Goal: Task Accomplishment & Management: Complete application form

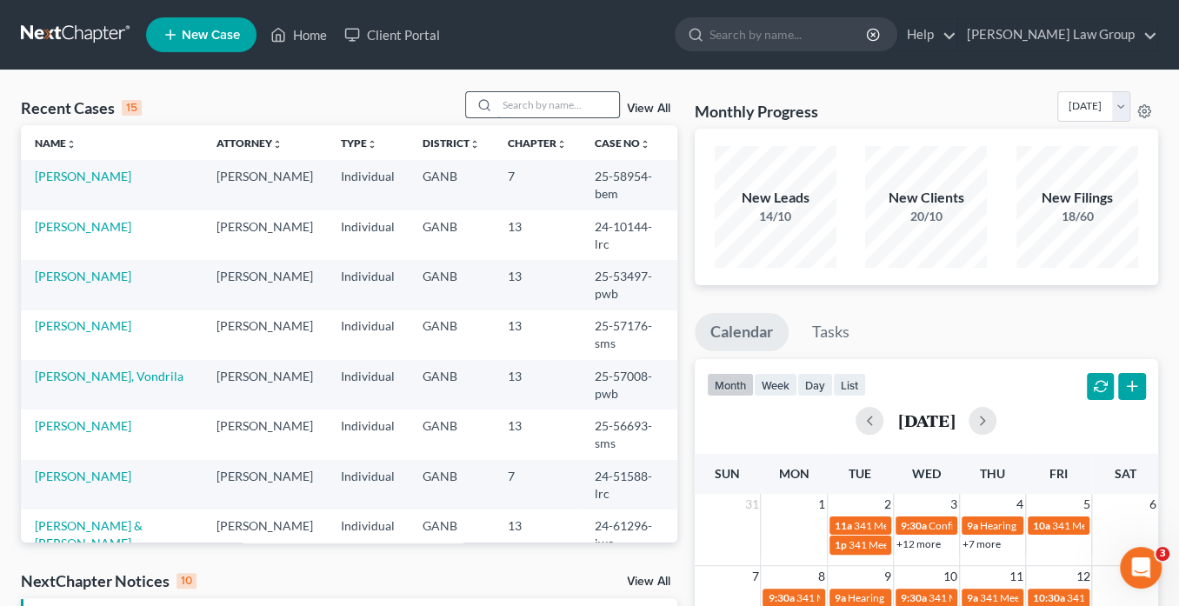
click at [547, 109] on input "search" at bounding box center [558, 104] width 122 height 25
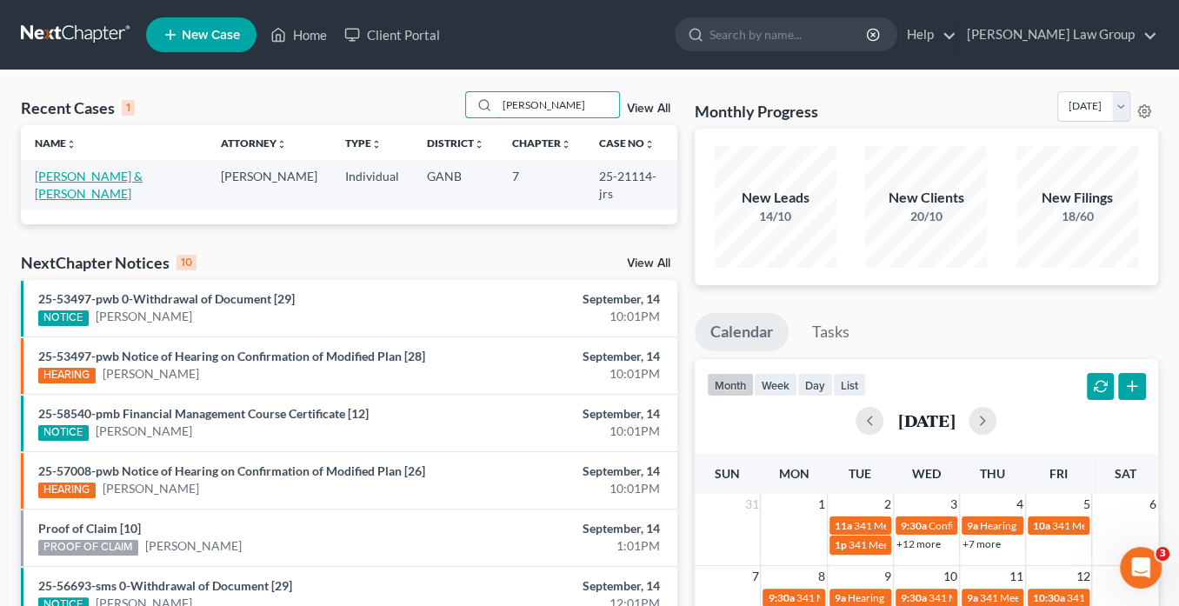
type input "[PERSON_NAME]"
click at [73, 176] on link "[PERSON_NAME] & [PERSON_NAME]" at bounding box center [89, 185] width 108 height 32
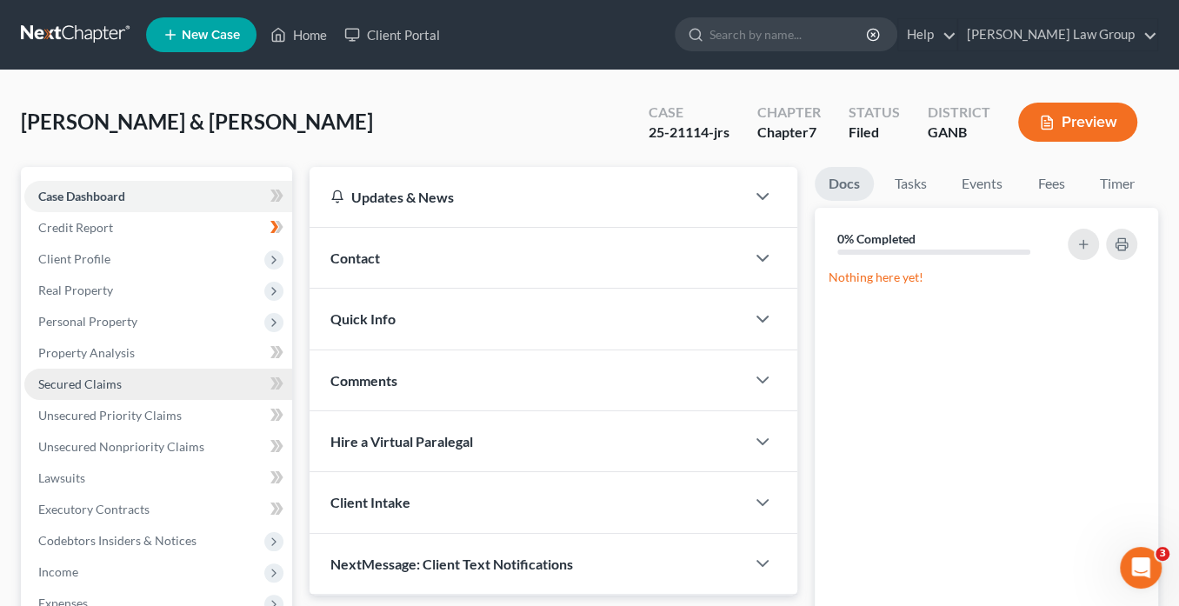
click at [91, 386] on span "Secured Claims" at bounding box center [79, 383] width 83 height 15
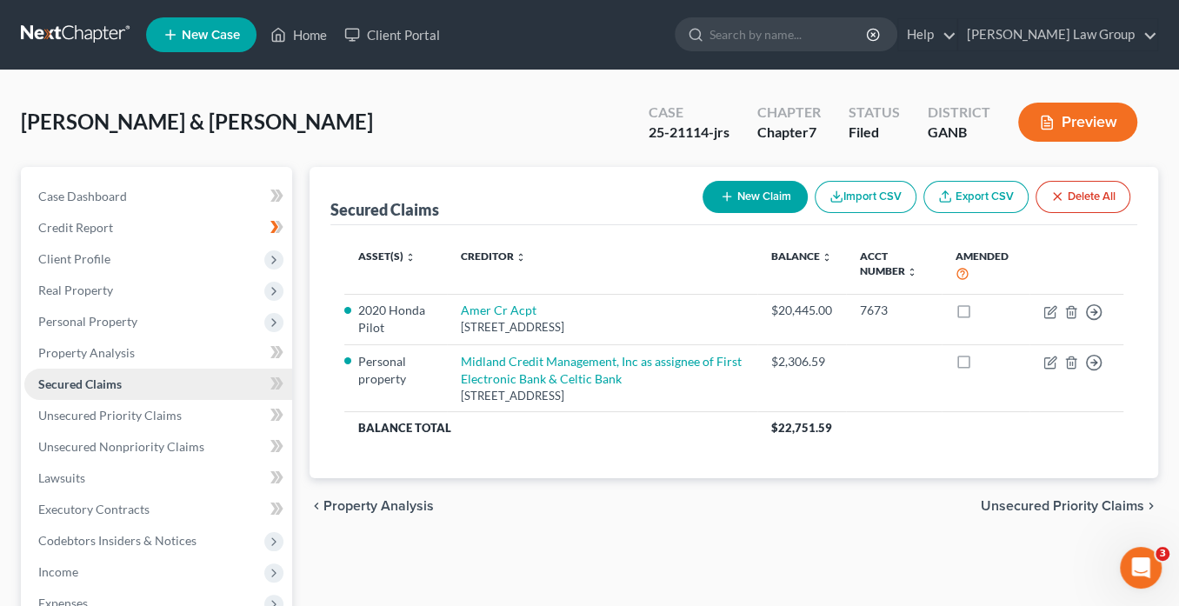
click at [97, 388] on span "Secured Claims" at bounding box center [79, 383] width 83 height 15
click at [726, 196] on icon "button" at bounding box center [727, 196] width 14 height 14
select select "2"
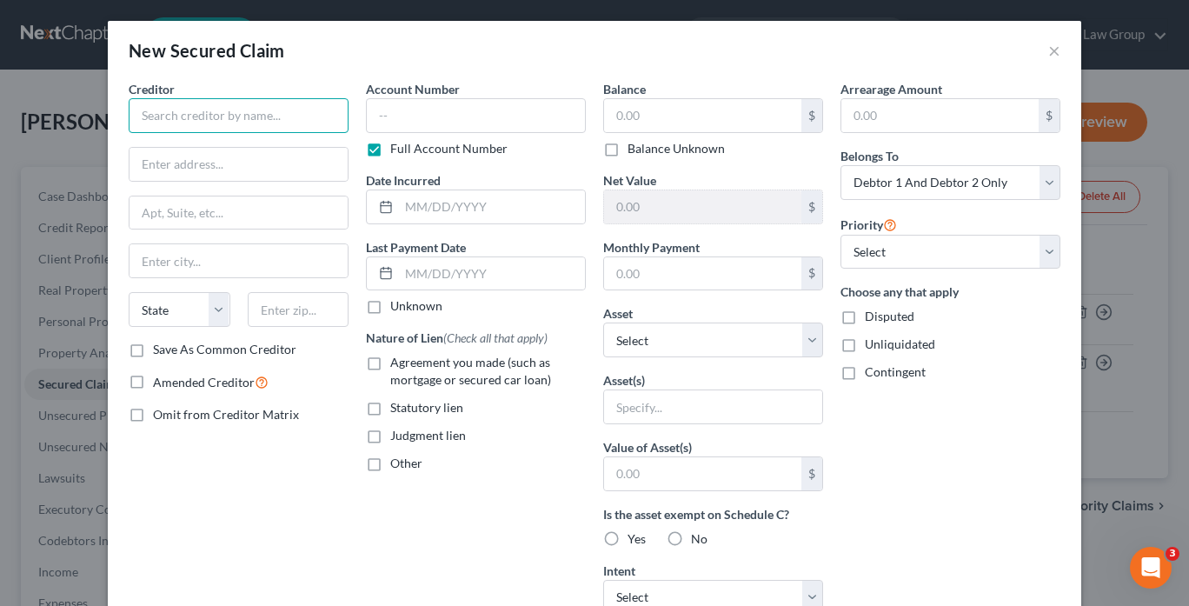
click at [196, 112] on input "text" at bounding box center [239, 115] width 220 height 35
drag, startPoint x: 175, startPoint y: 122, endPoint x: 193, endPoint y: 122, distance: 18.3
click at [178, 121] on input "text" at bounding box center [239, 115] width 220 height 35
type input "Midland Credit Management Inc, Assignee of Web"
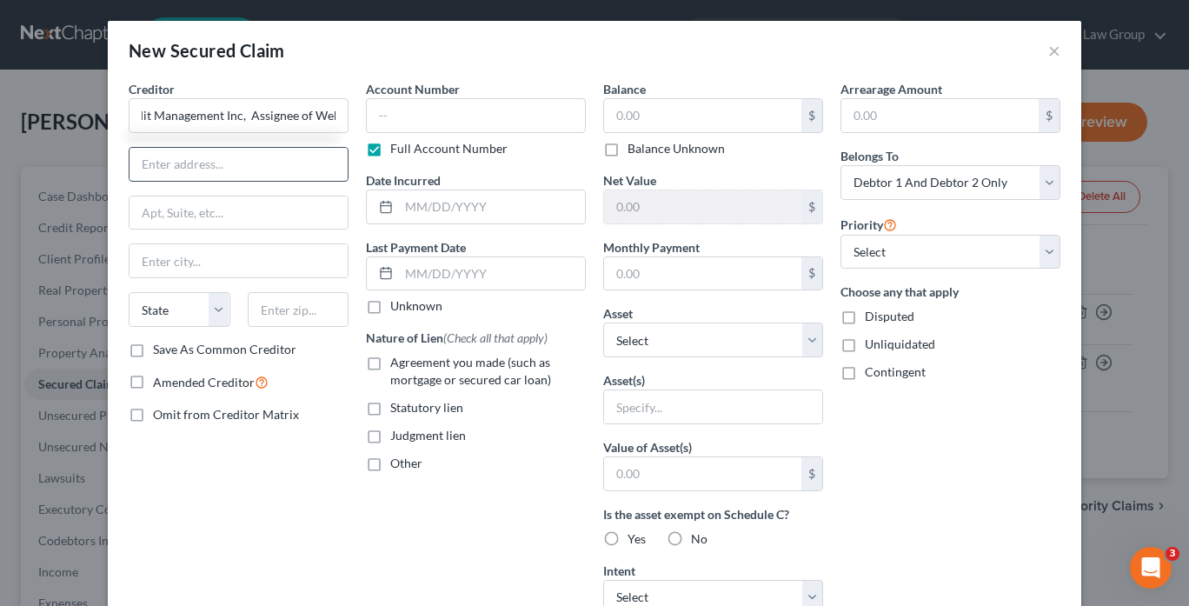
scroll to position [0, 0]
click at [176, 150] on input "b" at bounding box center [239, 164] width 218 height 33
type input "bank"
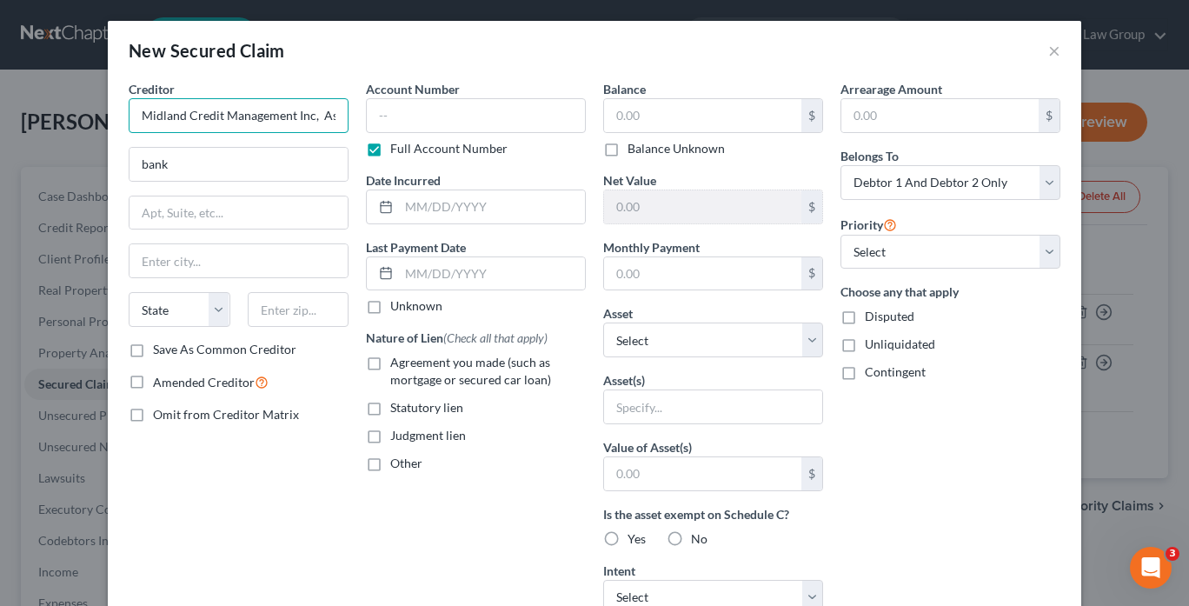
scroll to position [0, 73]
drag, startPoint x: 313, startPoint y: 112, endPoint x: 445, endPoint y: 126, distance: 132.8
click at [445, 127] on div "Creditor * Midland Credit Management Inc, Assignee of Web bank State [US_STATE]…" at bounding box center [594, 467] width 949 height 775
drag, startPoint x: 165, startPoint y: 164, endPoint x: 101, endPoint y: 121, distance: 77.6
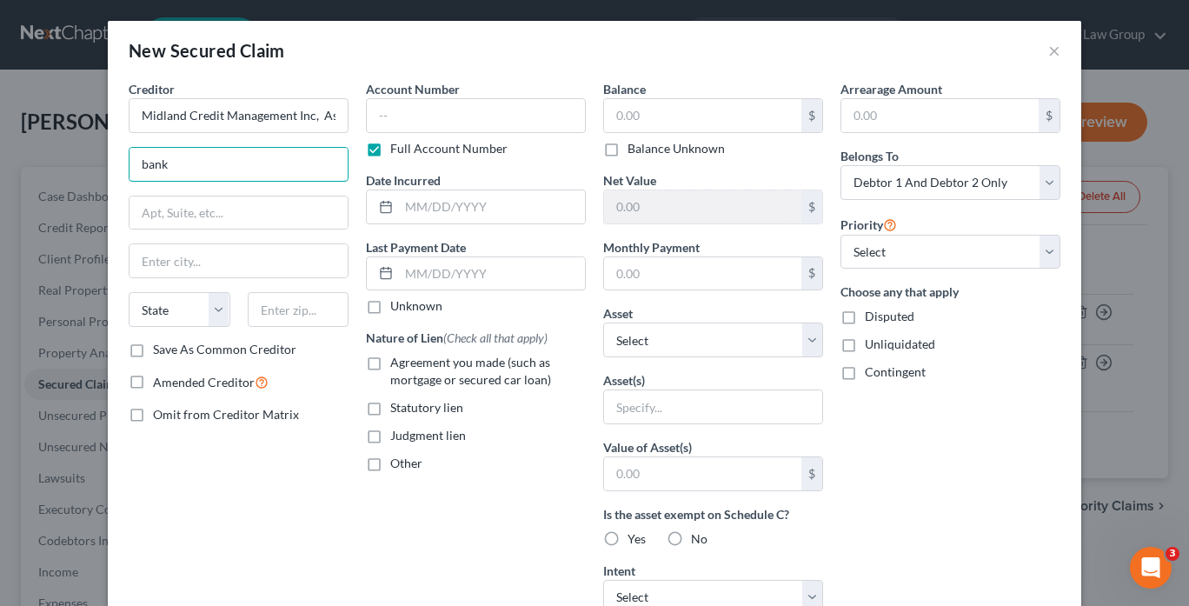
click at [101, 121] on div "New Secured Claim × Creditor * Midland Credit Management Inc, Assignee of Web b…" at bounding box center [594, 303] width 1189 height 606
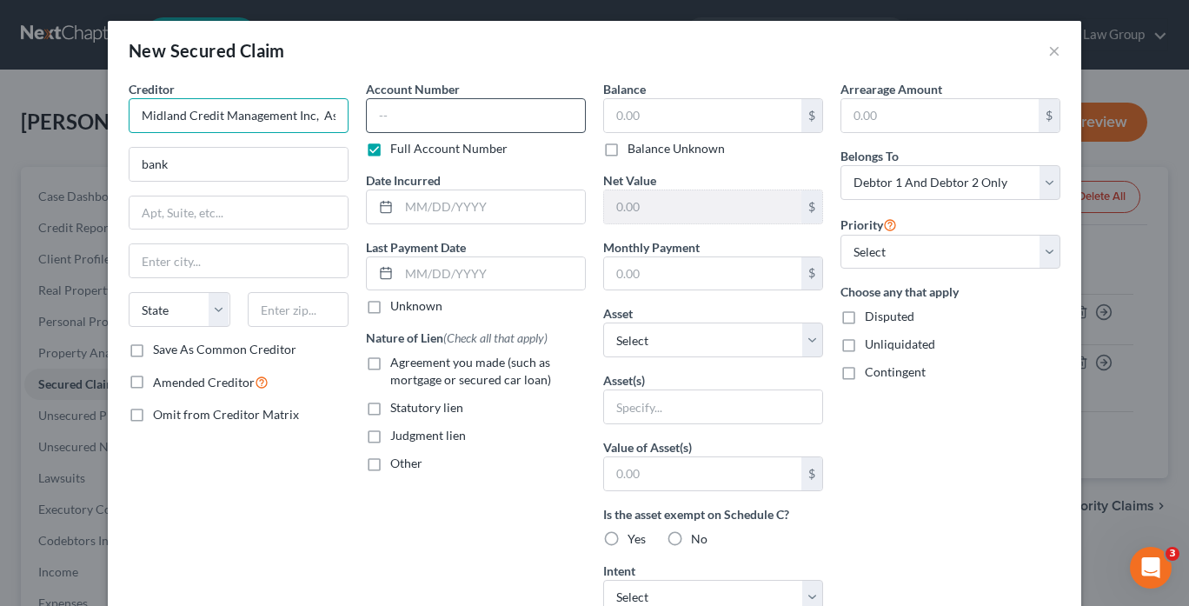
scroll to position [0, 73]
drag, startPoint x: 313, startPoint y: 115, endPoint x: 446, endPoint y: 133, distance: 134.2
click at [447, 134] on div "Creditor * Midland Credit Management Inc, Assignee of Web bank State [US_STATE]…" at bounding box center [594, 467] width 949 height 775
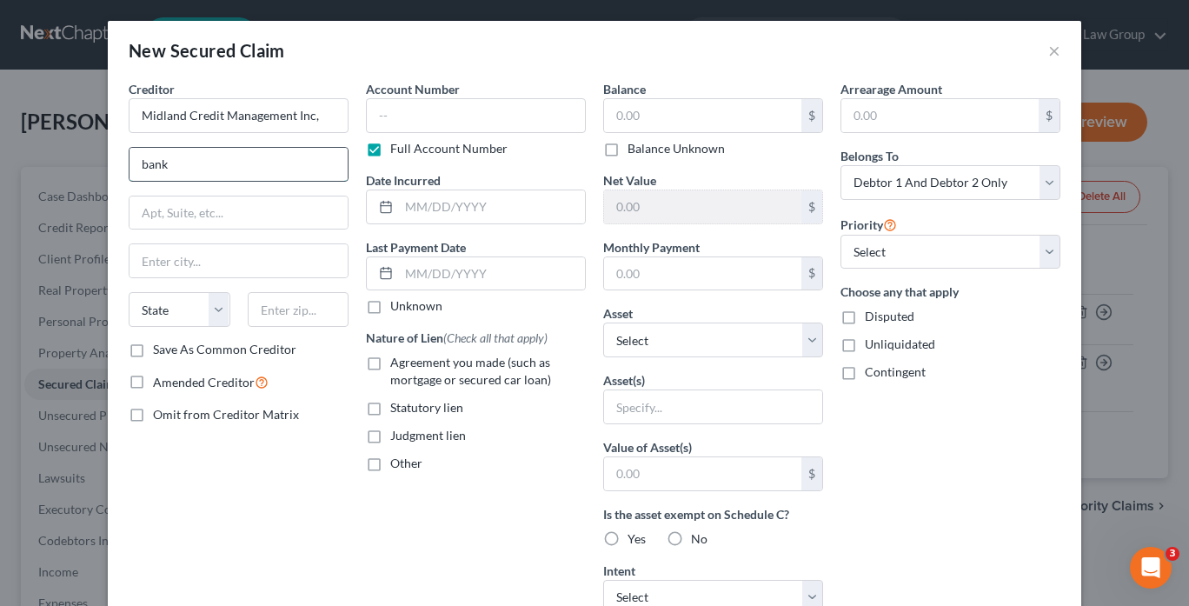
click at [136, 161] on input "bank" at bounding box center [239, 164] width 218 height 33
type input "Midland Credit Management Inc,"
paste input "Assignee of Web"
type input "Assignee of Webbank"
click at [191, 219] on input "text" at bounding box center [239, 212] width 218 height 33
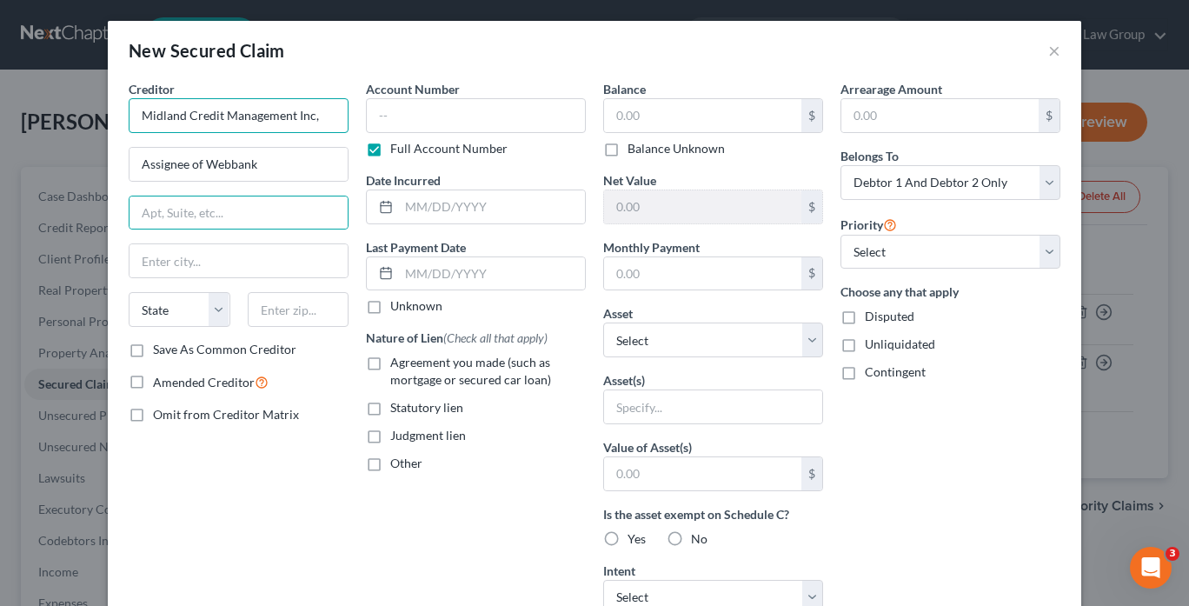
click at [212, 122] on input "Midland Credit Management Inc," at bounding box center [239, 115] width 220 height 35
click at [291, 113] on input "Midland Credit Management Inc," at bounding box center [239, 115] width 220 height 35
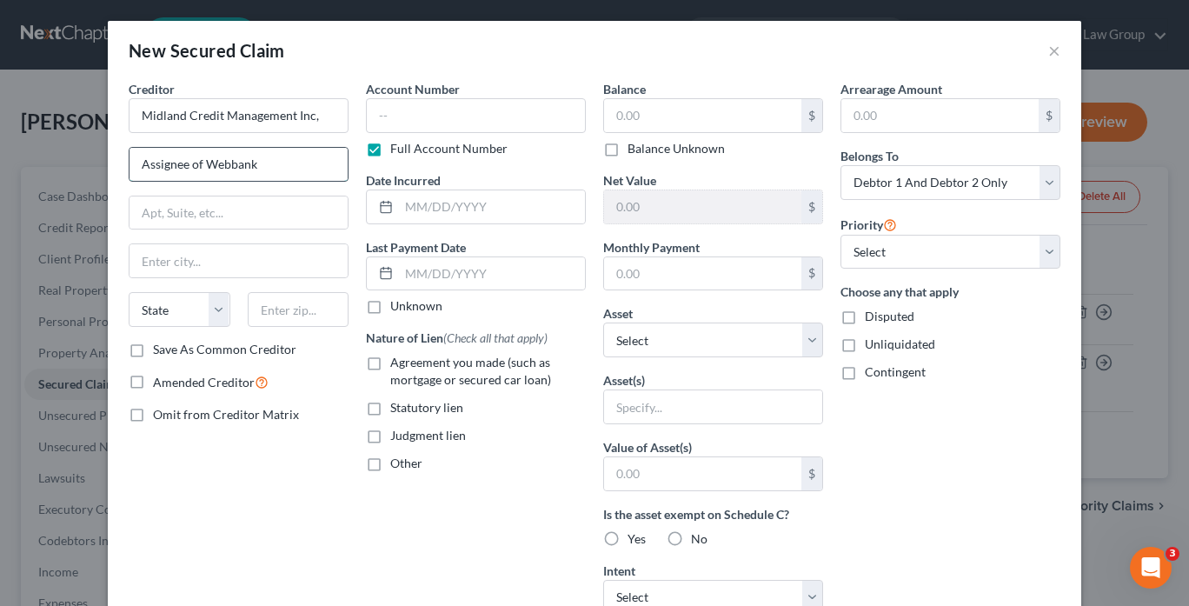
drag, startPoint x: 259, startPoint y: 167, endPoint x: 148, endPoint y: 158, distance: 111.6
click at [121, 154] on div "Creditor * Midland Credit Management Inc, Assignee of Webbank State [US_STATE] …" at bounding box center [238, 467] width 237 height 775
click at [322, 111] on input "Midland Credit Management Inc," at bounding box center [239, 115] width 220 height 35
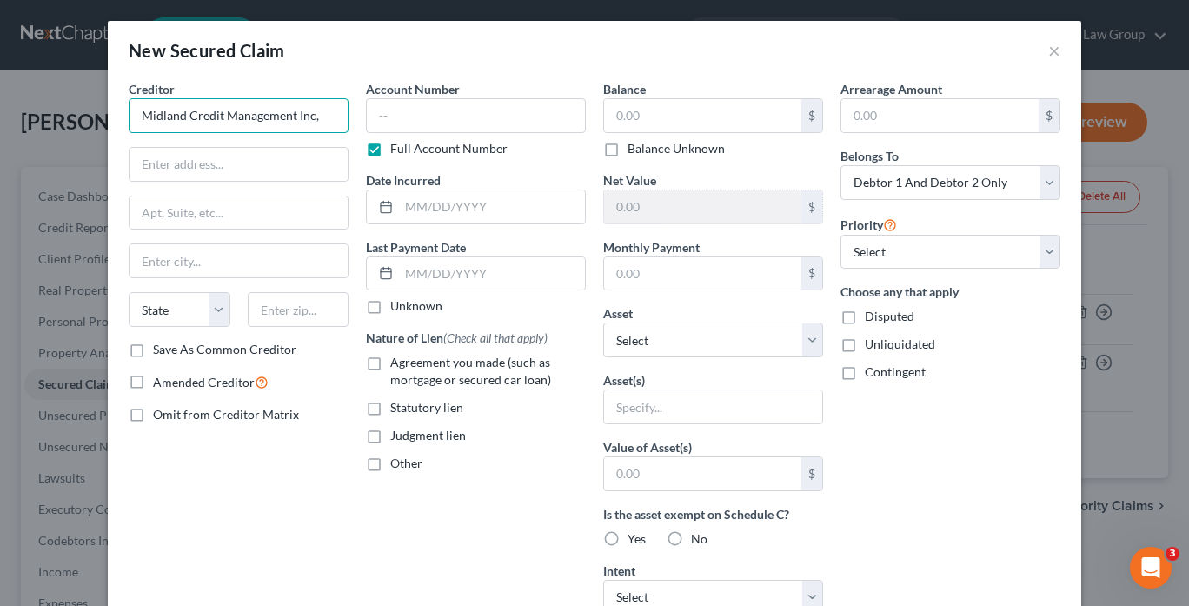
click at [322, 111] on input "Midland Credit Management Inc," at bounding box center [239, 115] width 220 height 35
drag, startPoint x: 256, startPoint y: 166, endPoint x: 254, endPoint y: 157, distance: 8.9
click at [256, 166] on input "text" at bounding box center [239, 164] width 218 height 33
click at [249, 109] on input "Midland Credit Management Inc," at bounding box center [239, 115] width 220 height 35
click at [236, 106] on input "Midland Credit Management Inc," at bounding box center [239, 115] width 220 height 35
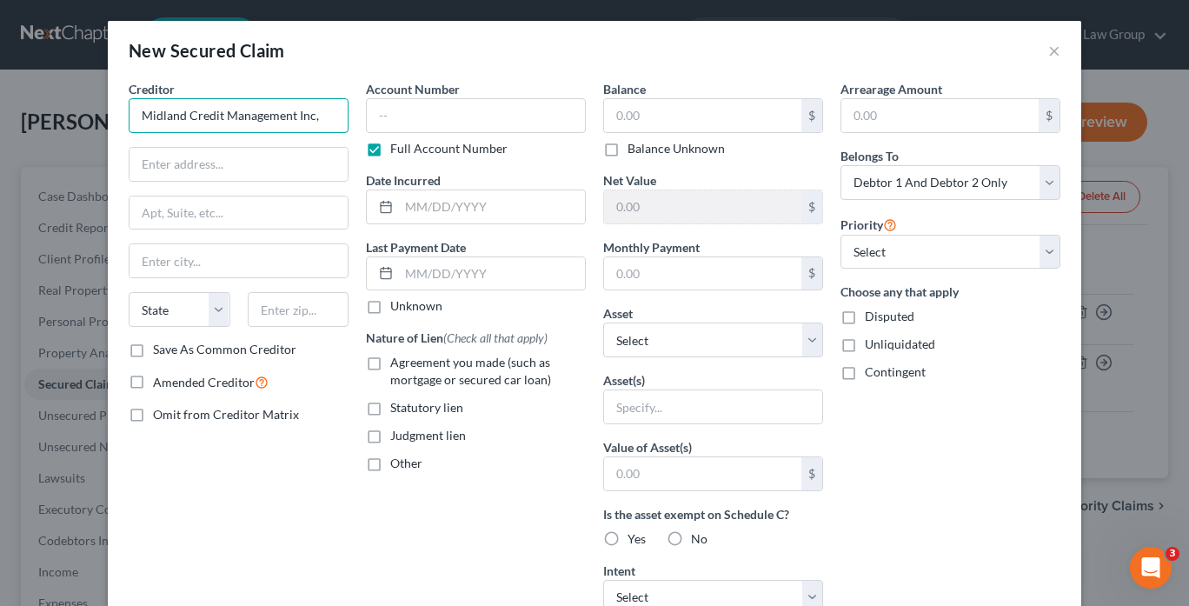
click at [234, 106] on input "Midland Credit Management Inc," at bounding box center [239, 115] width 220 height 35
click at [322, 108] on input "Midland Credit Management Inc," at bounding box center [239, 115] width 220 height 35
drag, startPoint x: 226, startPoint y: 140, endPoint x: 213, endPoint y: 128, distance: 17.8
click at [224, 136] on div "Creditor * Midland Credit Management State [US_STATE] AK AR [GEOGRAPHIC_DATA] C…" at bounding box center [239, 210] width 220 height 261
click at [197, 116] on input "Midland Credit Management" at bounding box center [239, 115] width 220 height 35
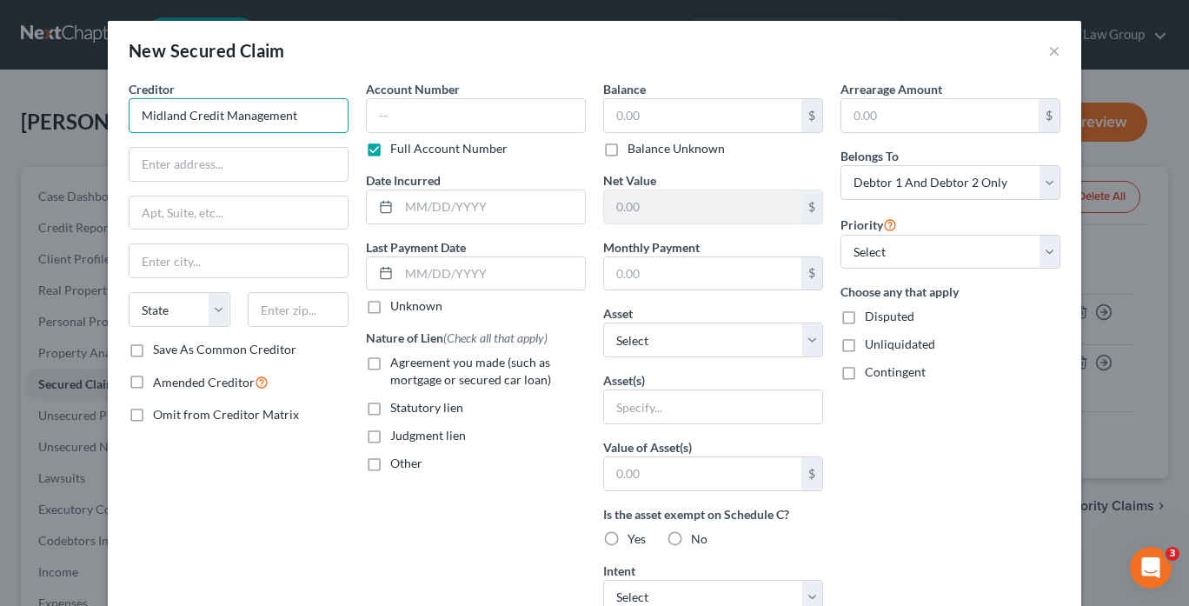
click at [197, 116] on input "Midland Credit Management" at bounding box center [239, 115] width 220 height 35
click at [274, 103] on input "Midland Credit Management" at bounding box center [239, 115] width 220 height 35
click at [292, 112] on input "Midland Credit Management" at bounding box center [239, 115] width 220 height 35
click at [308, 114] on input "Midland Credit Management" at bounding box center [239, 115] width 220 height 35
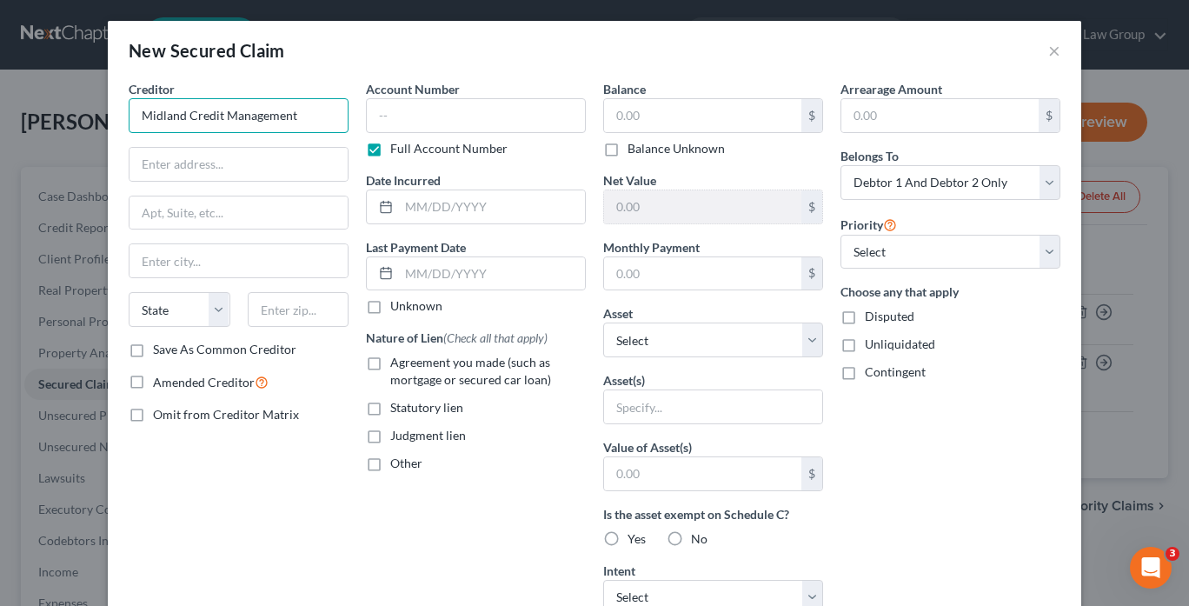
click at [309, 115] on input "Midland Credit Management" at bounding box center [239, 115] width 220 height 35
click at [225, 156] on input "text" at bounding box center [239, 164] width 218 height 33
click at [307, 115] on input "Midland Credit Management" at bounding box center [239, 115] width 220 height 35
click at [301, 116] on input "Midland Credit Management" at bounding box center [239, 115] width 220 height 35
click at [258, 110] on input "Midland" at bounding box center [239, 115] width 220 height 35
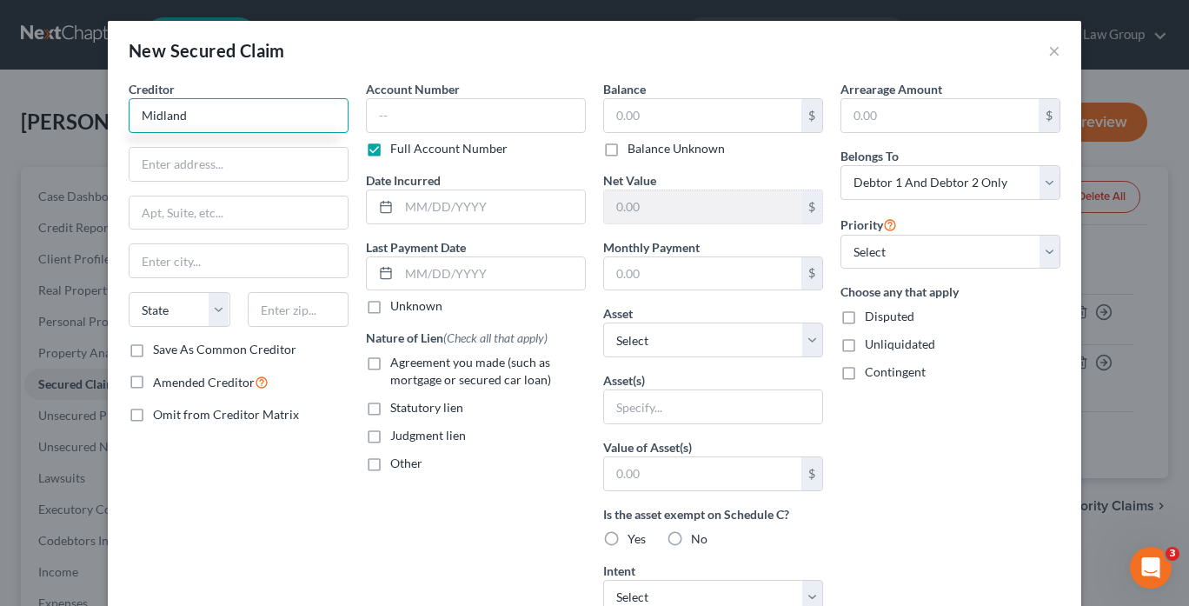
click at [223, 114] on input "Midland" at bounding box center [239, 115] width 220 height 35
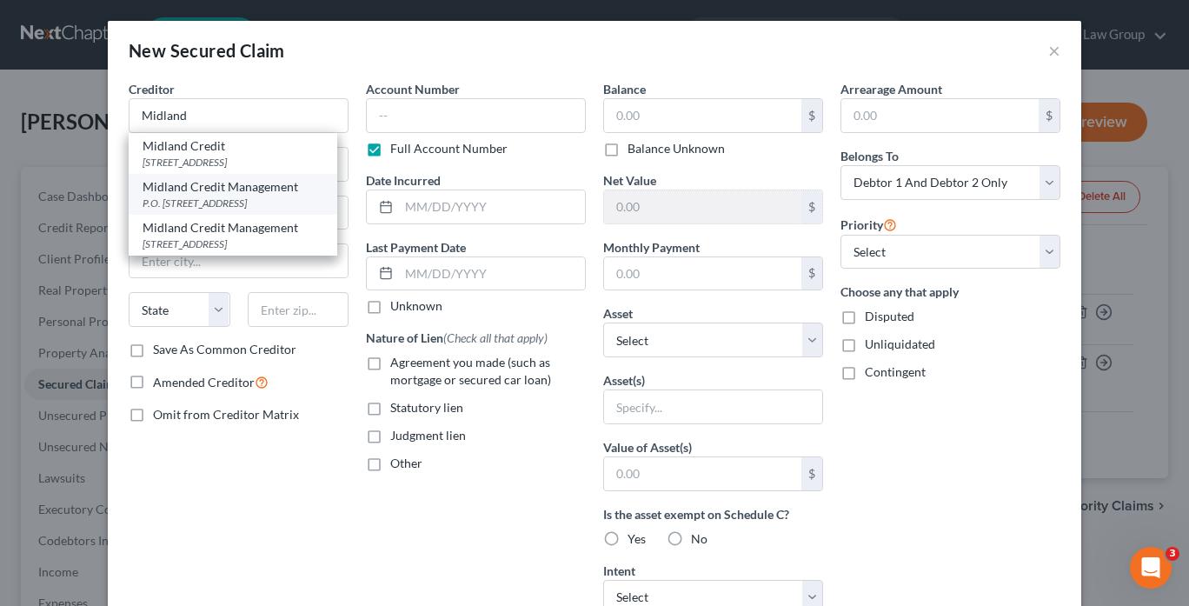
click at [236, 196] on div "Midland Credit Management" at bounding box center [233, 186] width 181 height 17
type input "Midland Credit Management"
type input "P.O. Box 939069"
type input "[GEOGRAPHIC_DATA]"
select select "4"
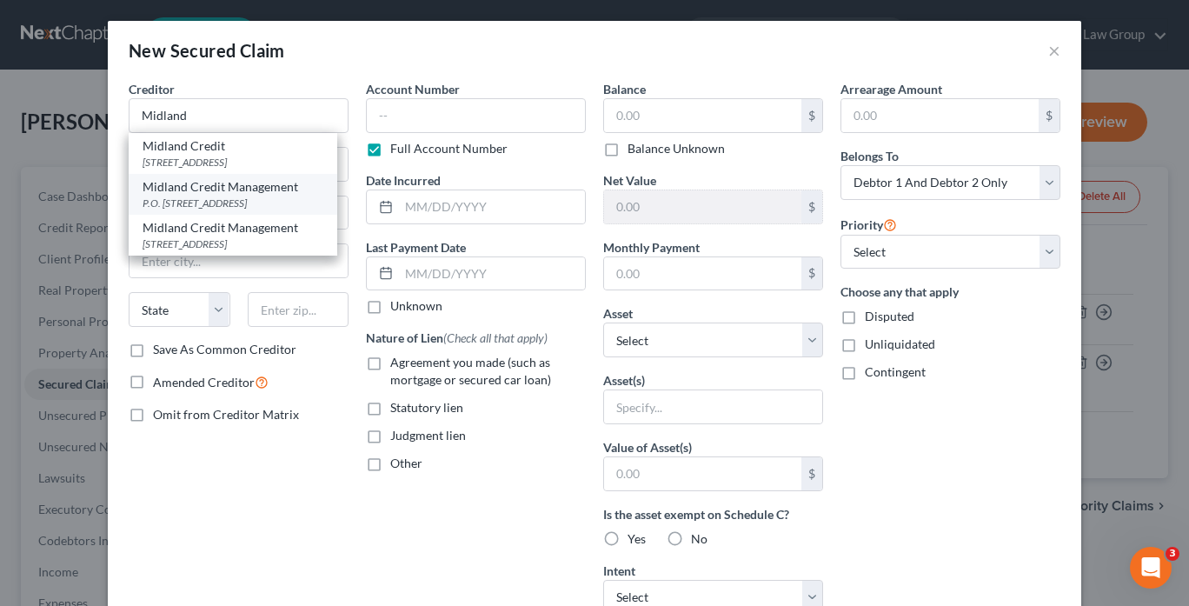
type input "92193"
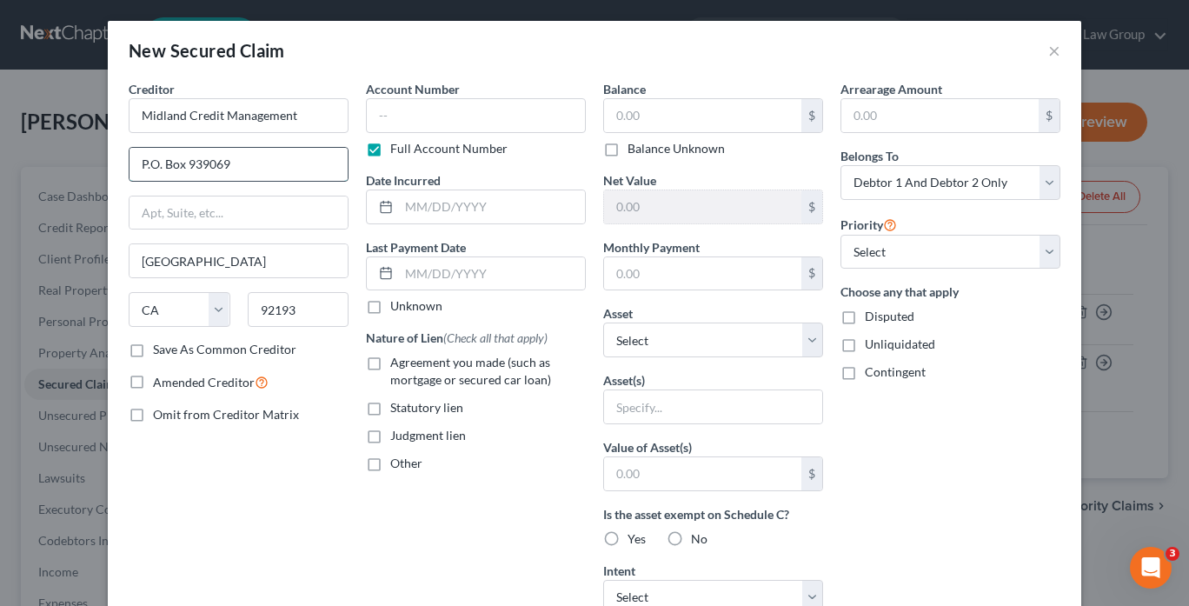
click at [134, 159] on input "P.O. Box 939069" at bounding box center [239, 164] width 218 height 33
paste input "Assignee of Webbank"
drag, startPoint x: 254, startPoint y: 162, endPoint x: 350, endPoint y: 170, distance: 96.9
click at [350, 170] on div "Creditor * Midland Credit Management Assignee of WebbankP.O. Box 939069 [GEOGRA…" at bounding box center [238, 467] width 237 height 775
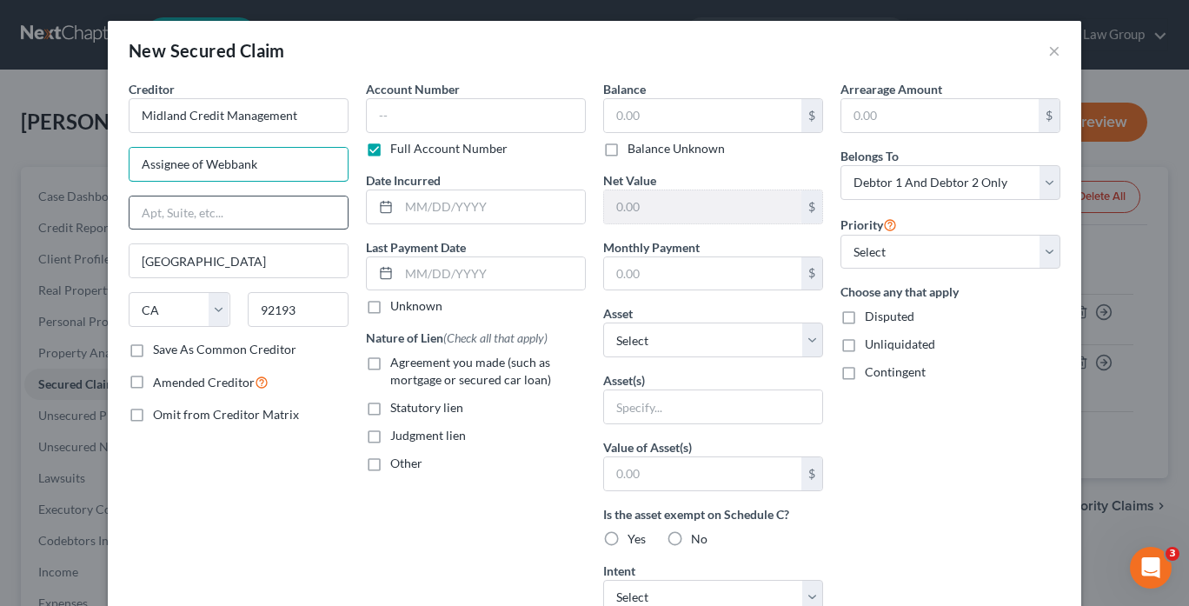
scroll to position [0, 0]
type input "Assignee of Webbank"
click at [195, 207] on input "text" at bounding box center [239, 212] width 218 height 33
paste input "P.O. Box 939069"
type input "P.O. Box 939069"
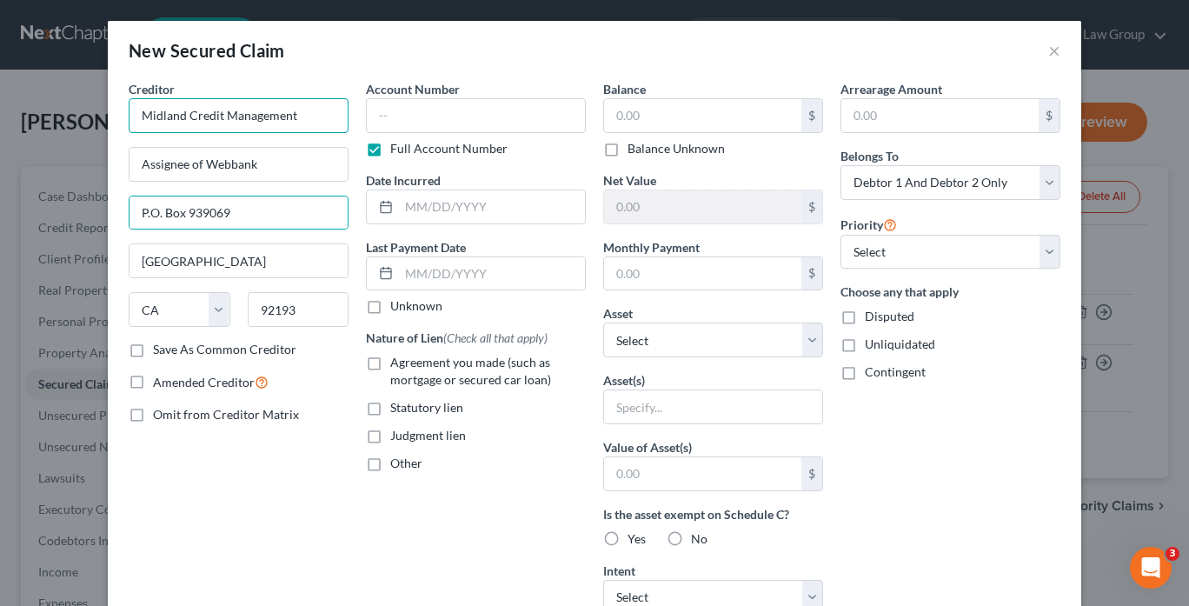
click at [289, 116] on input "Midland Credit Management" at bounding box center [239, 115] width 220 height 35
type input "Midland Credit Management,"
drag, startPoint x: 365, startPoint y: 433, endPoint x: 392, endPoint y: 435, distance: 27.1
click at [390, 433] on label "Judgment lien" at bounding box center [428, 435] width 76 height 17
click at [397, 433] on input "Judgment lien" at bounding box center [402, 432] width 11 height 11
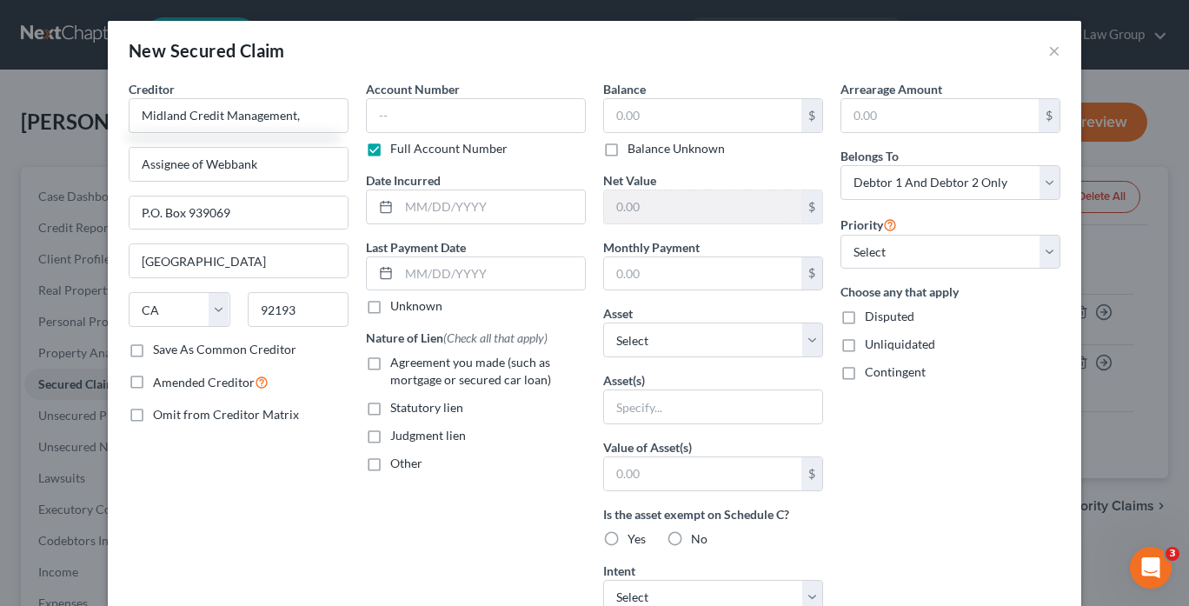
checkbox input "true"
click at [709, 415] on input "text" at bounding box center [713, 406] width 218 height 33
type input "Personal property"
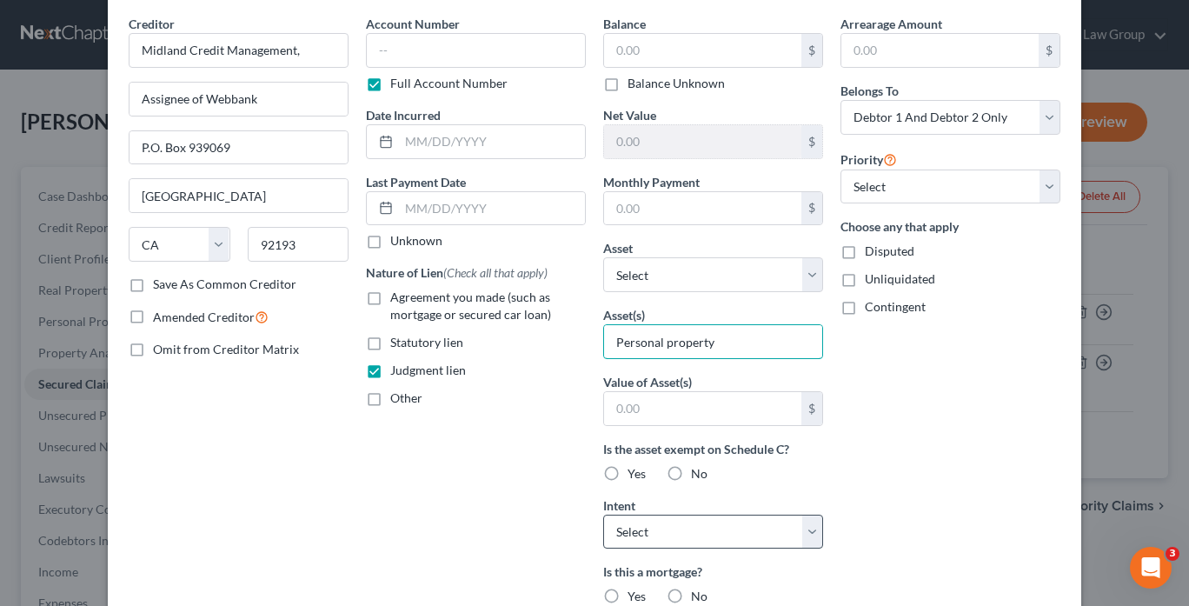
scroll to position [139, 0]
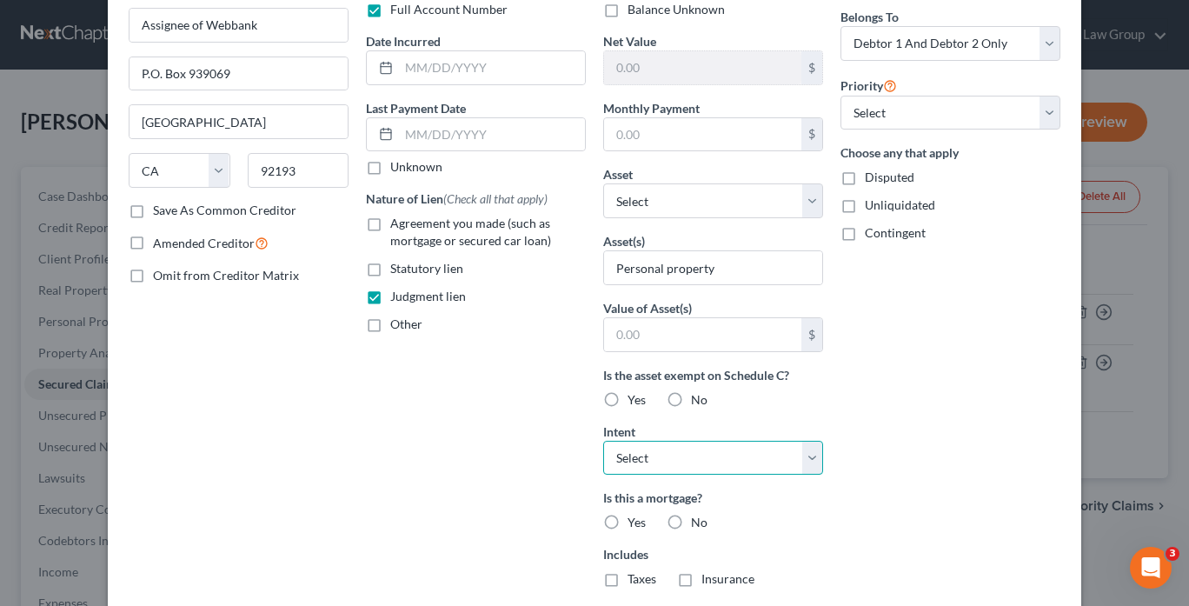
click at [816, 446] on select "Select Surrender Redeem Reaffirm Avoid Other" at bounding box center [713, 458] width 220 height 35
select select "3"
click at [603, 441] on select "Select Surrender Redeem Reaffirm Avoid Other" at bounding box center [713, 458] width 220 height 35
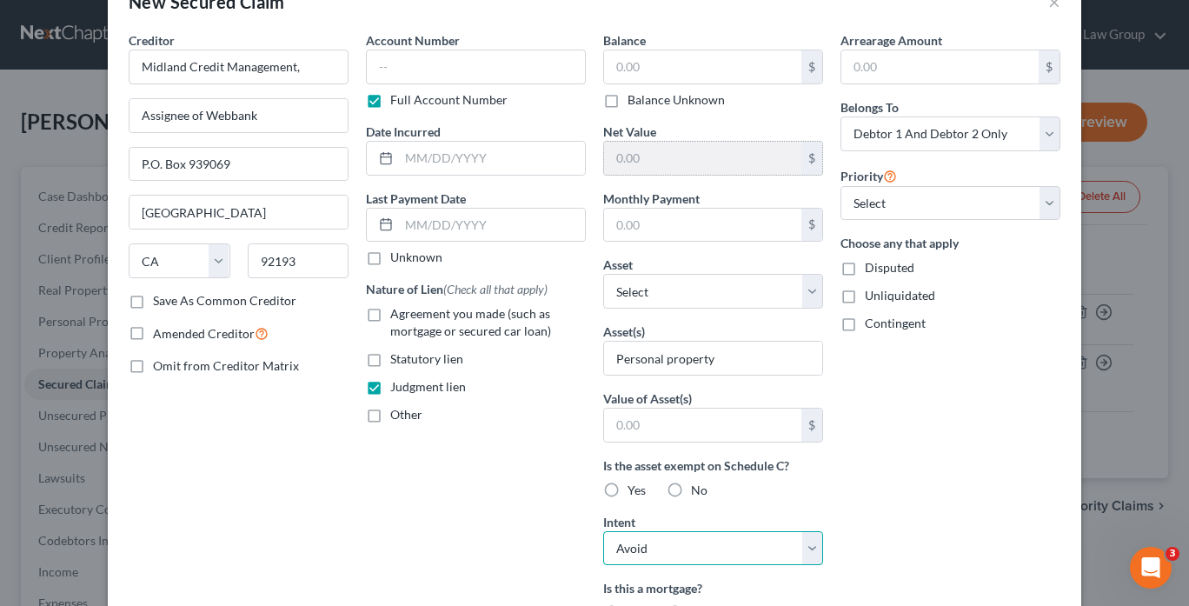
scroll to position [0, 0]
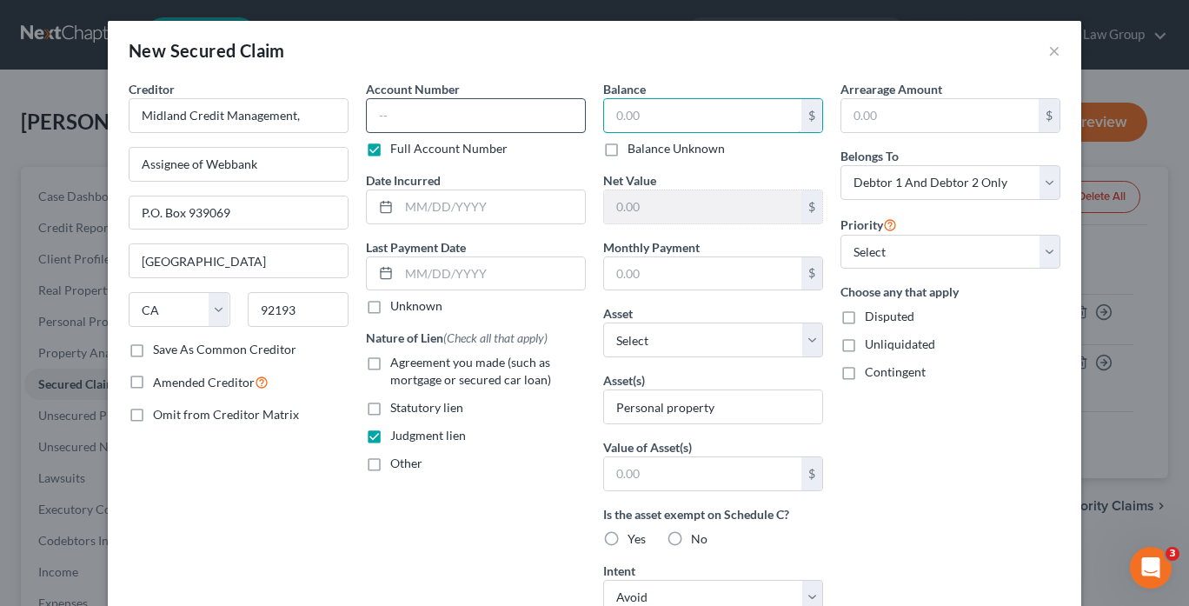
drag, startPoint x: 618, startPoint y: 115, endPoint x: 565, endPoint y: 102, distance: 54.6
click at [565, 102] on div "Creditor * Midland Credit Management, Assignee of Webbank P.O. [GEOGRAPHIC_DATA…" at bounding box center [594, 467] width 949 height 775
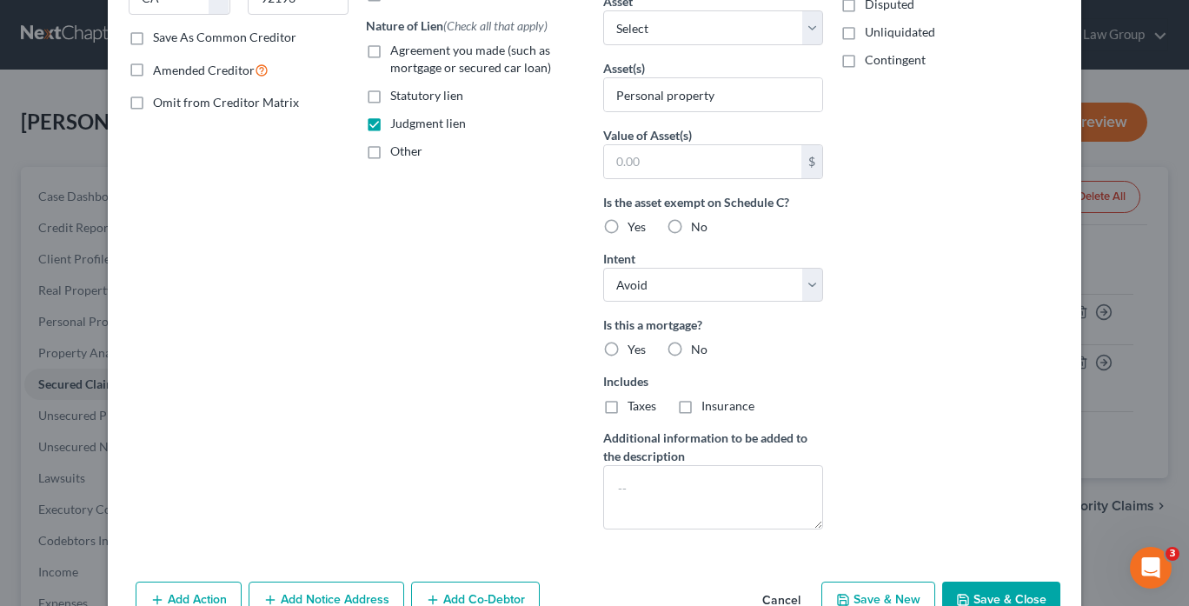
scroll to position [352, 0]
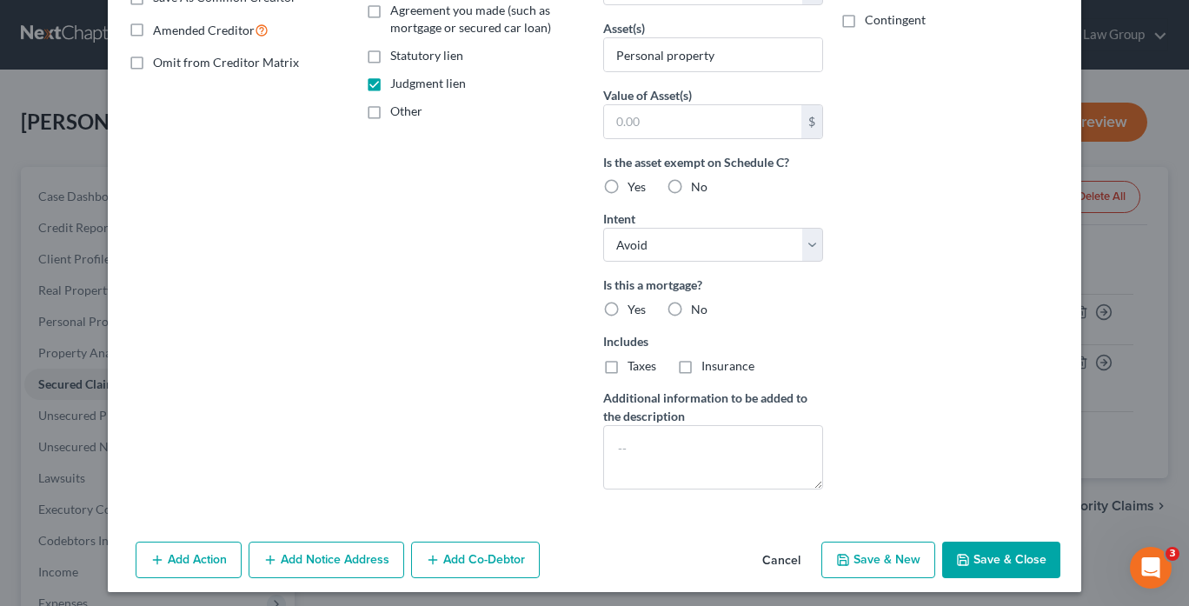
type input "843.43"
click at [1020, 553] on button "Save & Close" at bounding box center [1001, 559] width 118 height 37
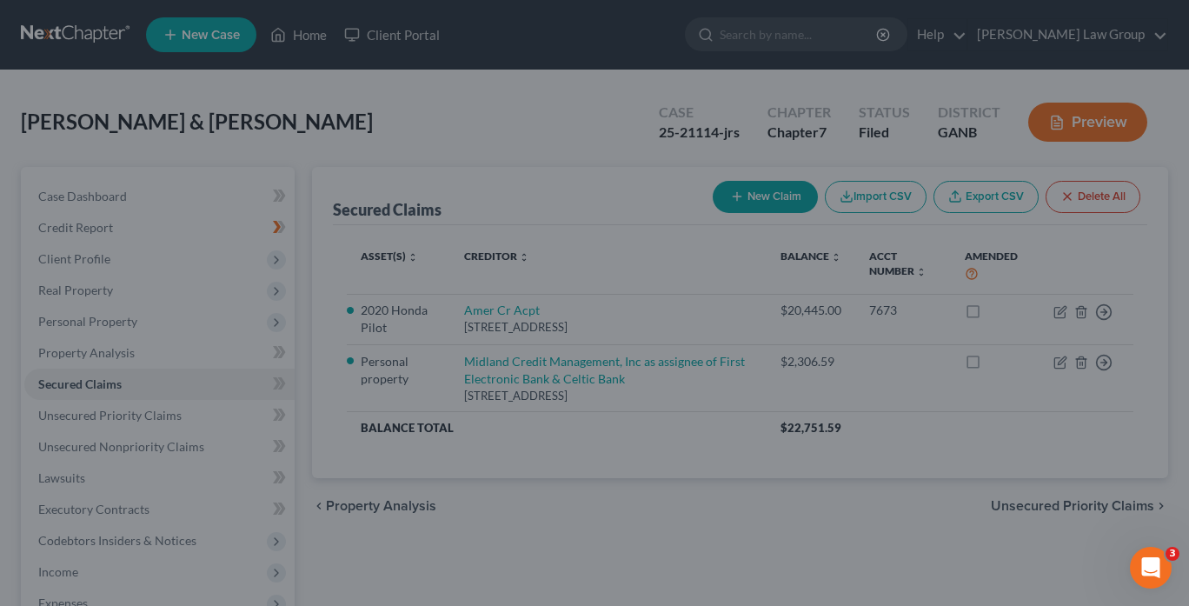
scroll to position [163, 0]
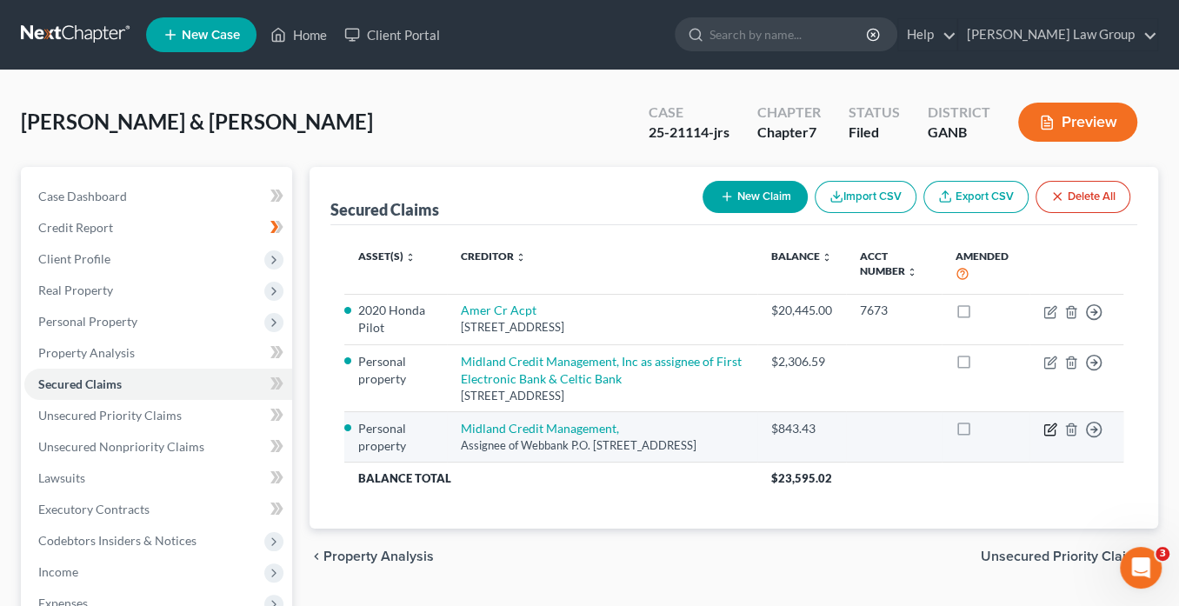
click at [1054, 423] on icon "button" at bounding box center [1051, 427] width 8 height 8
select select "4"
select select "3"
select select "2"
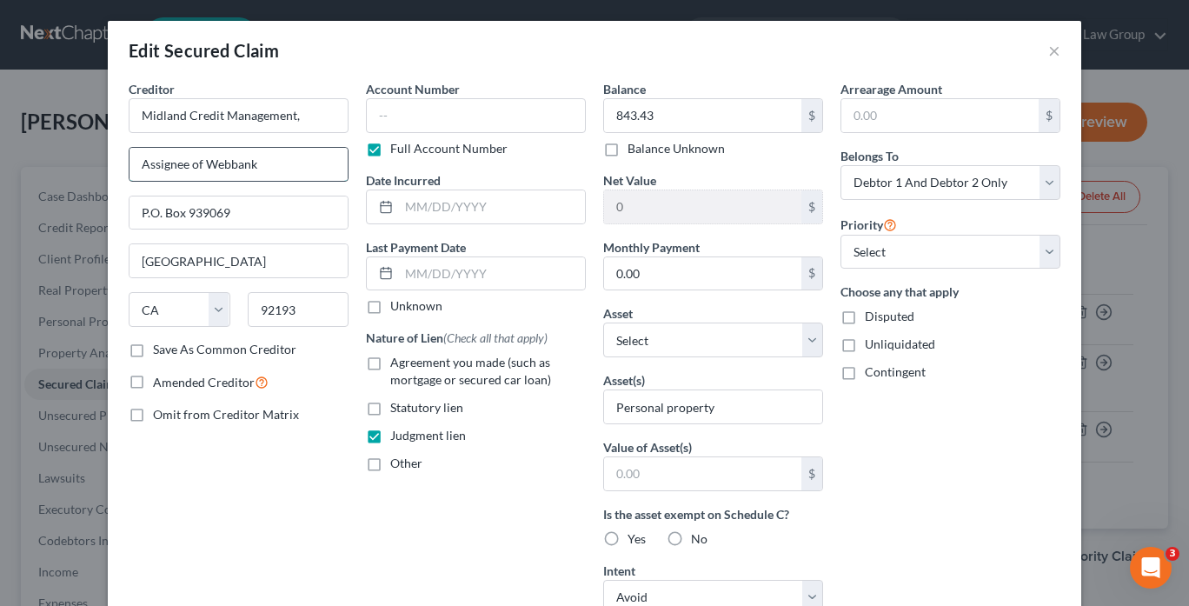
drag, startPoint x: 300, startPoint y: 168, endPoint x: 169, endPoint y: 175, distance: 130.6
click at [114, 158] on div "Creditor * Midland Credit Management, Assignee of Webbank P.O. [GEOGRAPHIC_DATA…" at bounding box center [594, 483] width 973 height 807
click at [303, 111] on input "Midland Credit Management," at bounding box center [239, 115] width 220 height 35
paste input "Assignee of Webbank"
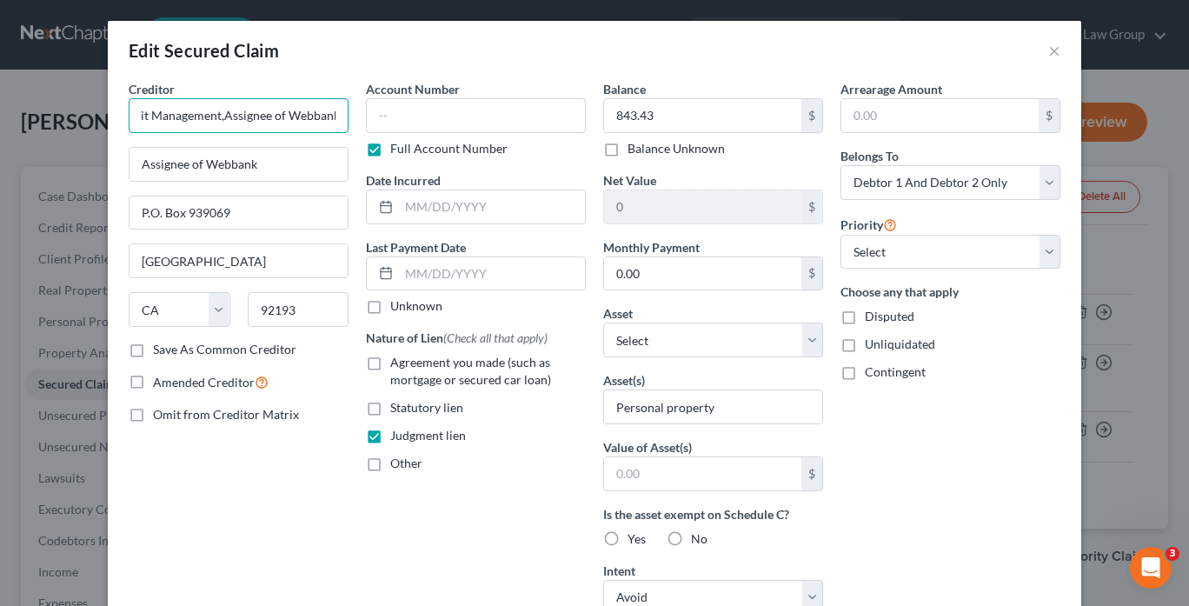
click at [218, 115] on input "Midland Credit Management,Assignee of Webbank" at bounding box center [239, 115] width 220 height 35
type input "Midland Credit Management, Assignee of Webbank"
drag, startPoint x: 274, startPoint y: 164, endPoint x: 84, endPoint y: 130, distance: 192.5
click at [84, 130] on div "Edit Secured Claim × Creditor * Midland Credit Management, Assignee of Webbank …" at bounding box center [594, 303] width 1189 height 606
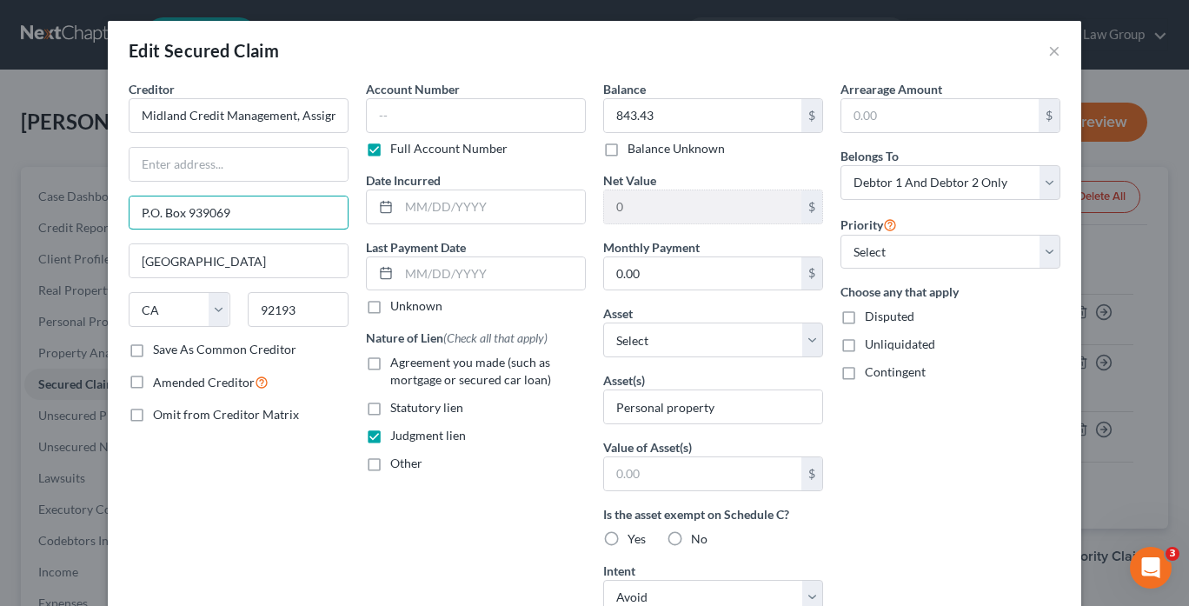
drag, startPoint x: 244, startPoint y: 213, endPoint x: 118, endPoint y: 204, distance: 126.3
click at [99, 195] on div "Edit Secured Claim × Creditor * Midland Credit Management, Assignee of Webbank …" at bounding box center [594, 303] width 1189 height 606
click at [156, 163] on input "text" at bounding box center [239, 164] width 218 height 33
paste input "P.O. Box 939069"
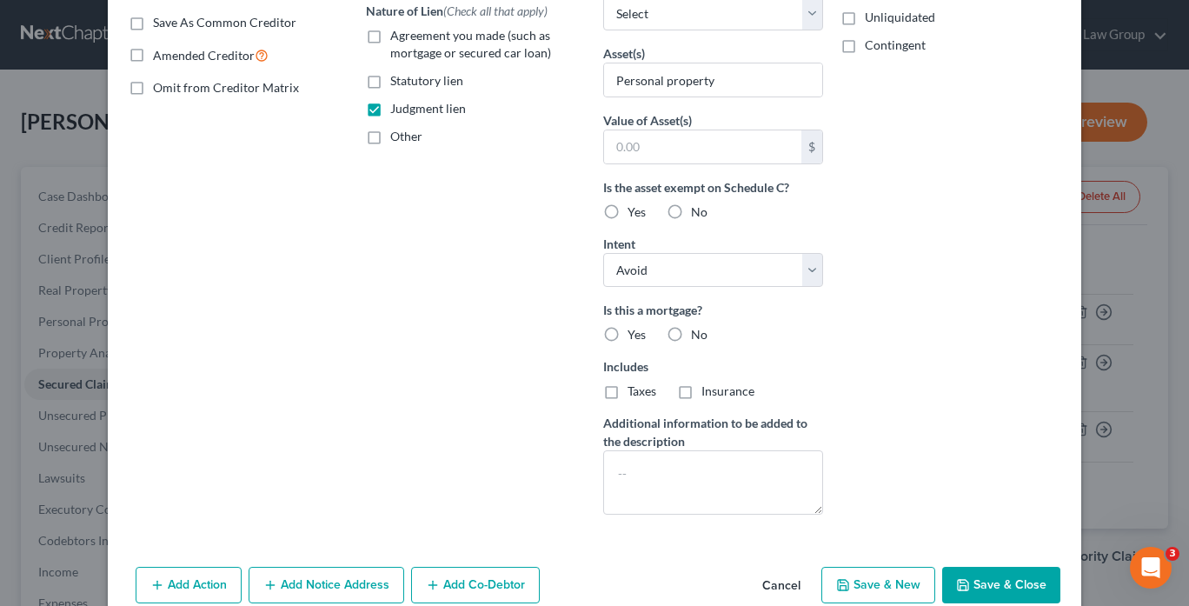
scroll to position [402, 0]
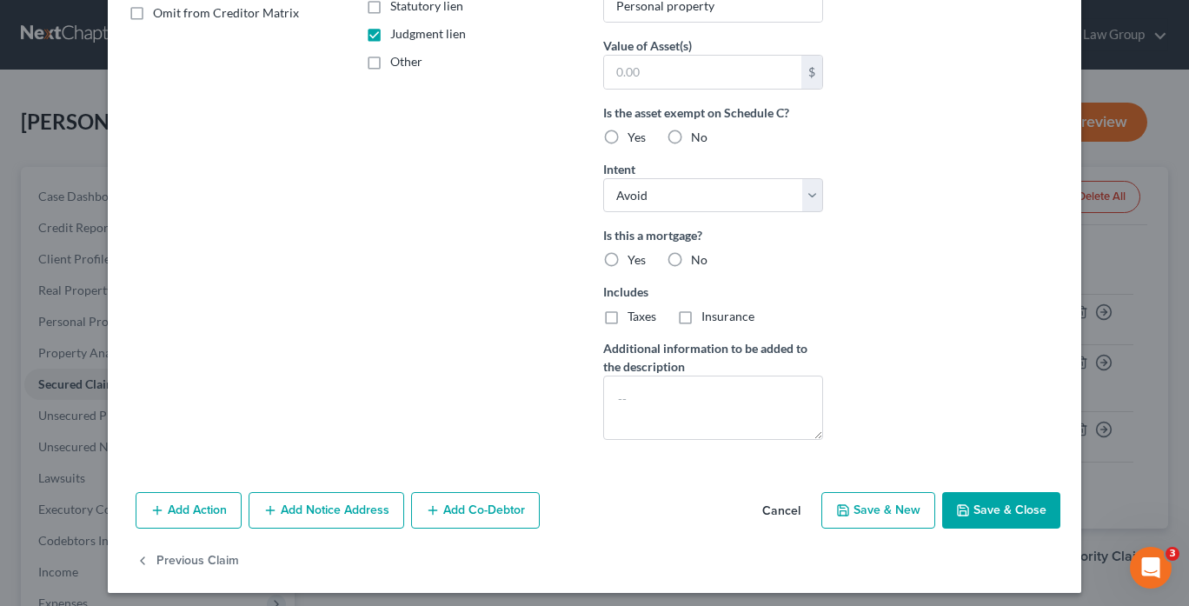
type input "P.O. Box 939069"
click at [995, 495] on button "Save & Close" at bounding box center [1001, 510] width 118 height 37
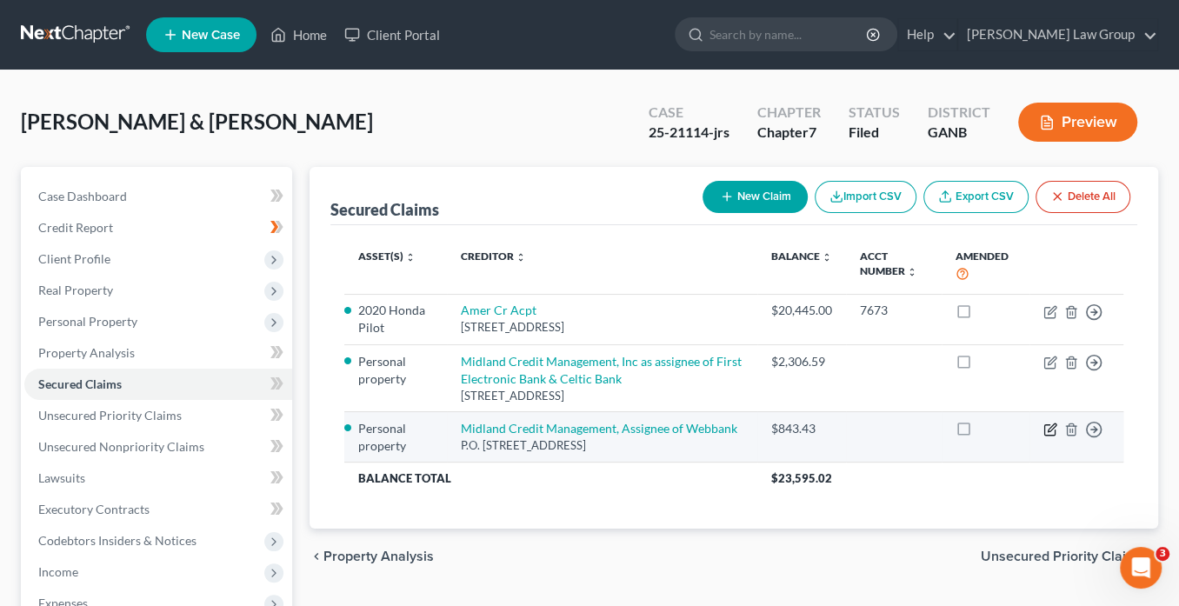
click at [1054, 426] on icon "button" at bounding box center [1050, 429] width 14 height 14
select select "4"
select select "3"
select select "2"
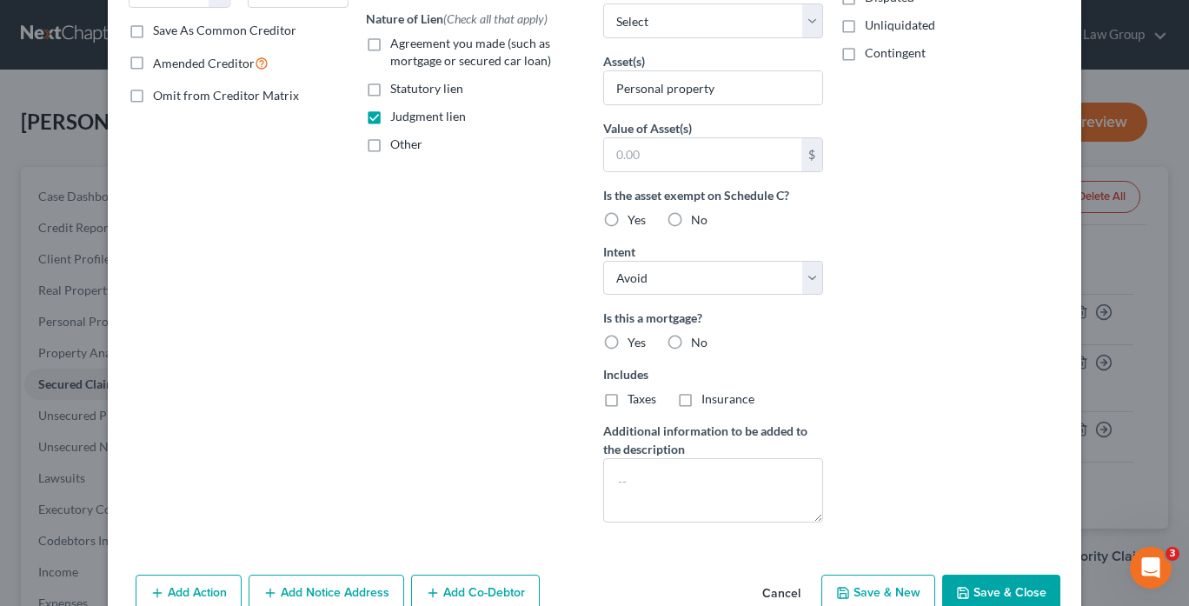
scroll to position [402, 0]
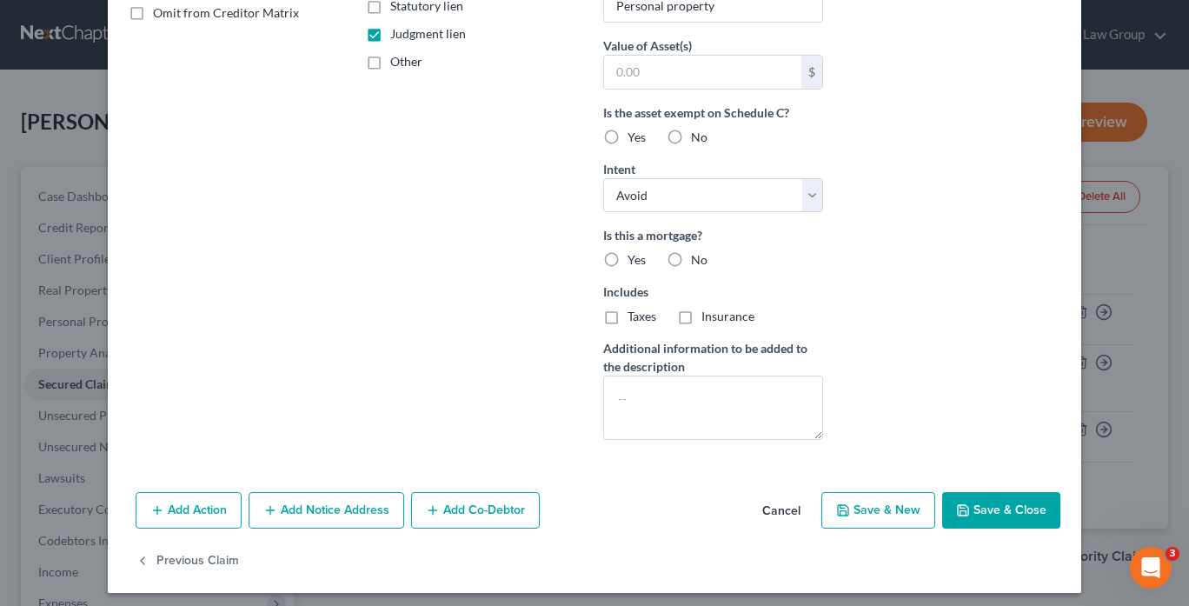
click at [330, 507] on button "Add Notice Address" at bounding box center [327, 510] width 156 height 37
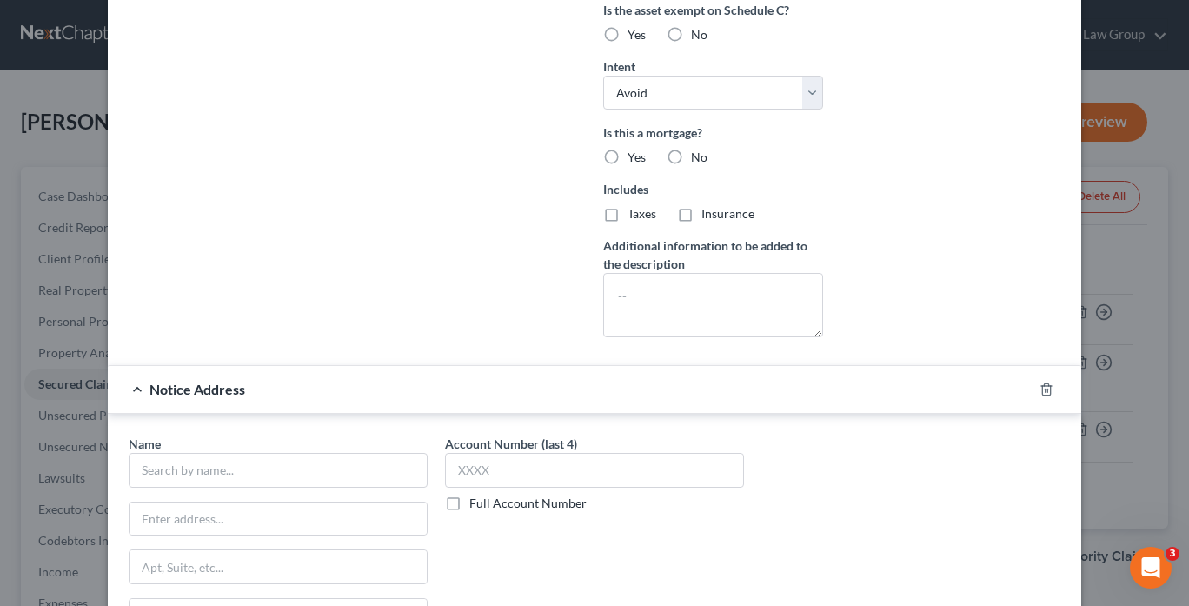
scroll to position [610, 0]
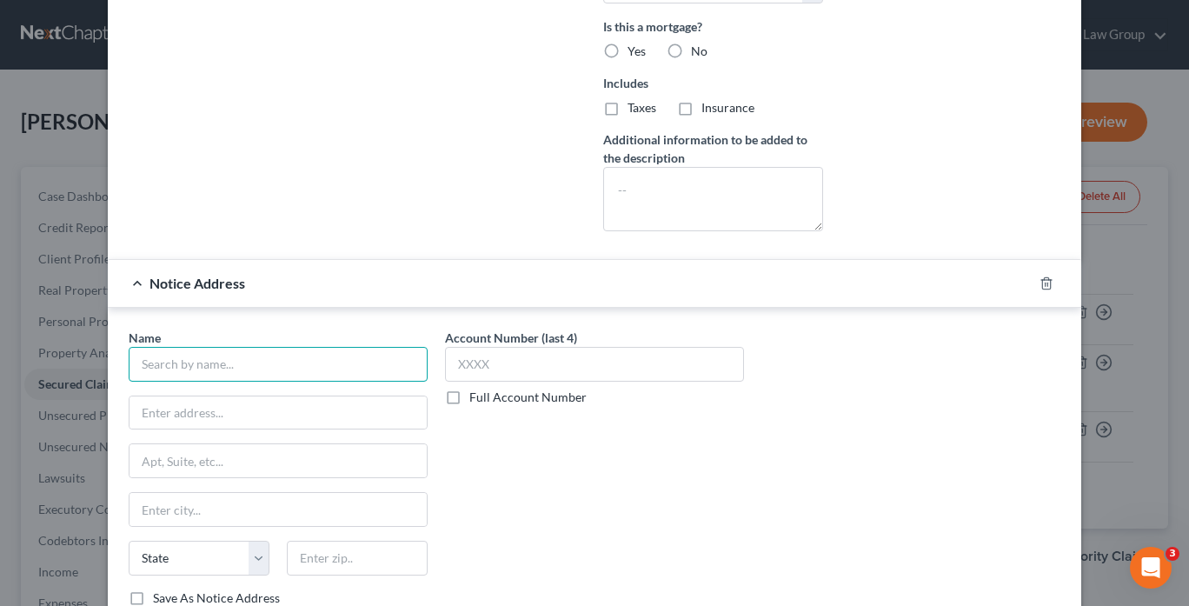
click at [210, 359] on input "text" at bounding box center [278, 364] width 299 height 35
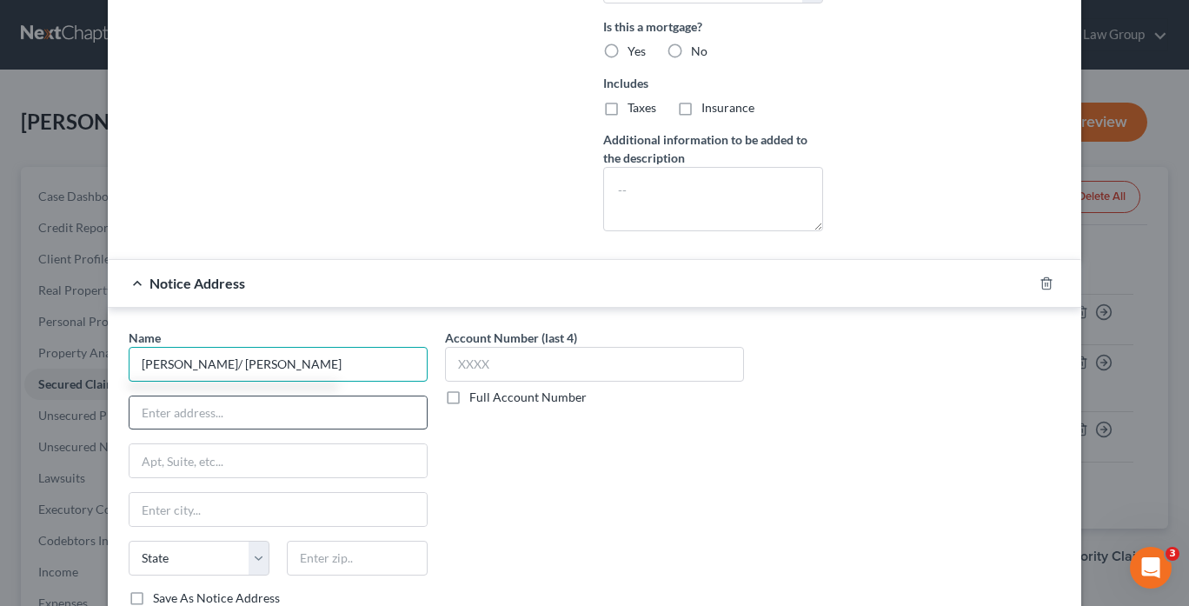
type input "[PERSON_NAME]/ [PERSON_NAME]"
click at [170, 399] on input "text" at bounding box center [278, 412] width 297 height 33
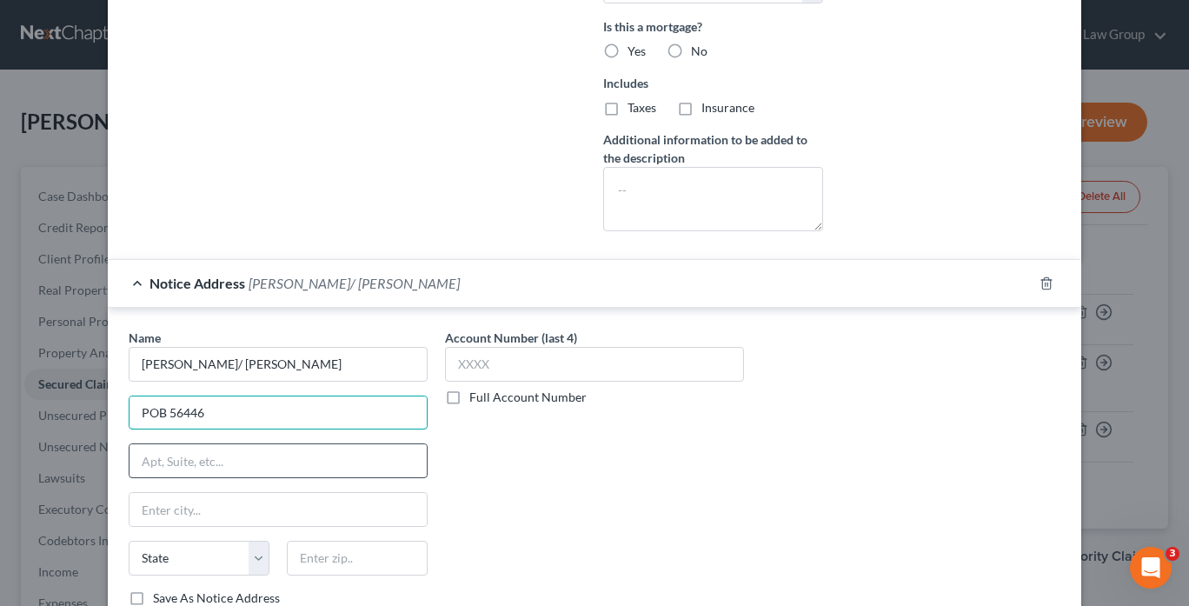
type input "POB 56446"
click at [149, 448] on input "text" at bounding box center [278, 460] width 297 height 33
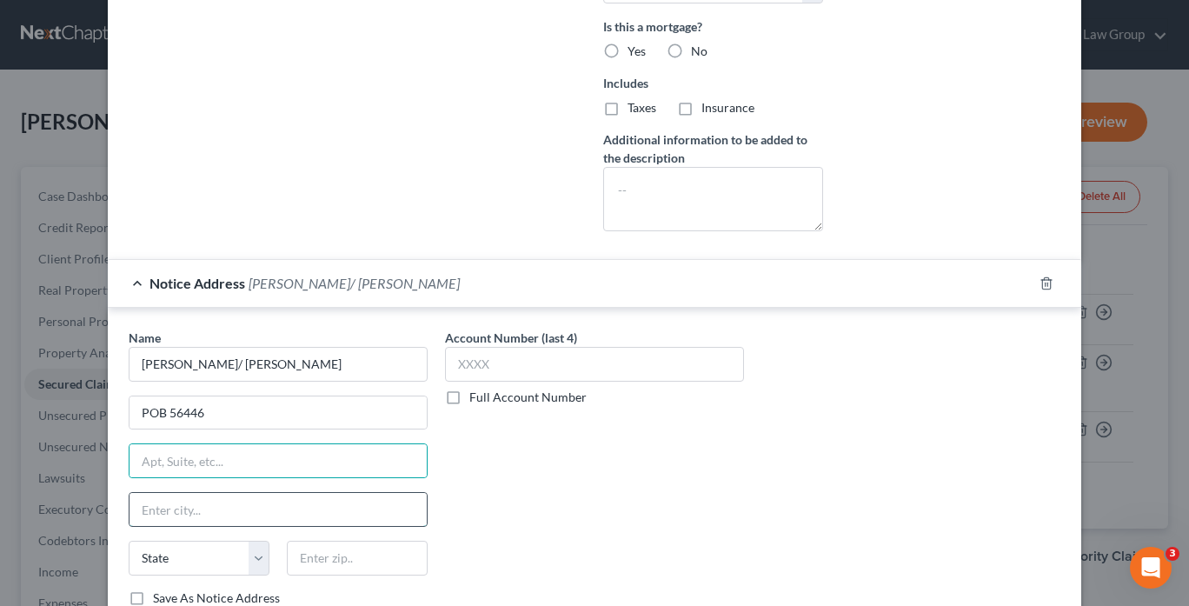
click at [151, 500] on input "text" at bounding box center [278, 509] width 297 height 33
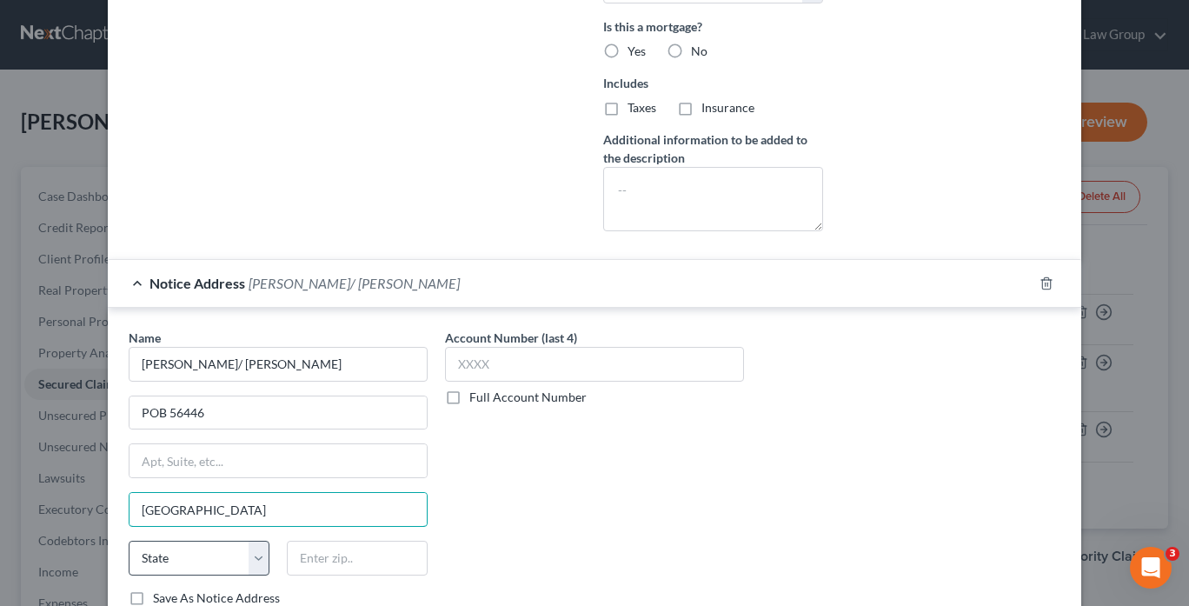
type input "[GEOGRAPHIC_DATA]"
click at [257, 547] on select "State [US_STATE] AK AR AZ CA CO CT DE DC [GEOGRAPHIC_DATA] [GEOGRAPHIC_DATA] GU…" at bounding box center [199, 558] width 141 height 35
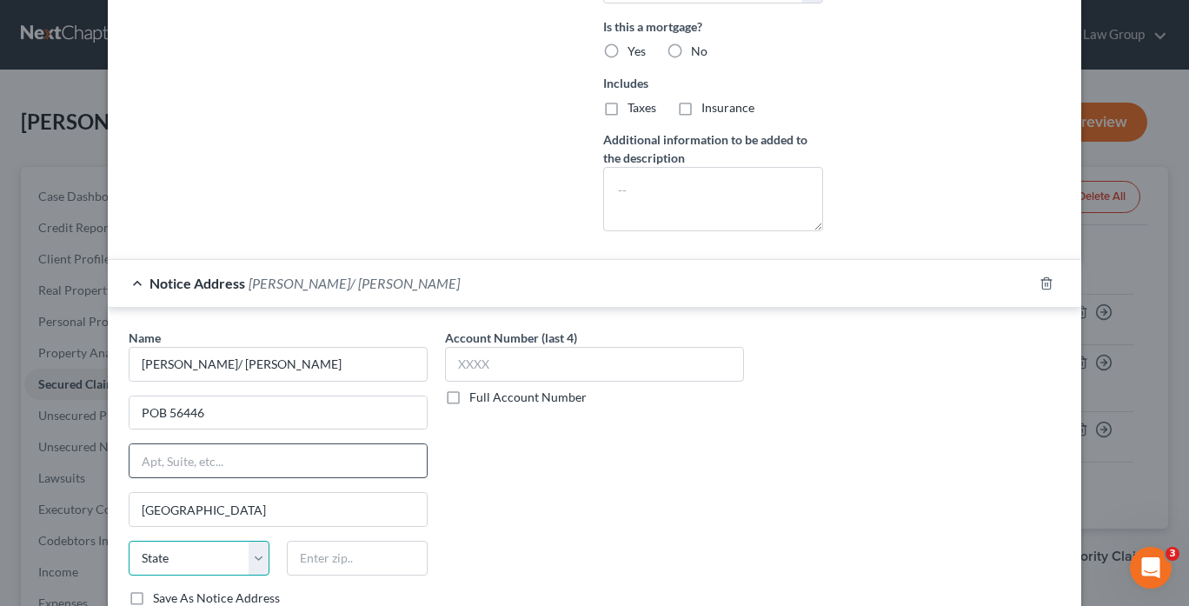
select select "10"
click at [129, 541] on select "State [US_STATE] AK AR AZ CA CO CT DE DC [GEOGRAPHIC_DATA] [GEOGRAPHIC_DATA] GU…" at bounding box center [199, 558] width 141 height 35
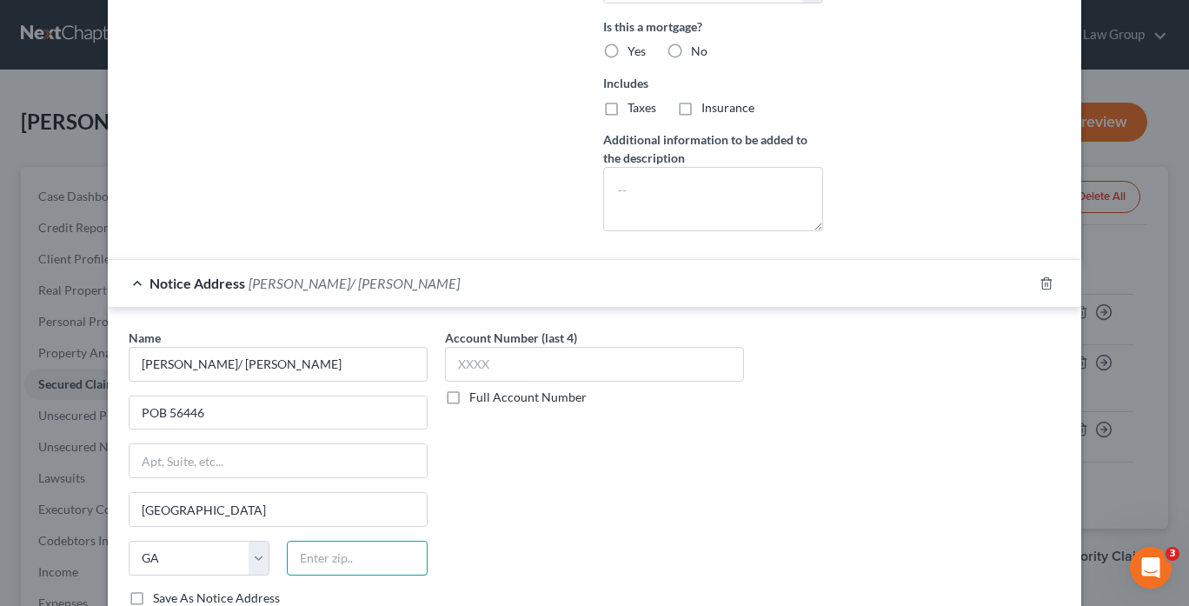
drag, startPoint x: 315, startPoint y: 540, endPoint x: 324, endPoint y: 549, distance: 13.5
click at [320, 544] on input "text" at bounding box center [357, 558] width 141 height 35
type input "30343"
drag, startPoint x: 274, startPoint y: 389, endPoint x: 291, endPoint y: 400, distance: 20.7
click at [275, 396] on input "POB 56446" at bounding box center [278, 412] width 297 height 33
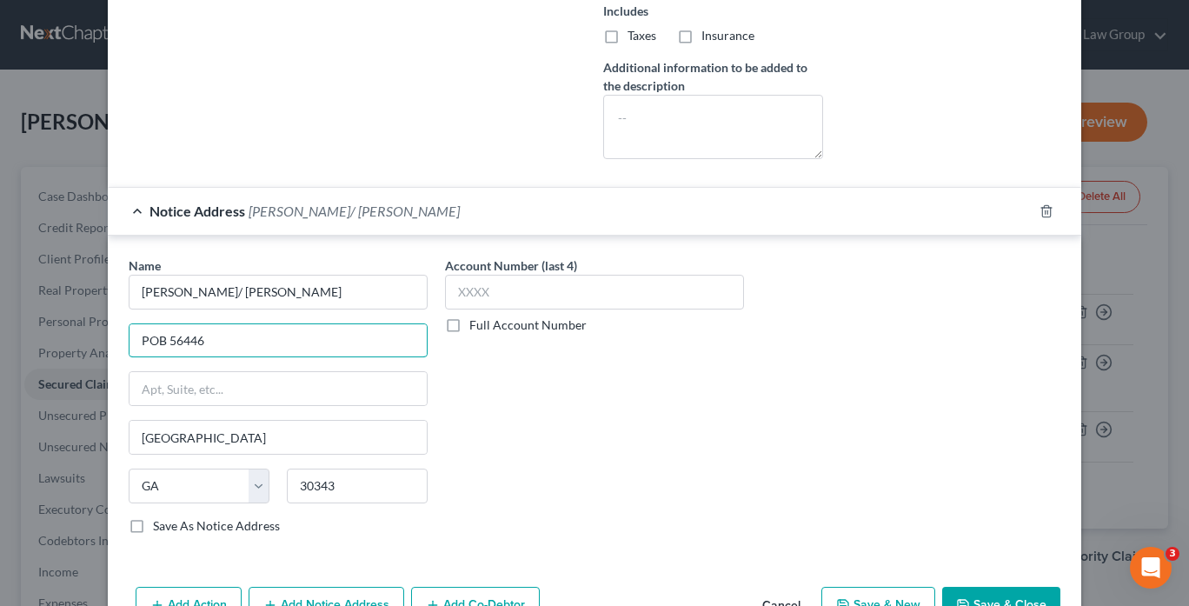
scroll to position [772, 0]
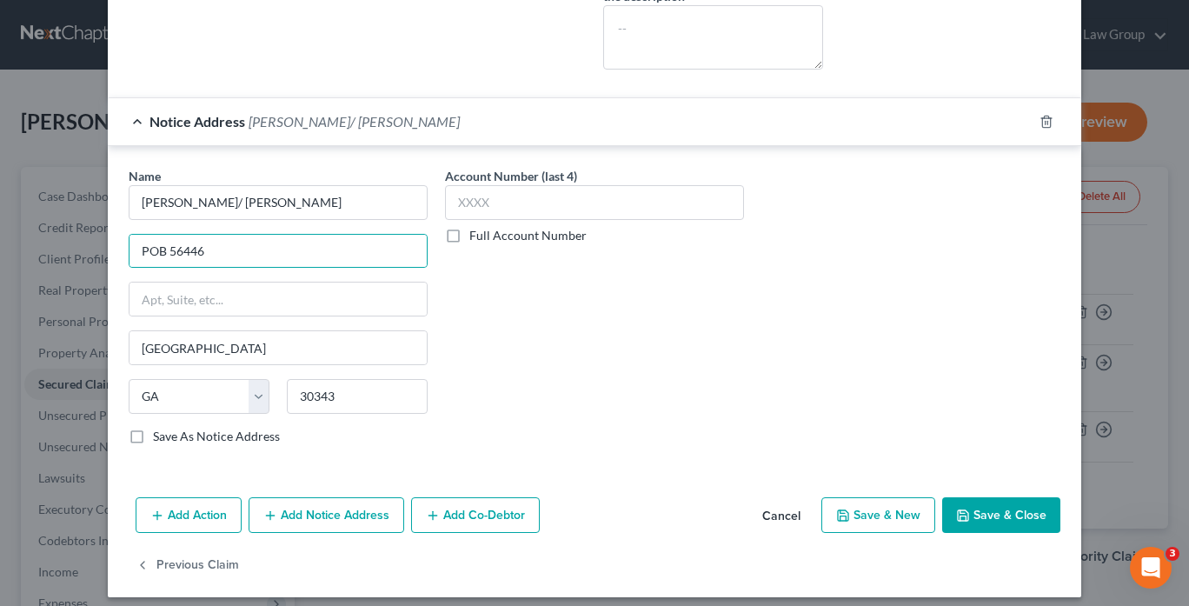
click at [153, 428] on label "Save As Notice Address" at bounding box center [216, 436] width 127 height 17
click at [160, 428] on input "Save As Notice Address" at bounding box center [165, 433] width 11 height 11
click at [989, 504] on button "Save & Close" at bounding box center [1001, 515] width 118 height 37
checkbox input "false"
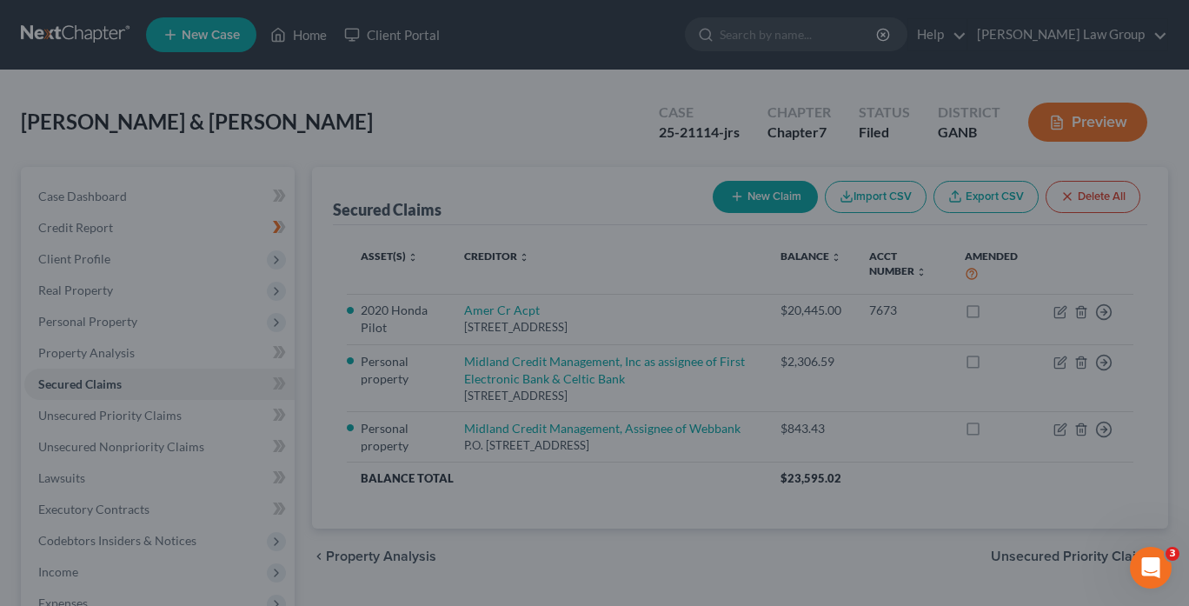
scroll to position [584, 0]
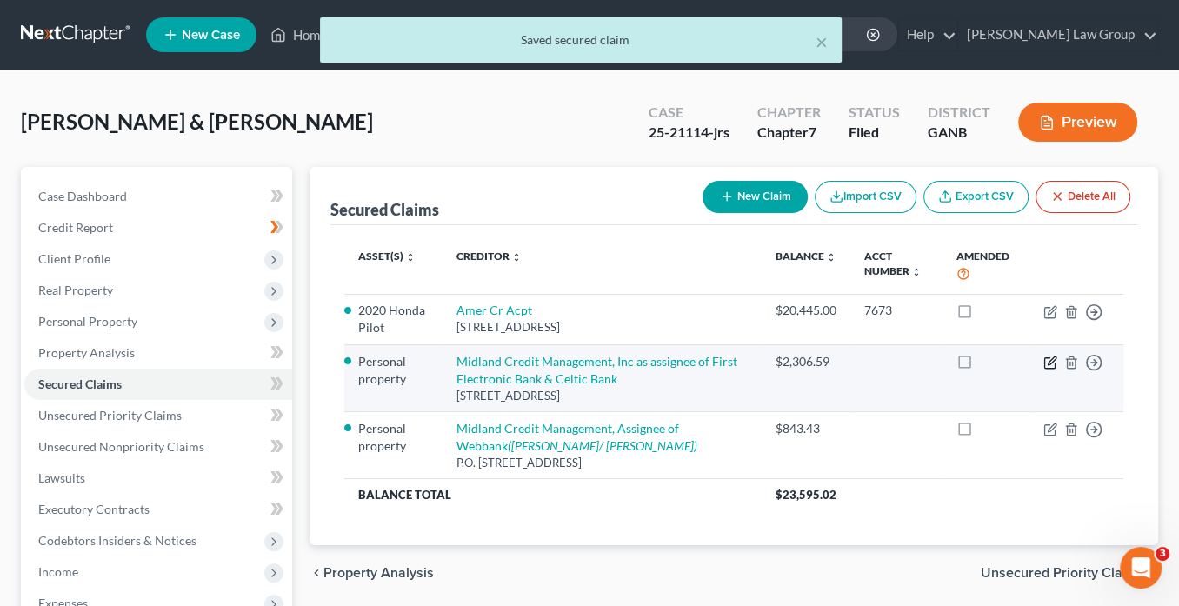
click at [1048, 360] on icon "button" at bounding box center [1051, 360] width 8 height 8
select select "10"
select select "3"
select select "2"
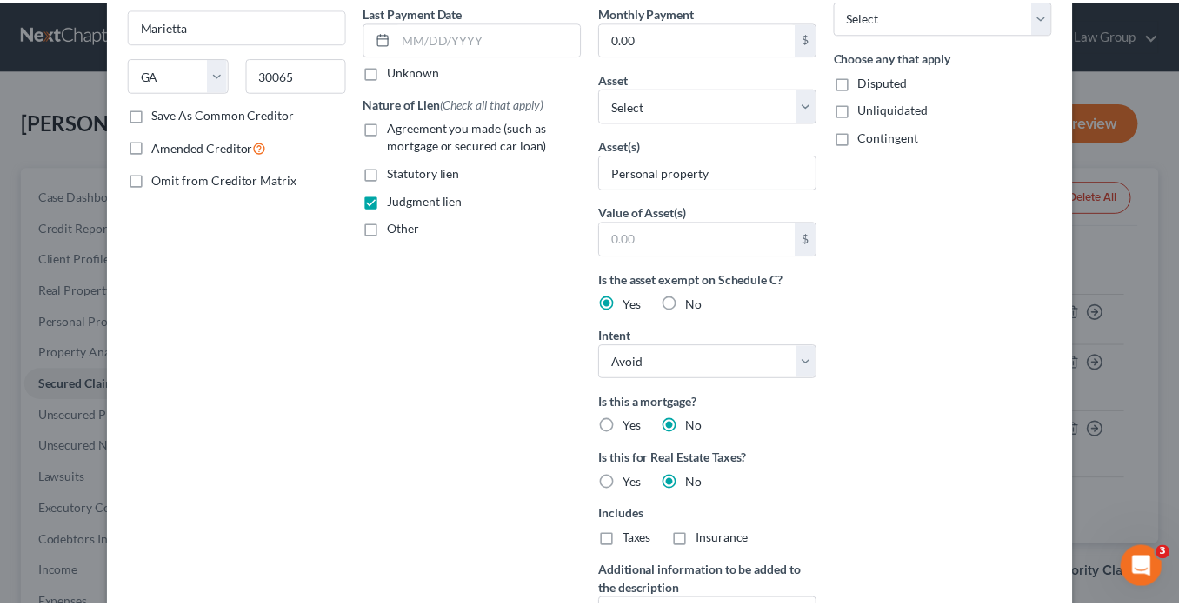
scroll to position [42, 0]
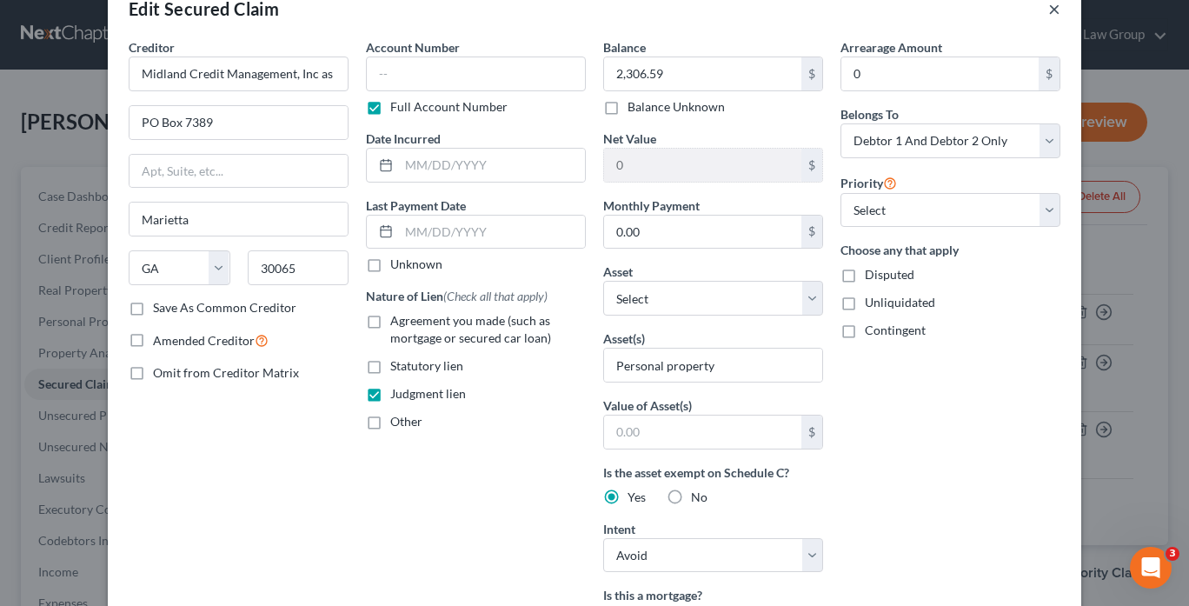
click at [1051, 11] on button "×" at bounding box center [1054, 8] width 12 height 21
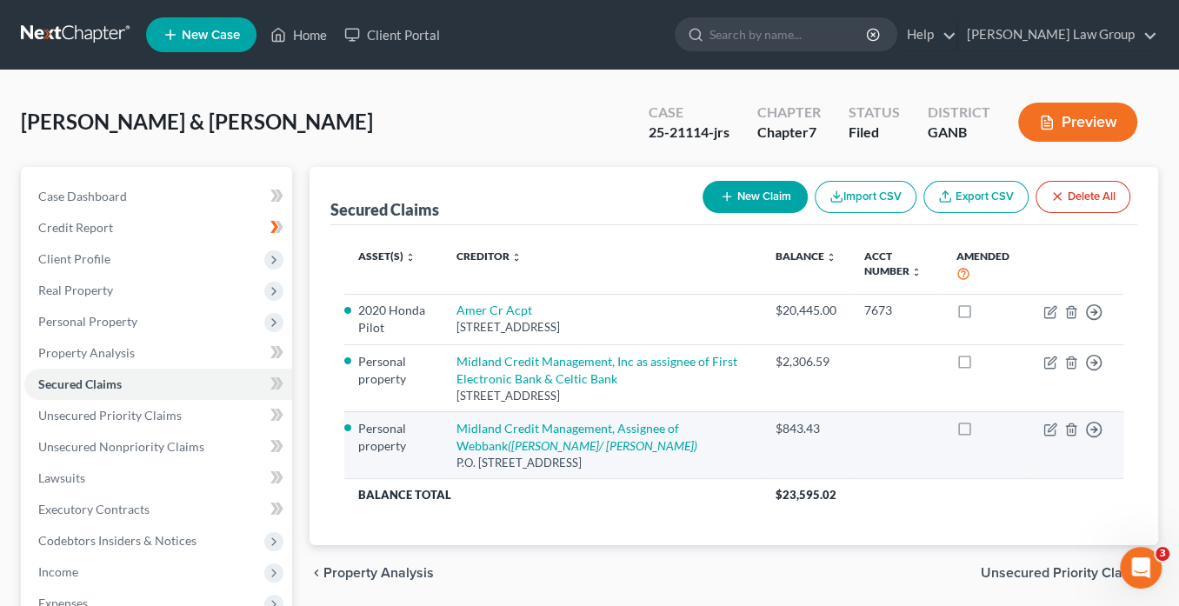
drag, startPoint x: 654, startPoint y: 460, endPoint x: 455, endPoint y: 427, distance: 201.8
click at [455, 427] on td "Midland Credit Management, Assignee of Webbank ([PERSON_NAME]/ [PERSON_NAME]) P…" at bounding box center [601, 444] width 319 height 67
click at [719, 442] on td "Midland Credit Management, Assignee of Webbank ([PERSON_NAME]/ [PERSON_NAME]) P…" at bounding box center [601, 444] width 319 height 67
click at [1049, 429] on icon "button" at bounding box center [1051, 427] width 8 height 8
select select "4"
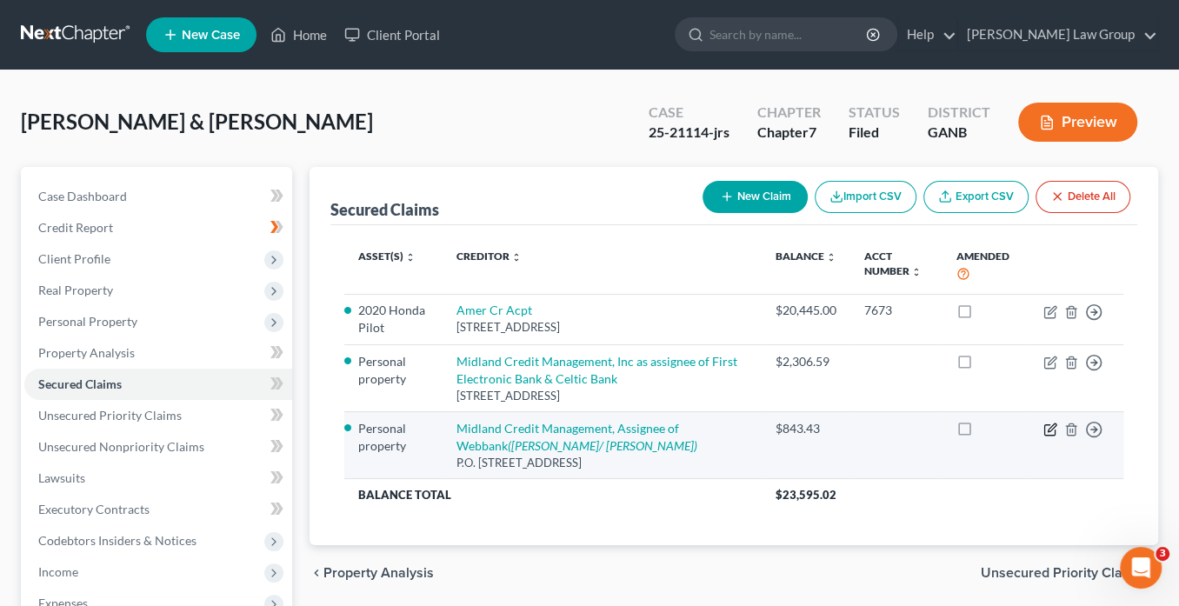
select select "0"
select select "3"
select select "2"
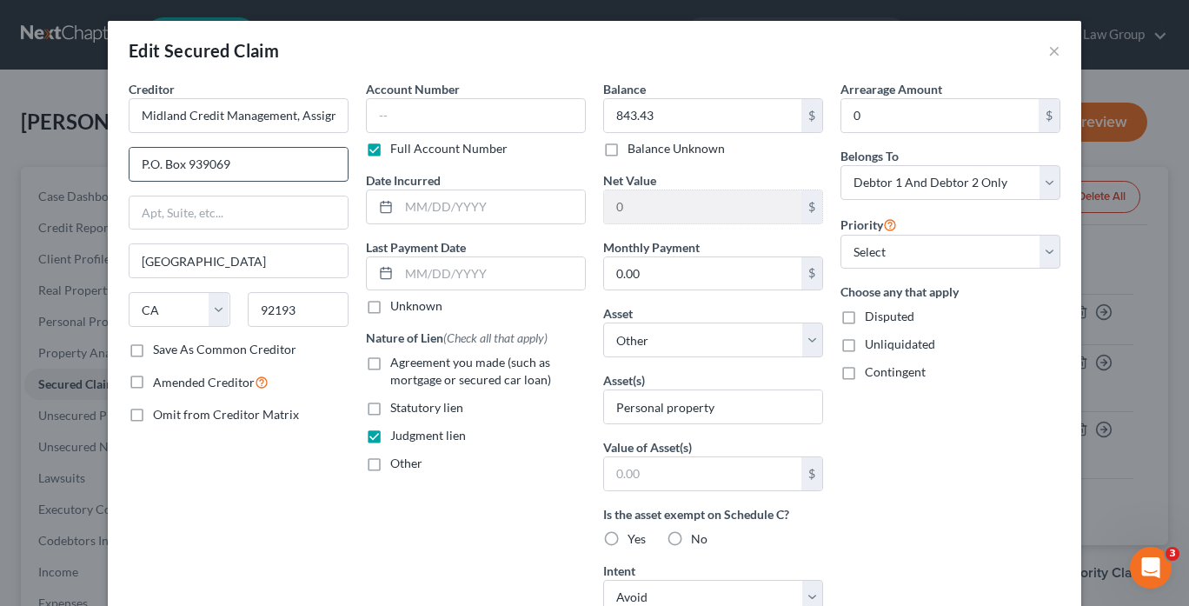
drag, startPoint x: 245, startPoint y: 163, endPoint x: 137, endPoint y: 157, distance: 107.9
click at [120, 155] on div "Creditor * Midland Credit Management, Assignee of Webbank P.O. [GEOGRAPHIC_DATA…" at bounding box center [238, 467] width 237 height 775
click at [1052, 50] on button "×" at bounding box center [1054, 50] width 12 height 21
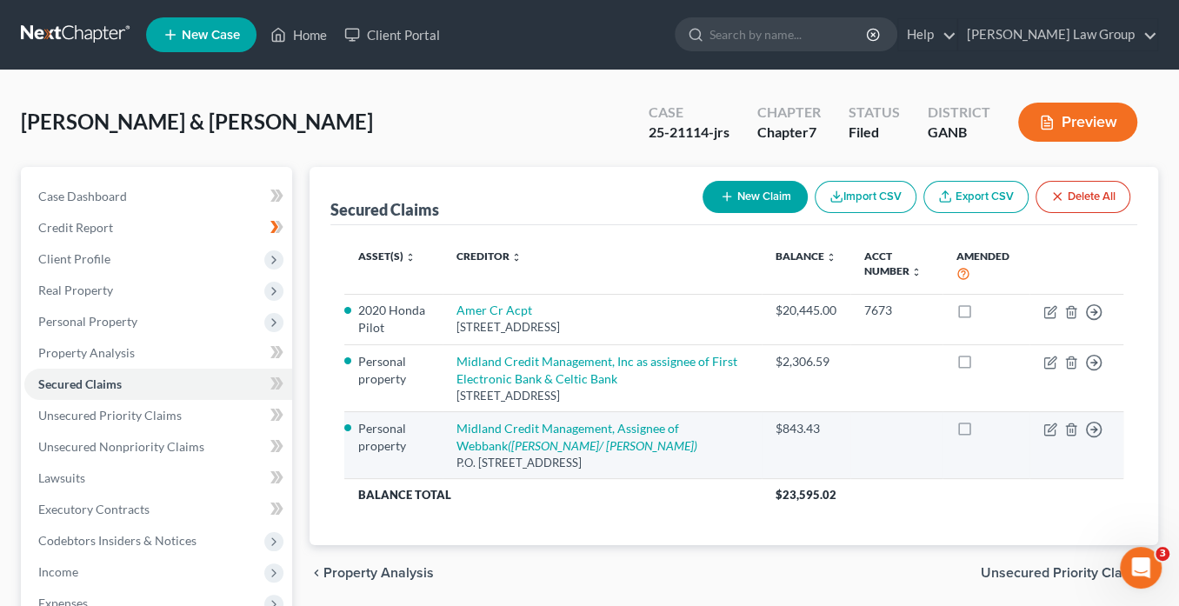
drag, startPoint x: 665, startPoint y: 467, endPoint x: 449, endPoint y: 425, distance: 219.6
click at [449, 425] on td "Midland Credit Management, Assignee of Webbank ([PERSON_NAME]/ [PERSON_NAME]) P…" at bounding box center [601, 444] width 319 height 67
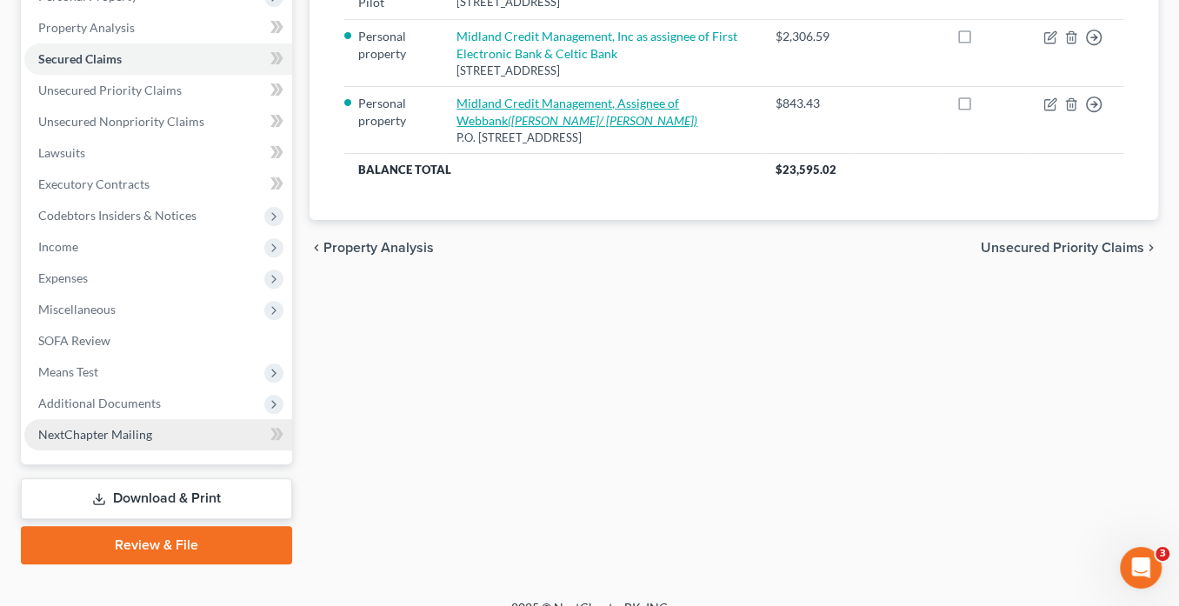
scroll to position [346, 0]
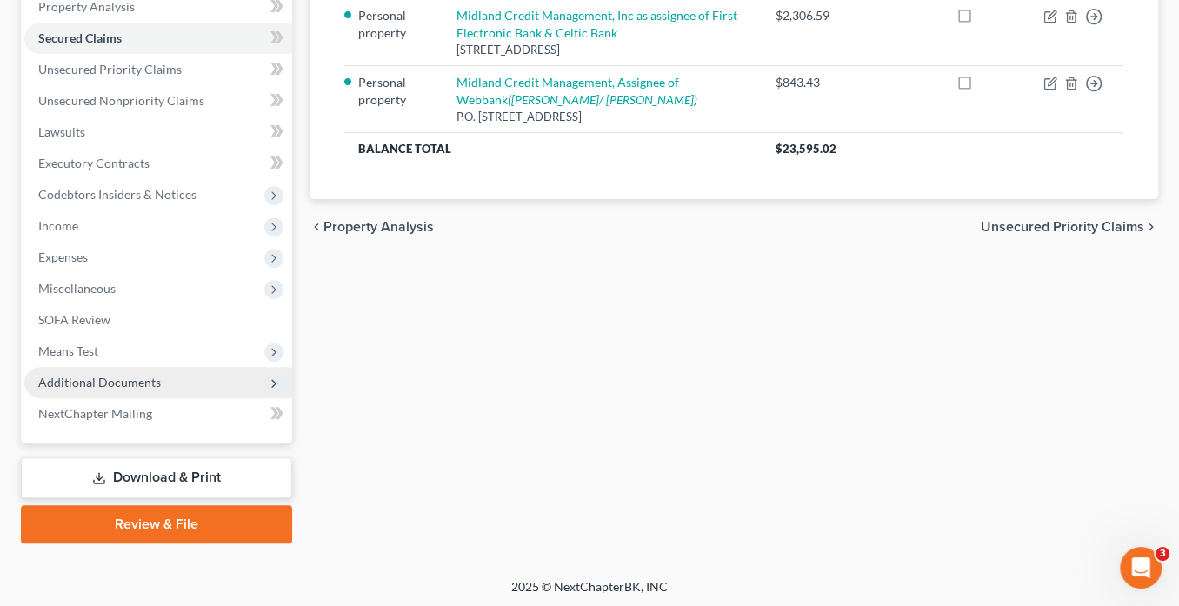
click at [184, 376] on span "Additional Documents" at bounding box center [158, 382] width 268 height 31
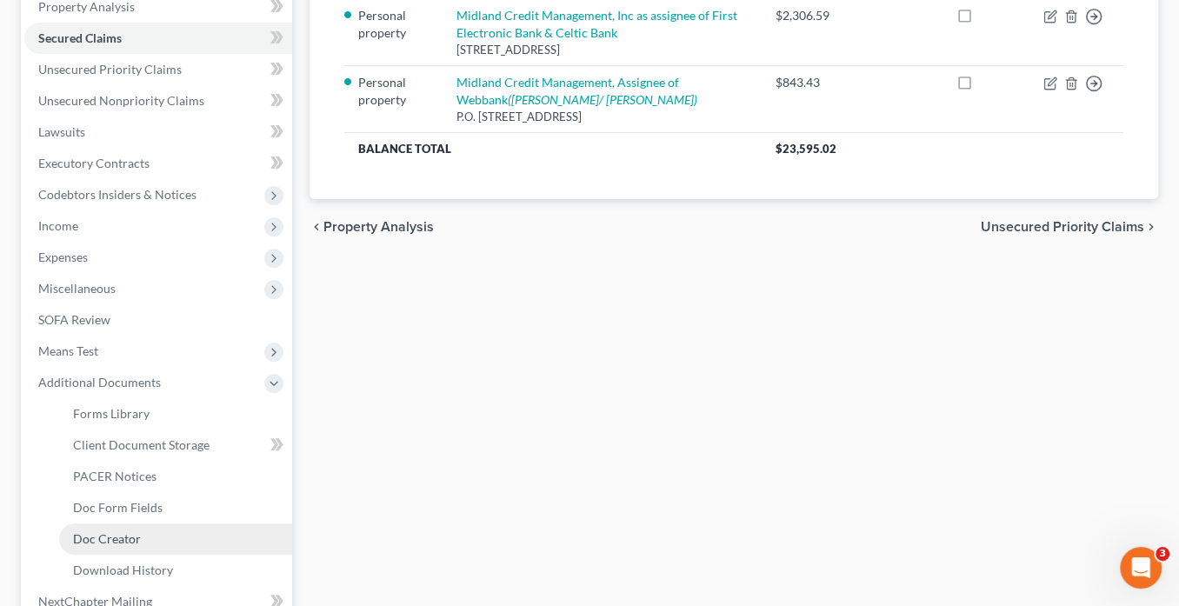
click at [171, 535] on link "Doc Creator" at bounding box center [175, 538] width 233 height 31
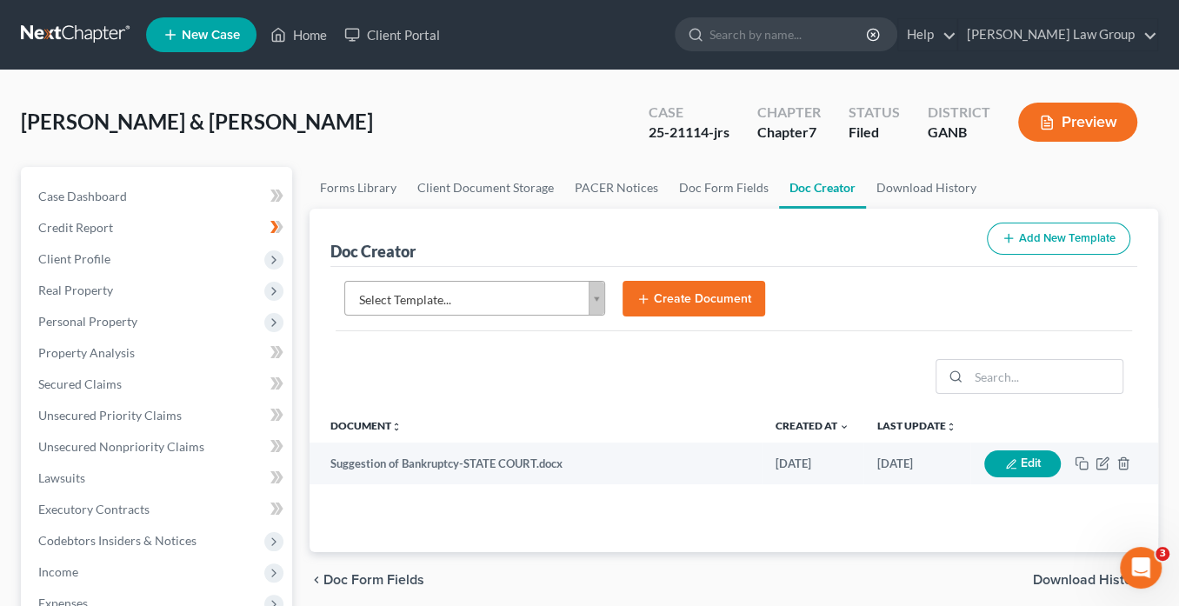
click at [600, 297] on body "Home New Case Client Portal [PERSON_NAME] Law Group [EMAIL_ADDRESS][DOMAIN_NAME…" at bounding box center [589, 571] width 1179 height 1143
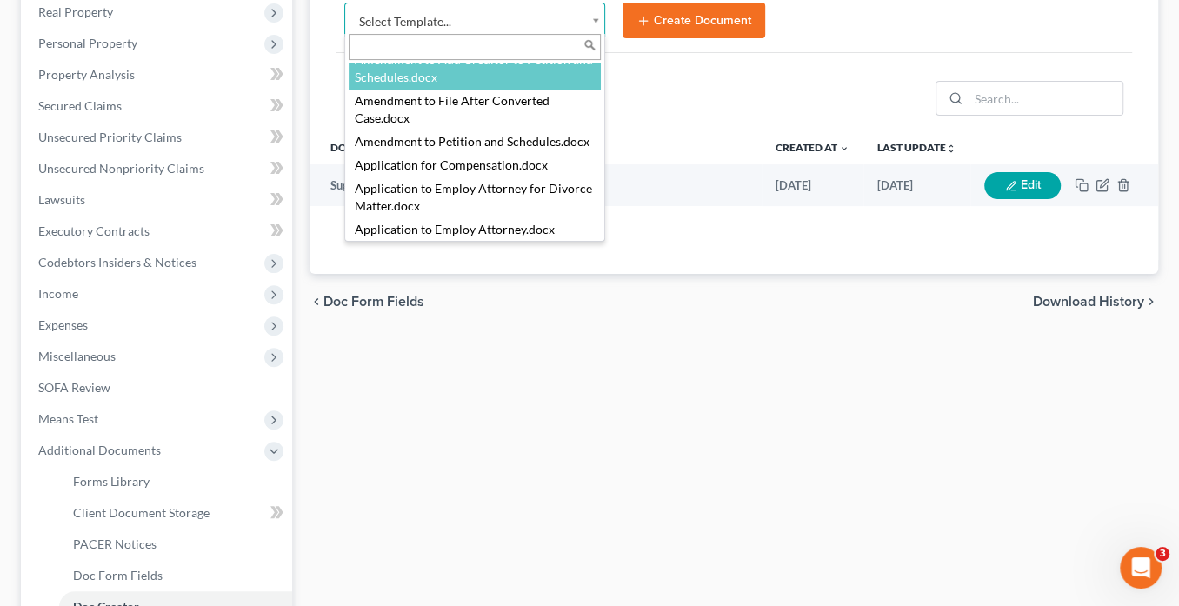
scroll to position [275, 0]
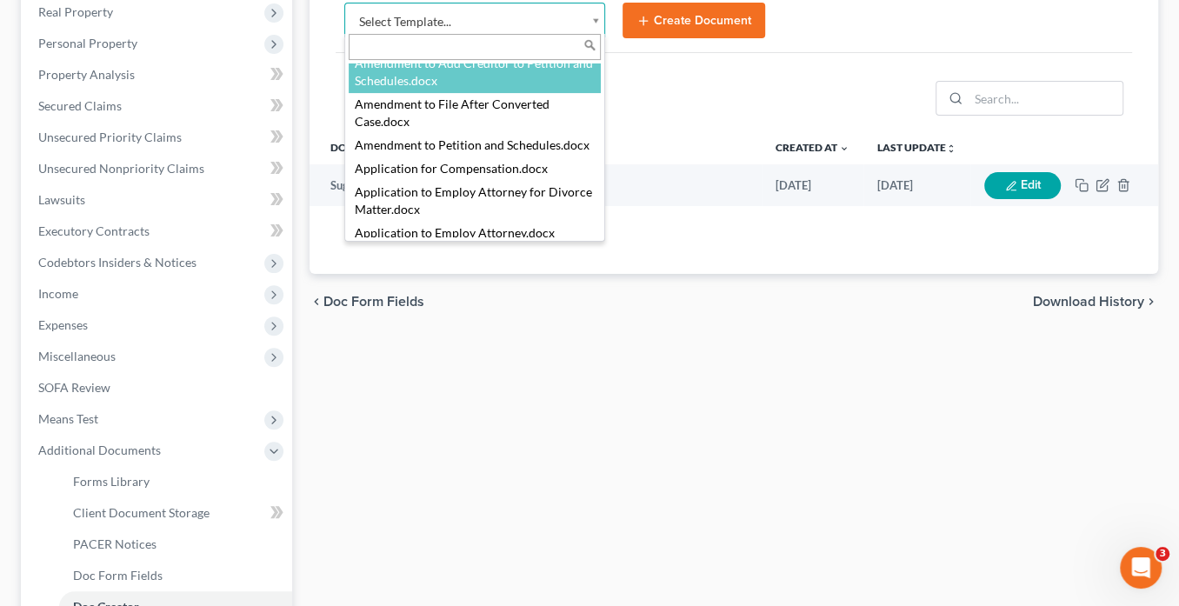
select select "111529"
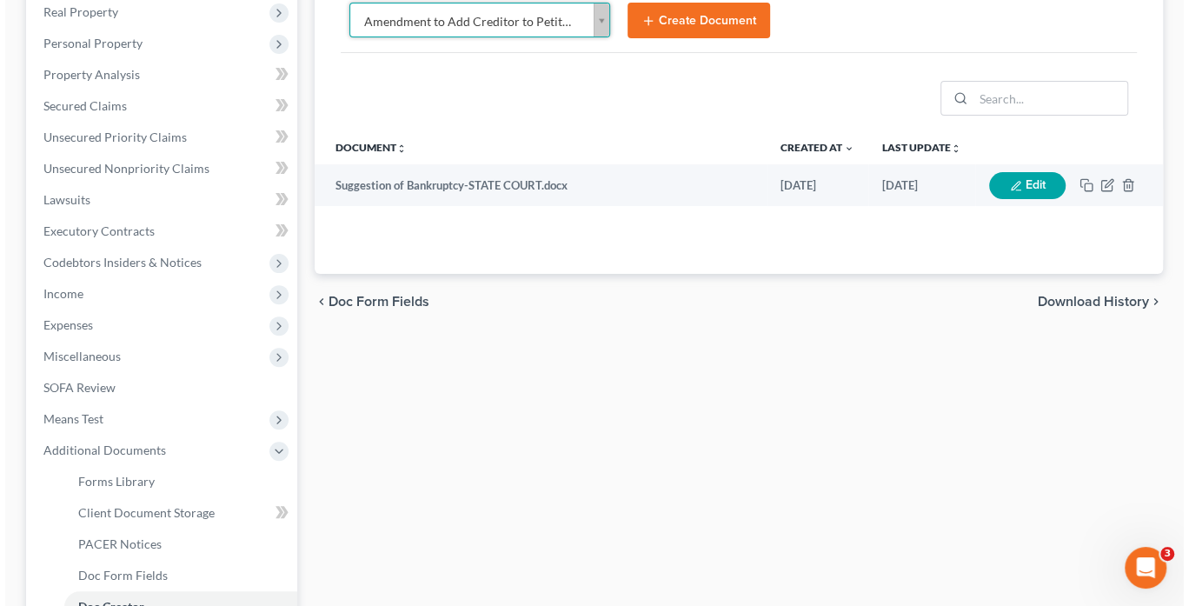
scroll to position [271, 0]
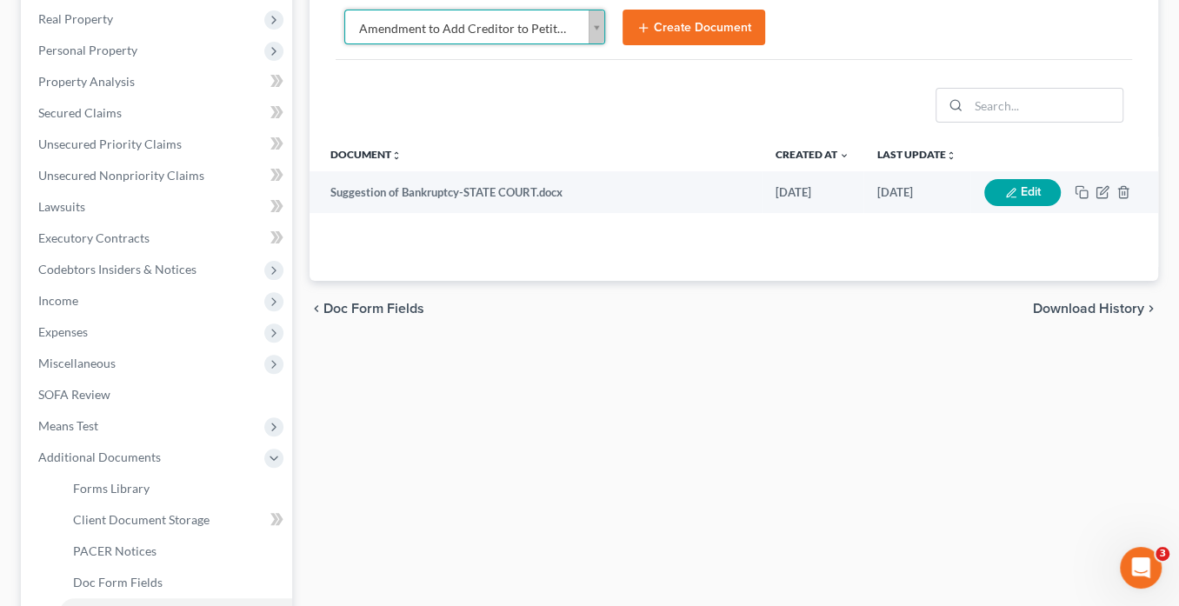
click at [679, 19] on button "Create Document" at bounding box center [693, 28] width 143 height 37
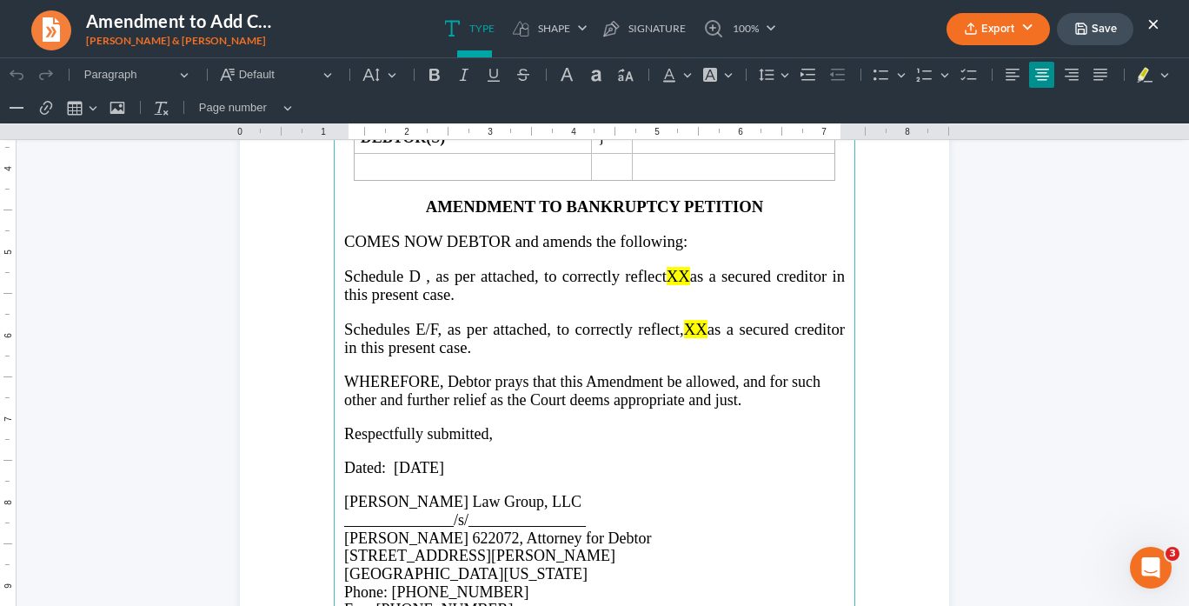
scroll to position [348, 0]
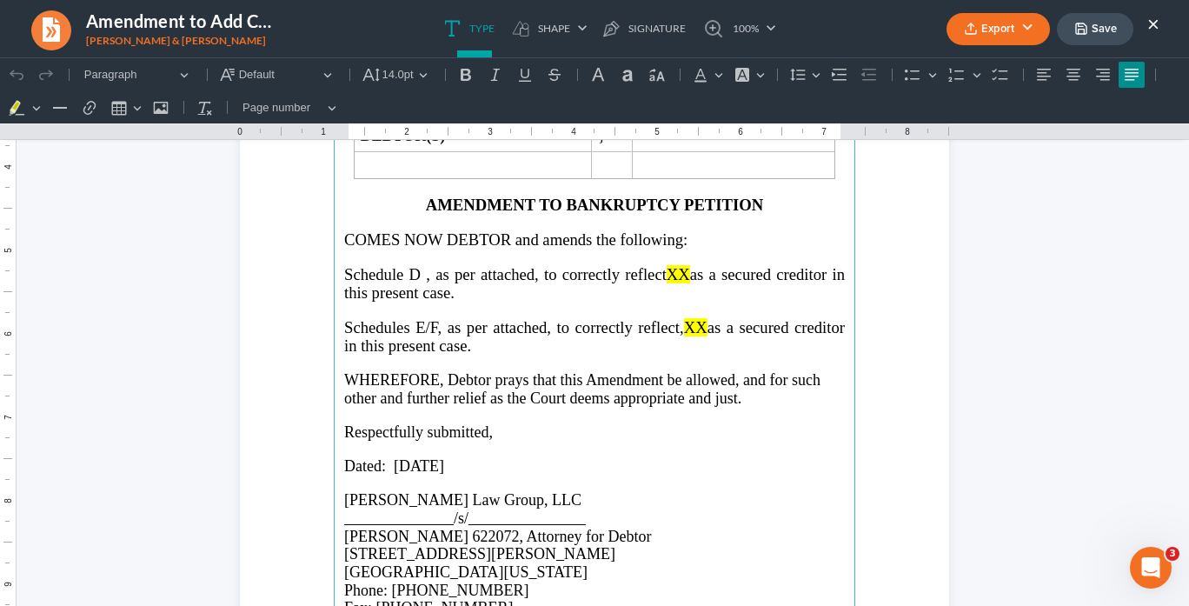
drag, startPoint x: 476, startPoint y: 338, endPoint x: 337, endPoint y: 314, distance: 141.2
click at [337, 314] on main "⁠⁠⁠⁠⁠⁠⁠ IN THE UNITED STATES BANKRUPTCY COURT NORTHERN DISTRICT OF [US_STATE] G…" at bounding box center [595, 292] width 522 height 751
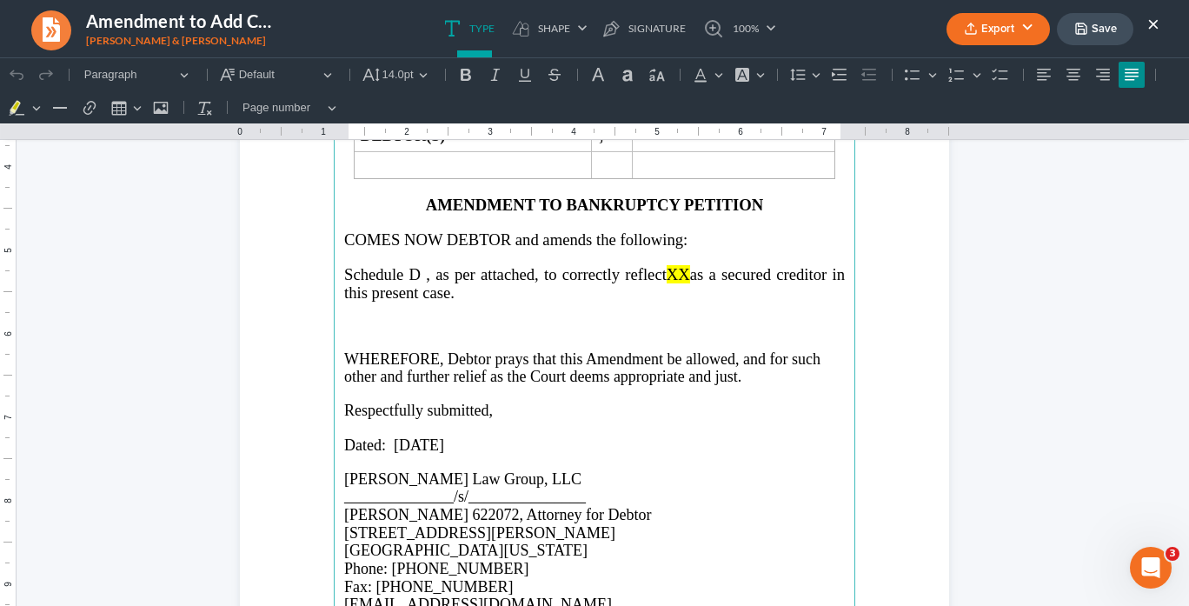
click at [420, 269] on span "Schedule D , as per attached, to correctly reflect" at bounding box center [505, 274] width 322 height 18
drag, startPoint x: 701, startPoint y: 265, endPoint x: 725, endPoint y: 273, distance: 24.7
click at [703, 266] on span "as a secured creditor in this present case." at bounding box center [594, 283] width 501 height 37
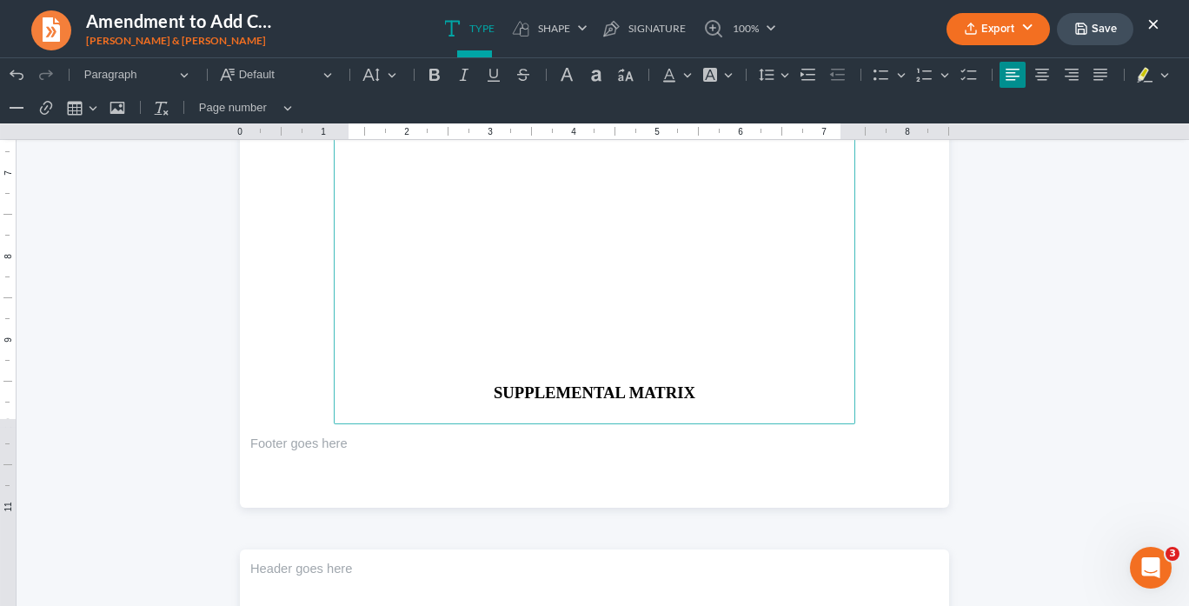
scroll to position [3546, 0]
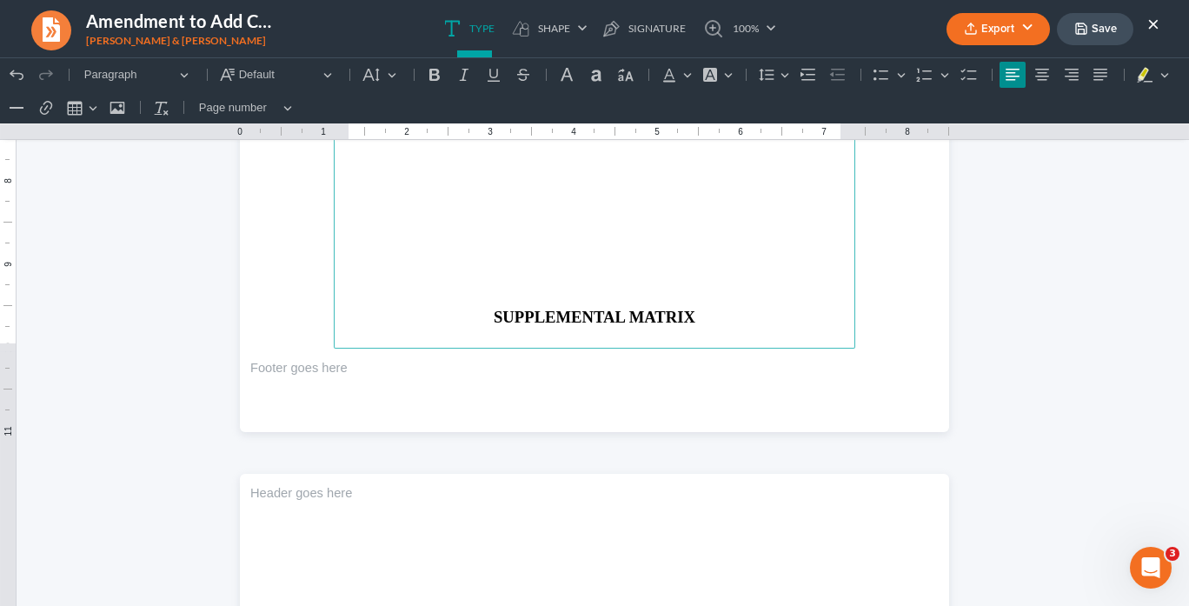
click at [471, 314] on p "SUPPLEMENTAL MATRIX" at bounding box center [594, 317] width 501 height 18
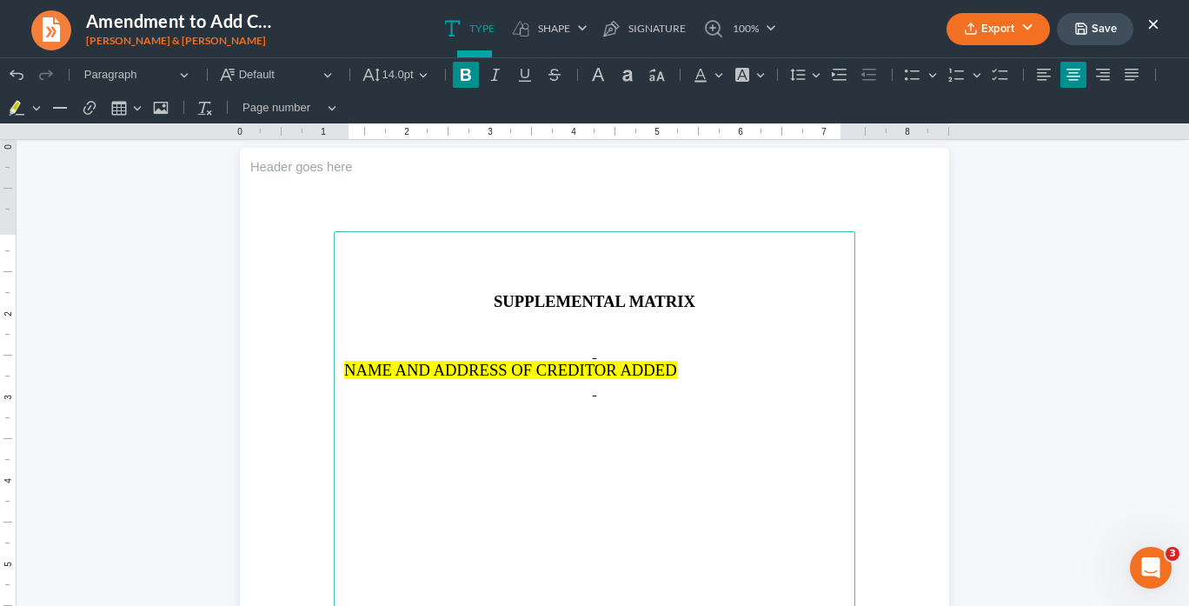
scroll to position [3947, 0]
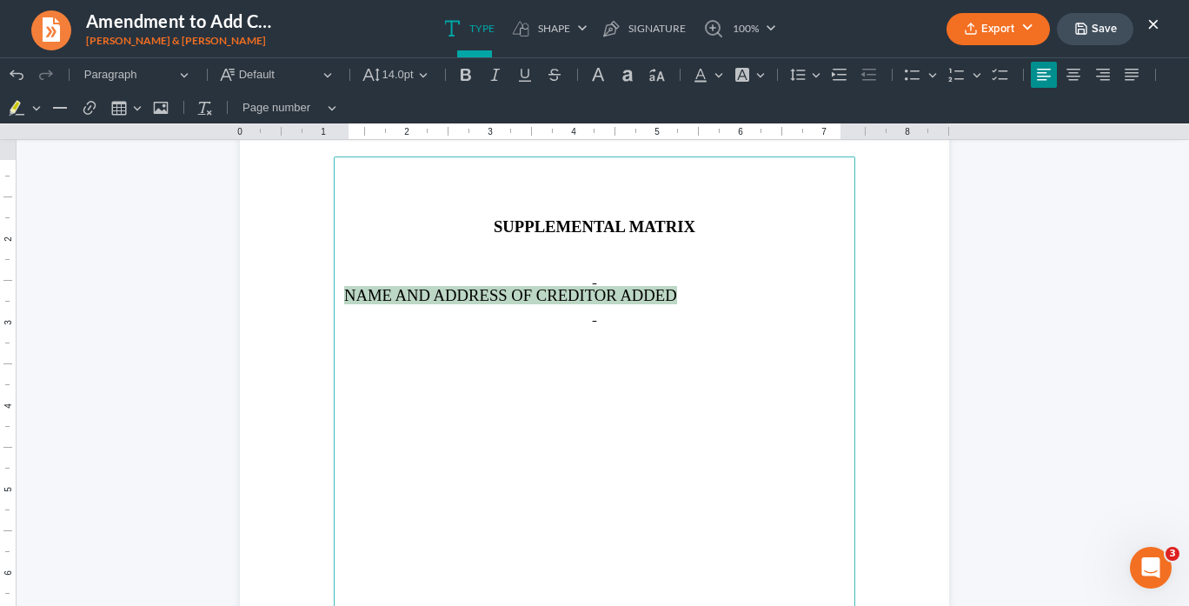
drag, startPoint x: 661, startPoint y: 291, endPoint x: 317, endPoint y: 289, distance: 344.2
click at [317, 289] on section "SUPPLEMENTAL MATRIX NAME AND ADDRESS OF CREDITOR ADDED" at bounding box center [594, 532] width 709 height 918
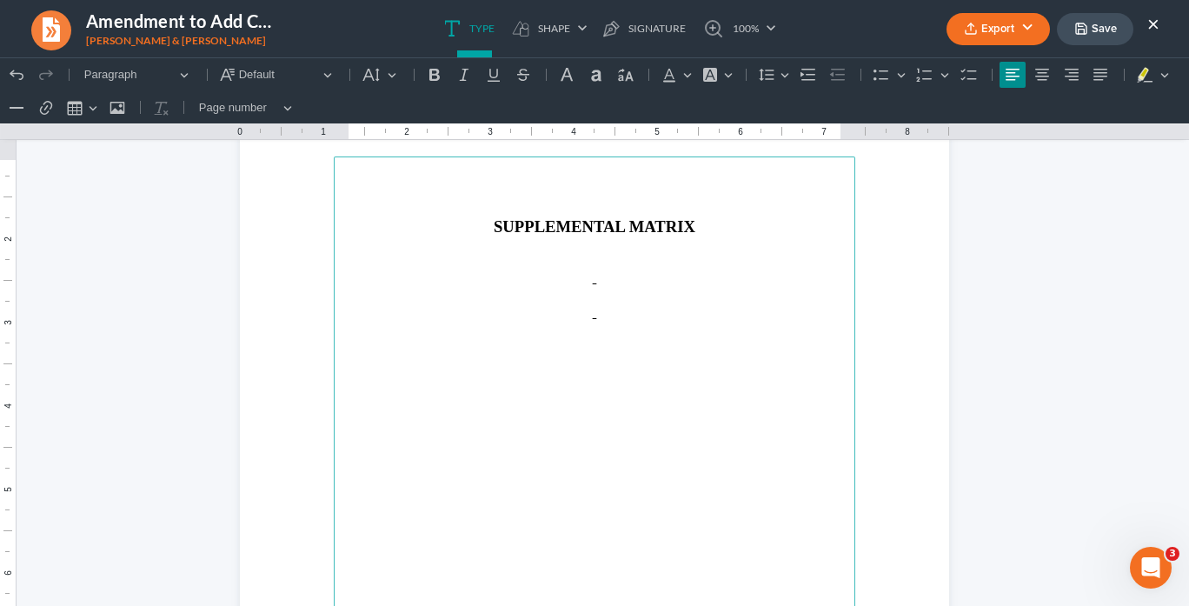
click at [362, 291] on p "Rich Text Editor, page-4-main" at bounding box center [594, 294] width 501 height 16
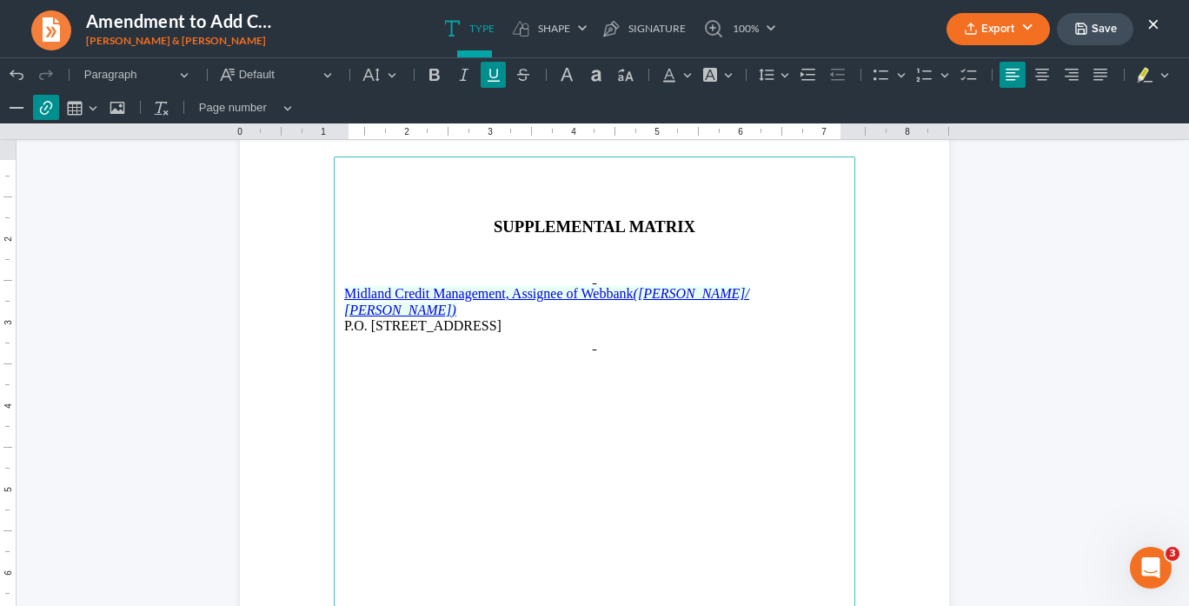
click at [508, 291] on u "Midland Credit Management, Assignee of Webbank" at bounding box center [488, 293] width 289 height 15
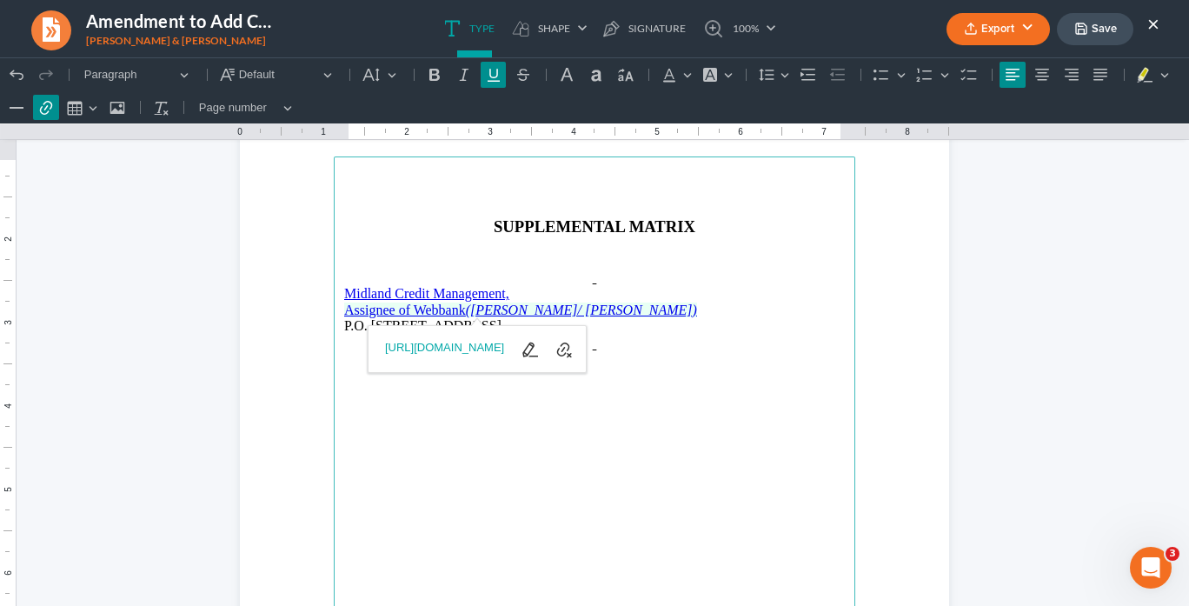
click at [715, 320] on p "P.O. [STREET_ADDRESS]" at bounding box center [594, 326] width 501 height 16
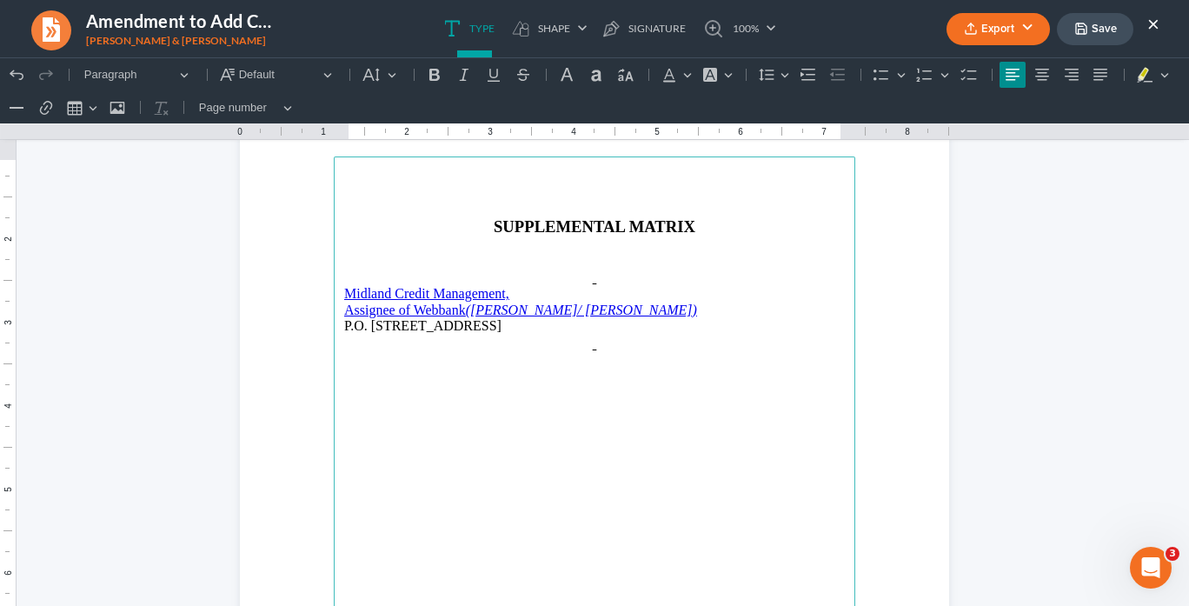
click at [441, 326] on p "P.O. [STREET_ADDRESS]" at bounding box center [594, 326] width 501 height 16
click at [508, 296] on p "Midland Credit Management," at bounding box center [594, 294] width 501 height 16
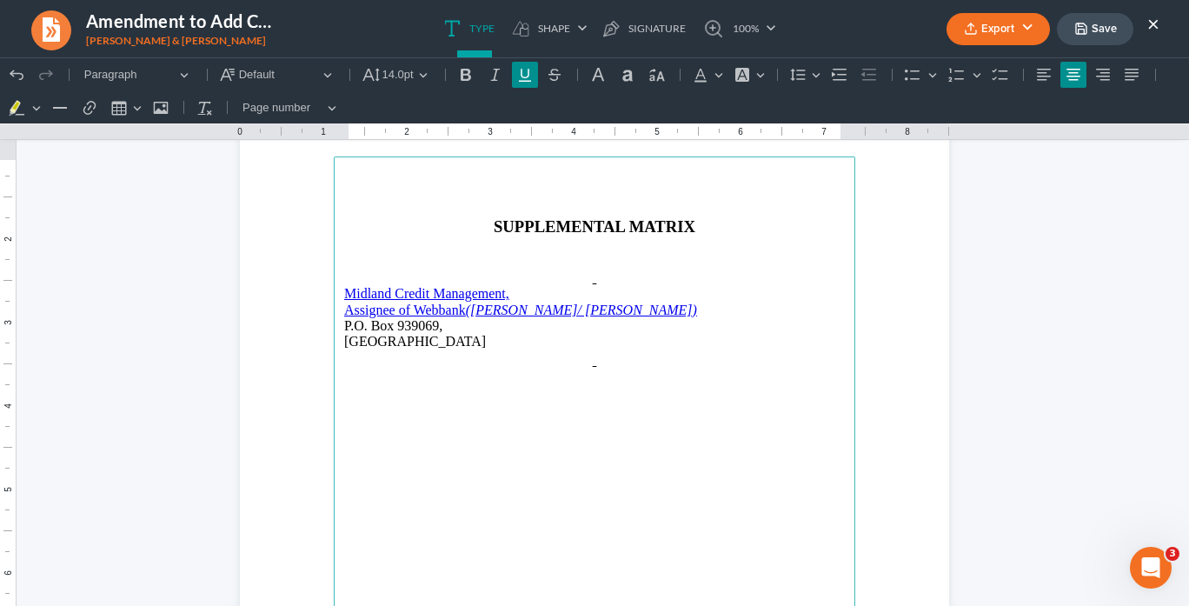
drag, startPoint x: 460, startPoint y: 342, endPoint x: 324, endPoint y: 285, distance: 147.2
click at [324, 285] on section "SUPPLEMENTAL MATRIX Midland Credit Management, Assignee of Webbank ([PERSON_NAM…" at bounding box center [594, 532] width 709 height 918
click at [525, 80] on icon "Editor toolbar" at bounding box center [525, 75] width 12 height 13
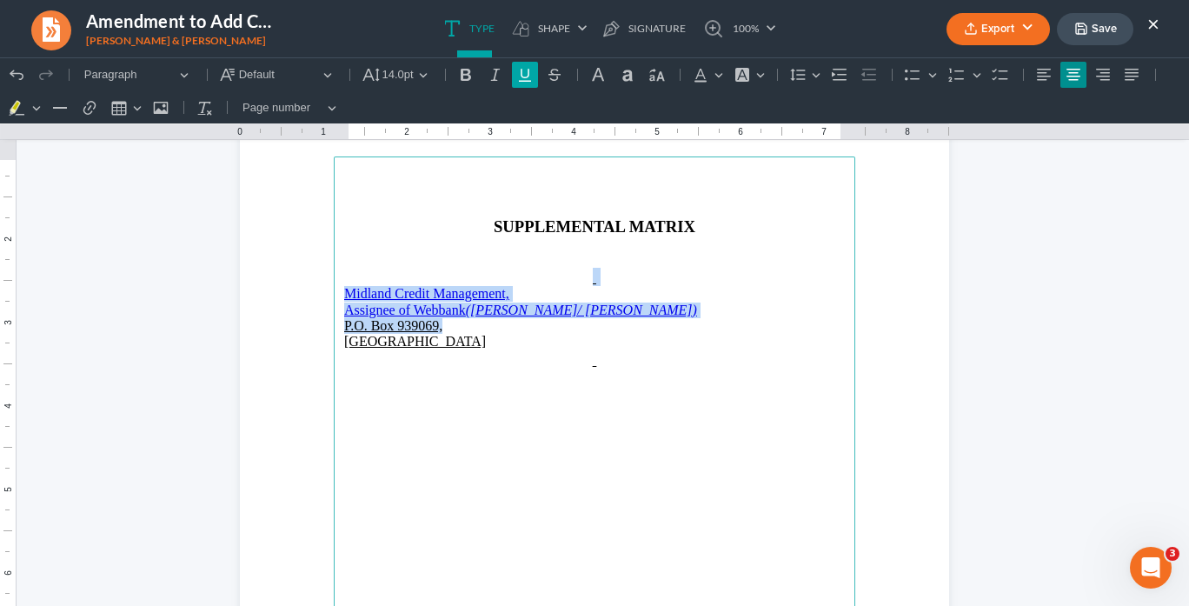
click at [527, 85] on button "Underline (Ctrl+U) Underline" at bounding box center [525, 75] width 26 height 26
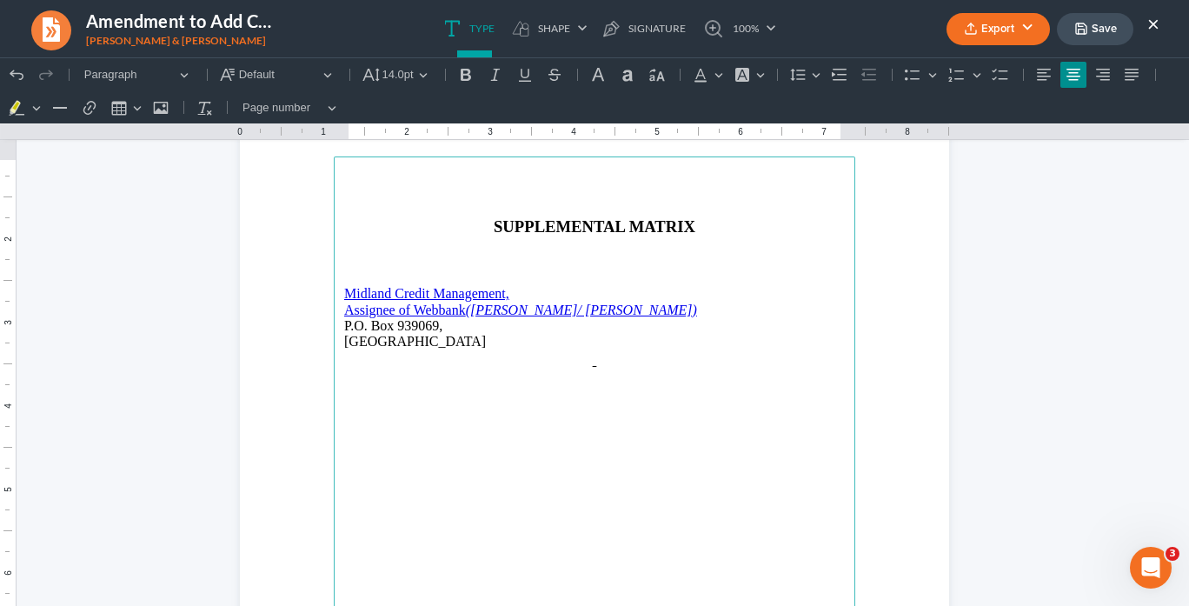
click at [695, 447] on main "SUPPLEMENTAL MATRIX Midland Credit Management, Assignee of Webbank ([PERSON_NAM…" at bounding box center [595, 531] width 522 height 751
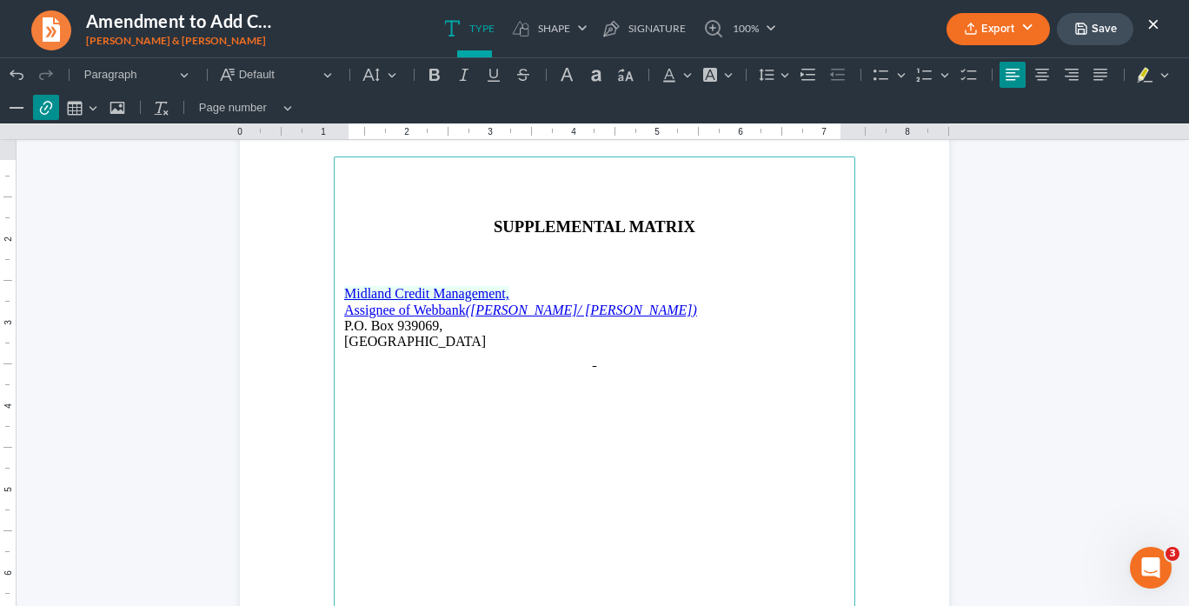
drag, startPoint x: 471, startPoint y: 344, endPoint x: 338, endPoint y: 241, distance: 168.5
click at [339, 287] on main "SUPPLEMENTAL MATRIX Midland Credit Management, Assignee of Webbank ([PERSON_NAM…" at bounding box center [595, 531] width 522 height 751
click at [718, 73] on button "Font Background Color Font Background Color" at bounding box center [717, 75] width 38 height 26
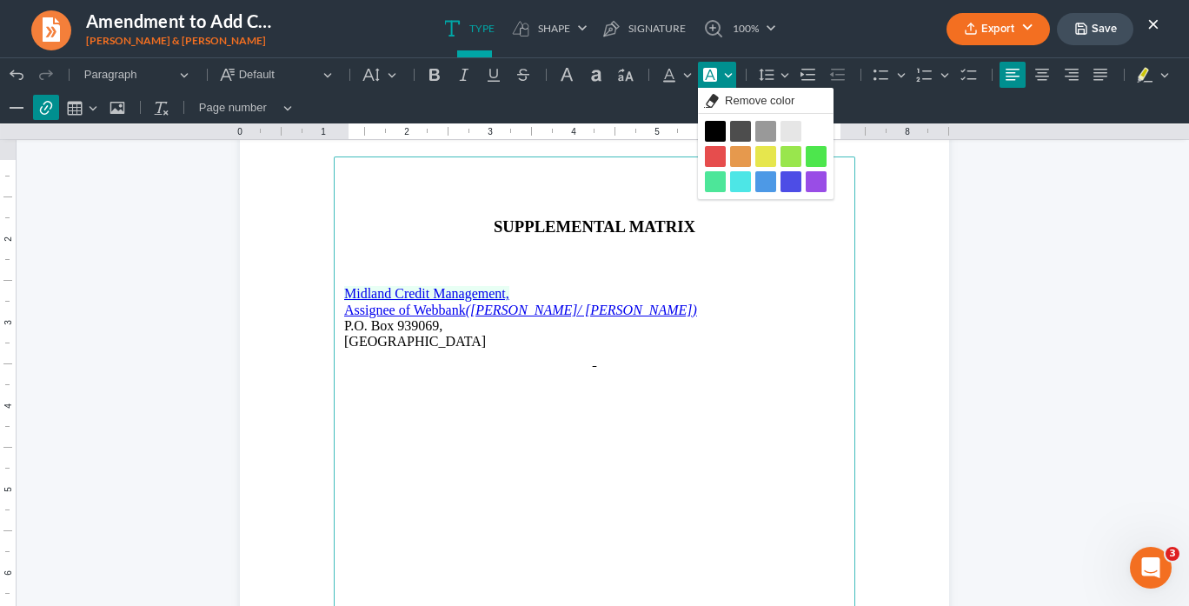
click at [713, 127] on button "Black Black" at bounding box center [715, 131] width 21 height 21
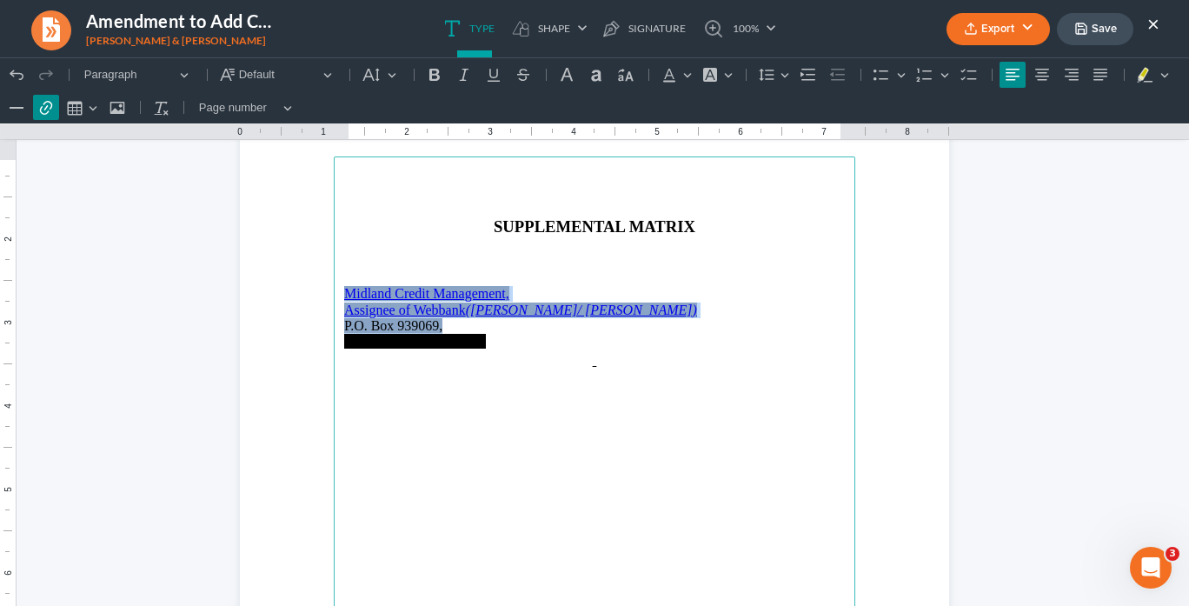
click at [723, 332] on p "P.O. Box 939069," at bounding box center [594, 326] width 501 height 16
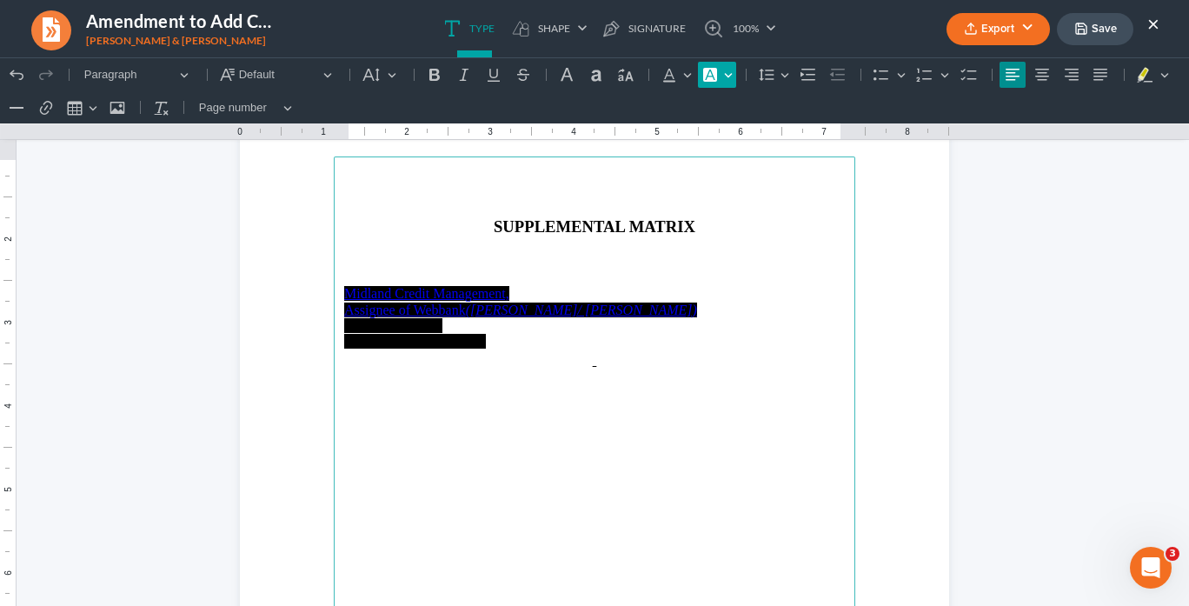
click at [722, 74] on button "Font Background Color Font Background Color" at bounding box center [717, 75] width 38 height 26
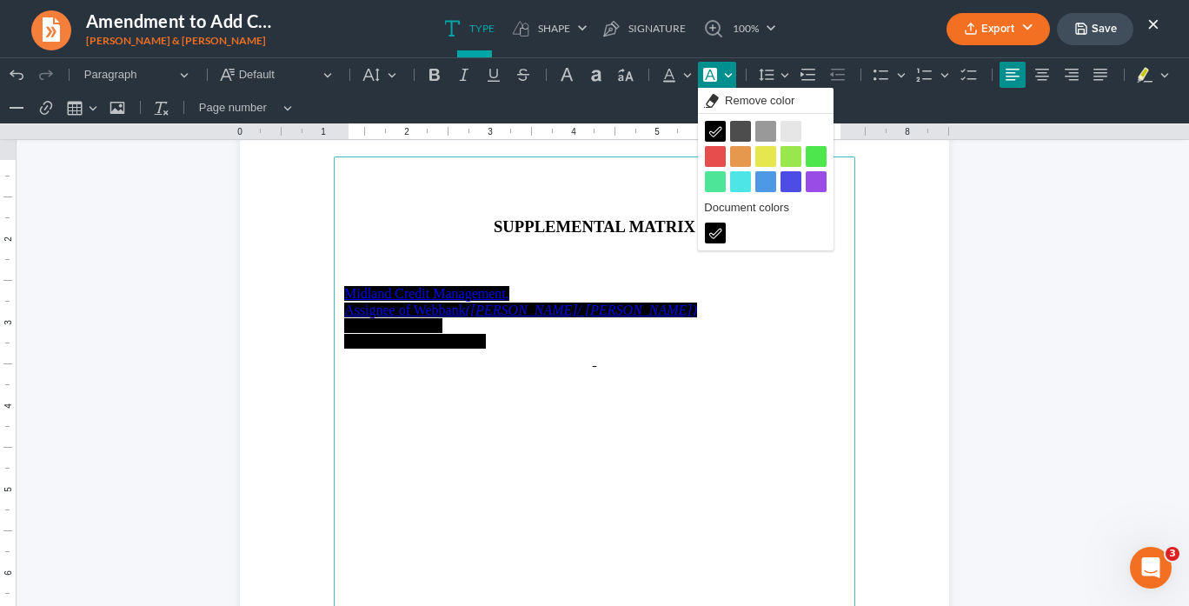
click at [724, 104] on button "Remove color Remove color" at bounding box center [766, 101] width 136 height 26
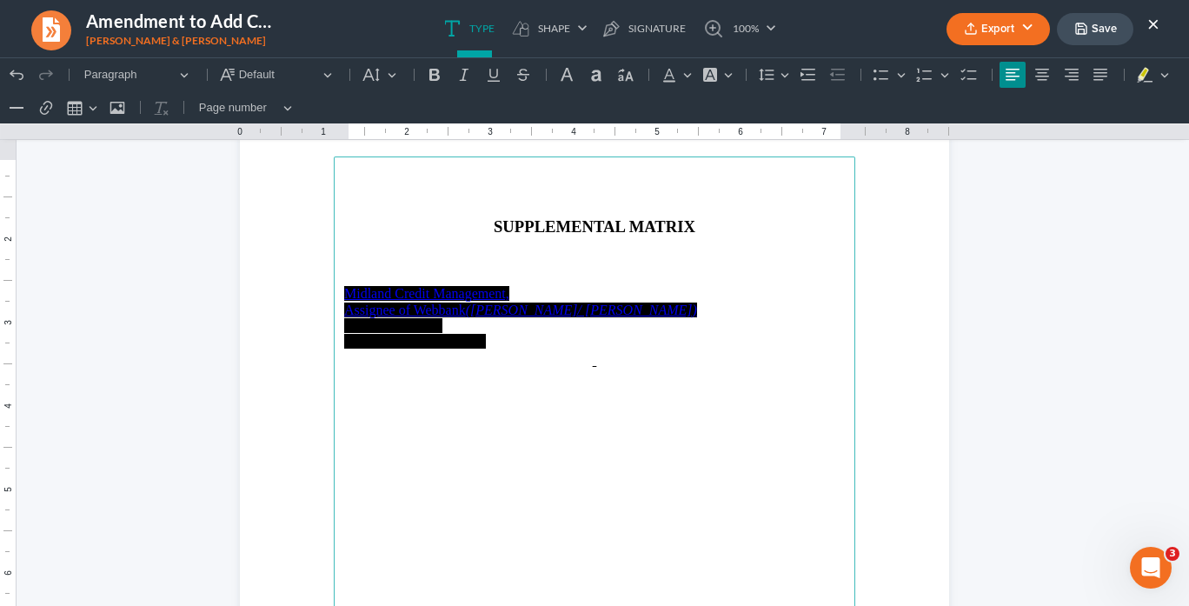
click at [681, 389] on main "SUPPLEMENTAL MATRIX Midland Credit Management, Assignee of Webbank ([PERSON_NAM…" at bounding box center [595, 531] width 522 height 751
click at [725, 74] on button "Font Background Color Font Background Color" at bounding box center [717, 75] width 38 height 26
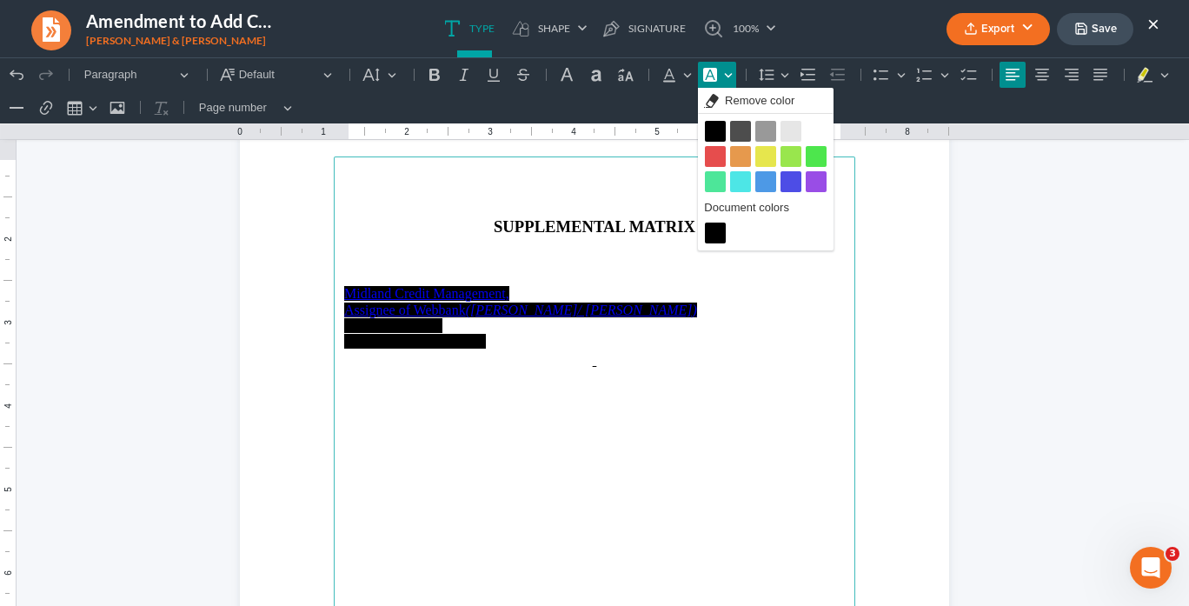
drag, startPoint x: 812, startPoint y: 126, endPoint x: 779, endPoint y: 181, distance: 63.9
click at [814, 126] on button "White White" at bounding box center [816, 131] width 21 height 21
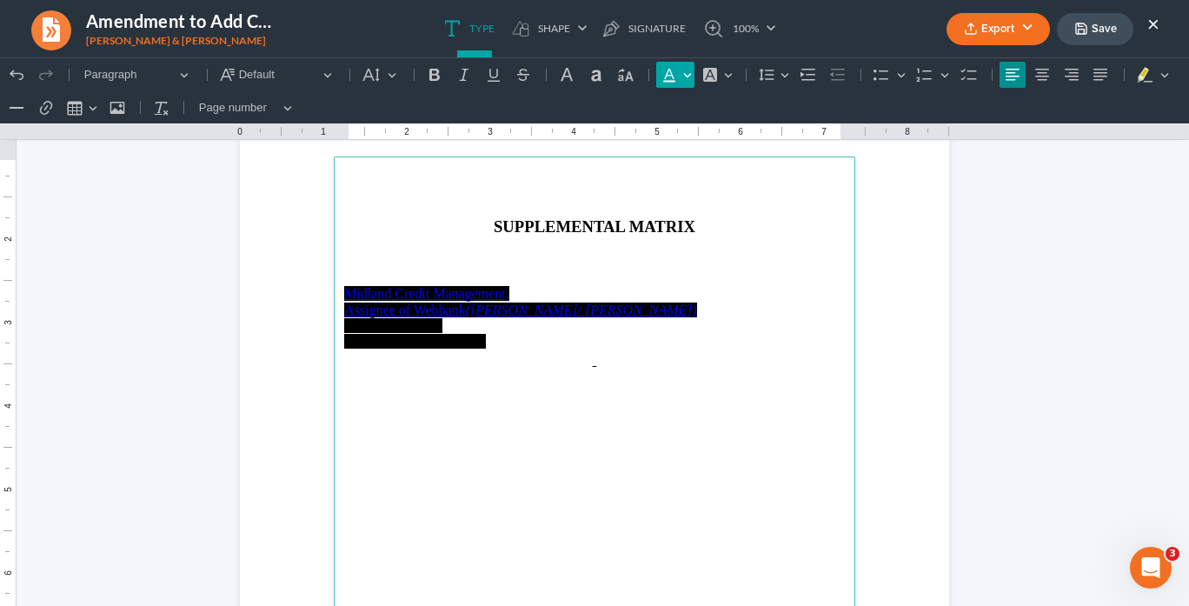
click at [685, 74] on button "Font Color Font Color" at bounding box center [675, 75] width 38 height 26
click at [714, 76] on icon "Editor toolbar" at bounding box center [709, 74] width 17 height 17
click at [721, 76] on button "Font Background Color Font Background Color" at bounding box center [717, 75] width 38 height 26
click at [724, 76] on button "Font Background Color Font Background Color" at bounding box center [717, 75] width 38 height 26
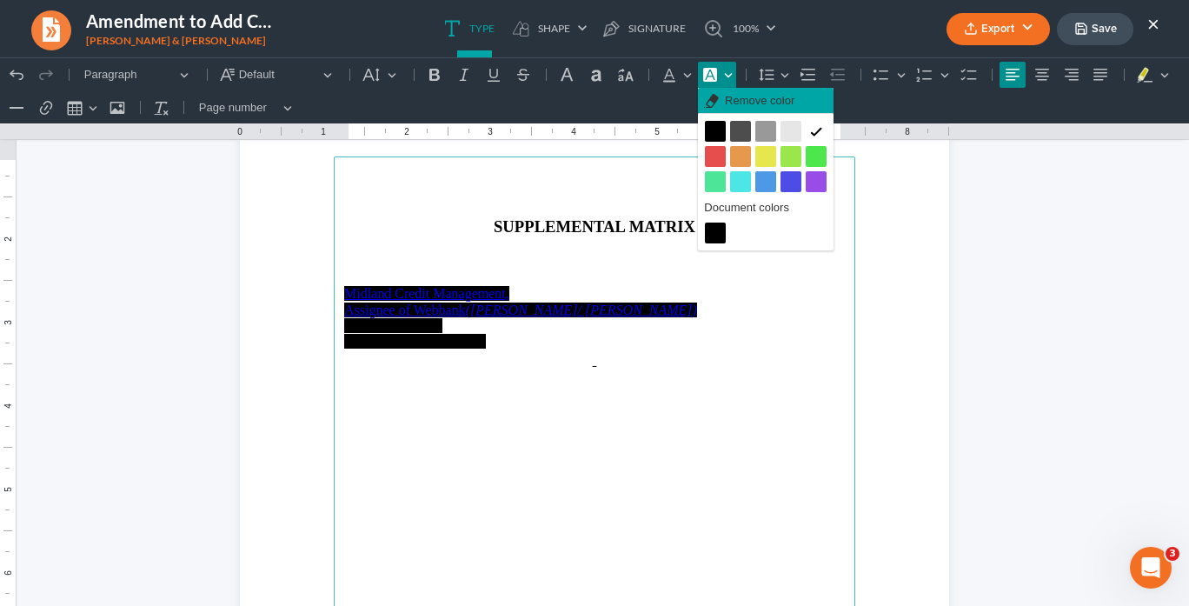
click at [728, 100] on span "Remove color" at bounding box center [760, 100] width 70 height 17
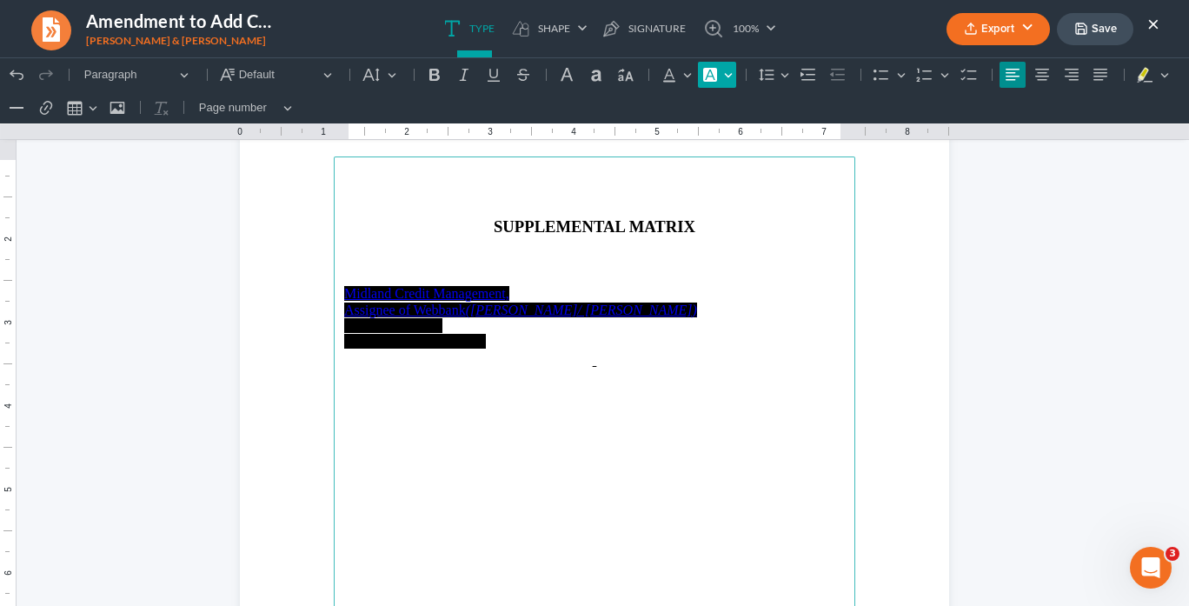
click at [712, 78] on icon "Editor toolbar" at bounding box center [710, 75] width 14 height 14
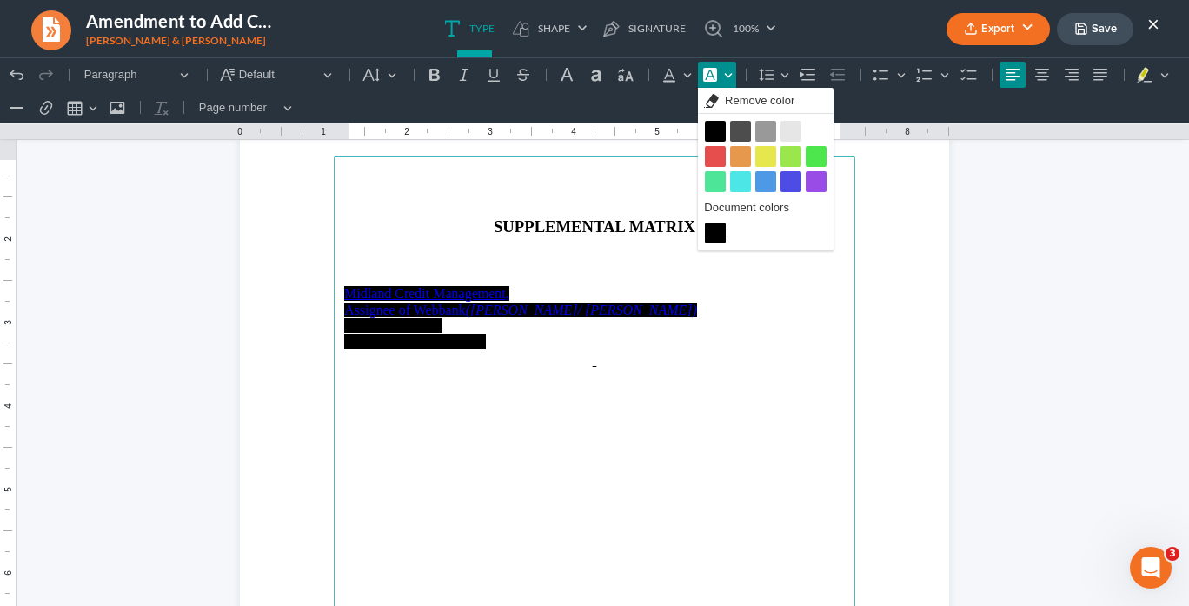
click at [807, 126] on button "White White" at bounding box center [816, 131] width 21 height 21
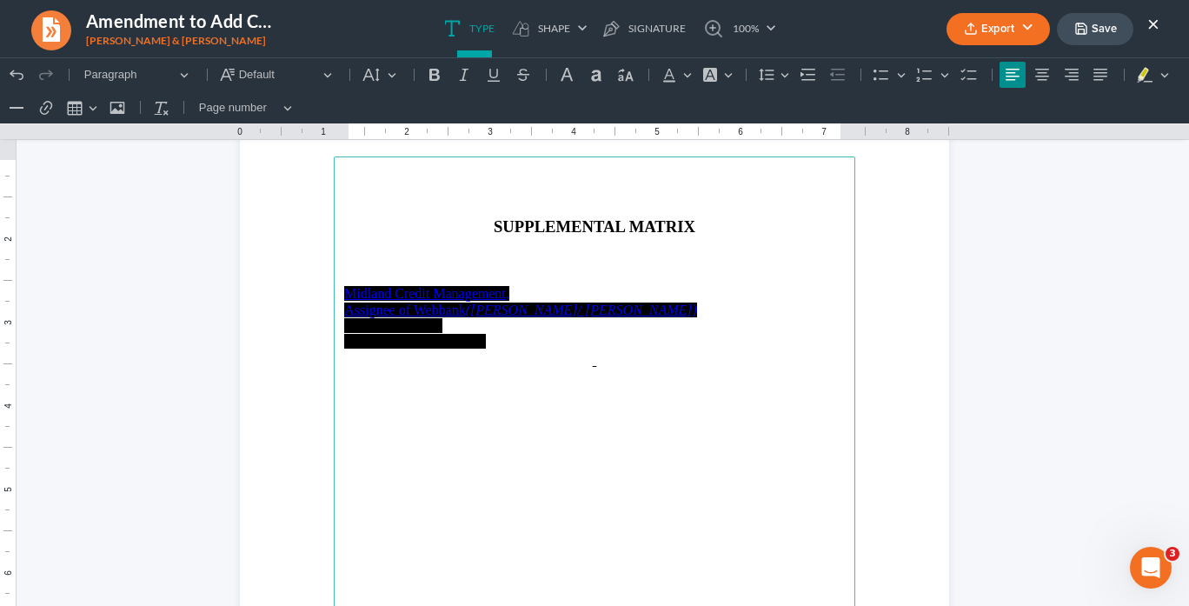
drag, startPoint x: 649, startPoint y: 300, endPoint x: 627, endPoint y: 263, distance: 42.9
click at [661, 286] on p "Midland Credit Management," at bounding box center [594, 294] width 501 height 16
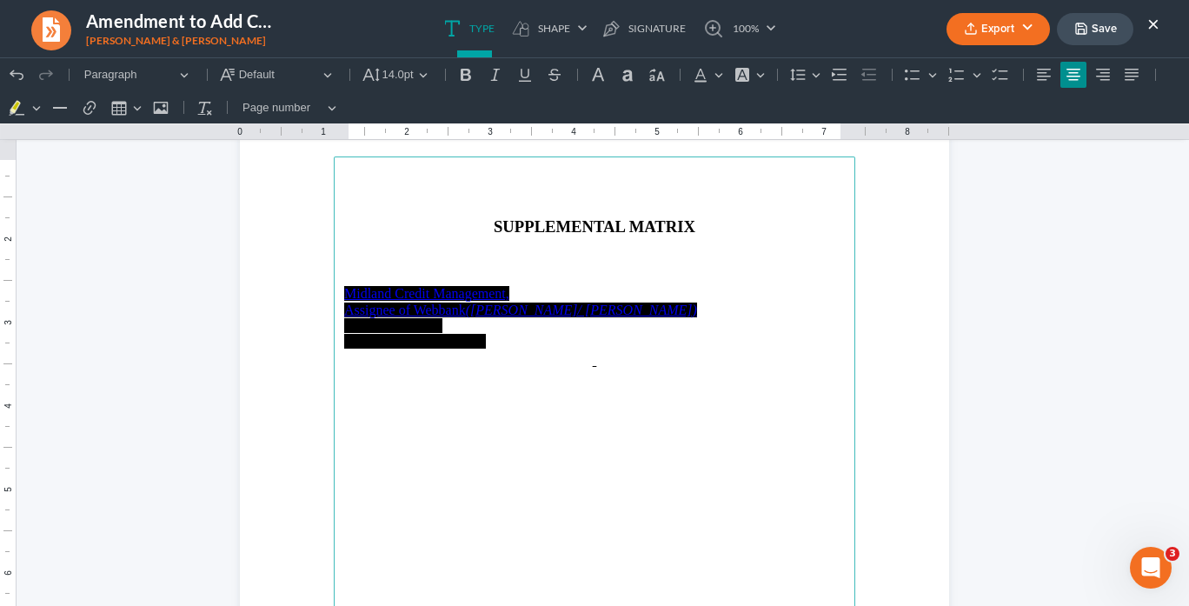
drag, startPoint x: 489, startPoint y: 342, endPoint x: 333, endPoint y: 284, distance: 166.9
click at [334, 284] on main "SUPPLEMENTAL MATRIX Midland Credit Management, Assignee of Webbank ([PERSON_NAM…" at bounding box center [595, 531] width 522 height 751
click at [706, 76] on icon "Editor toolbar" at bounding box center [700, 74] width 17 height 17
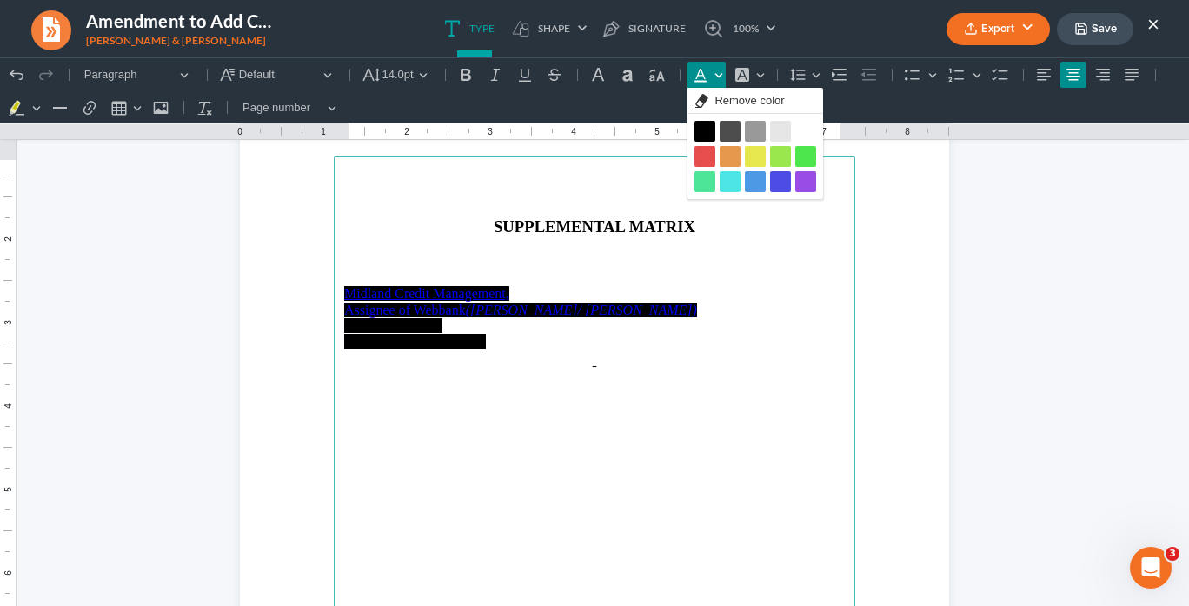
click at [702, 128] on button "Black Black" at bounding box center [704, 131] width 21 height 21
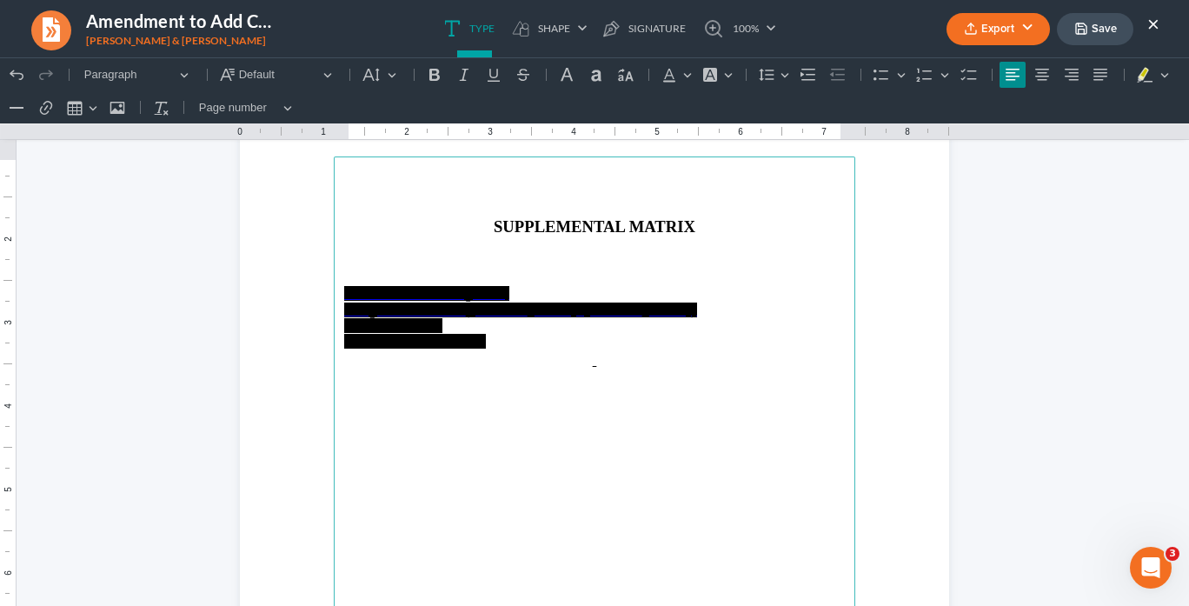
click at [747, 366] on main "SUPPLEMENTAL MATRIX Midland Credit Management, Assignee of Webbank ([PERSON_NAM…" at bounding box center [595, 531] width 522 height 751
click at [724, 72] on button "Font Background Color Font Background Color" at bounding box center [717, 75] width 38 height 26
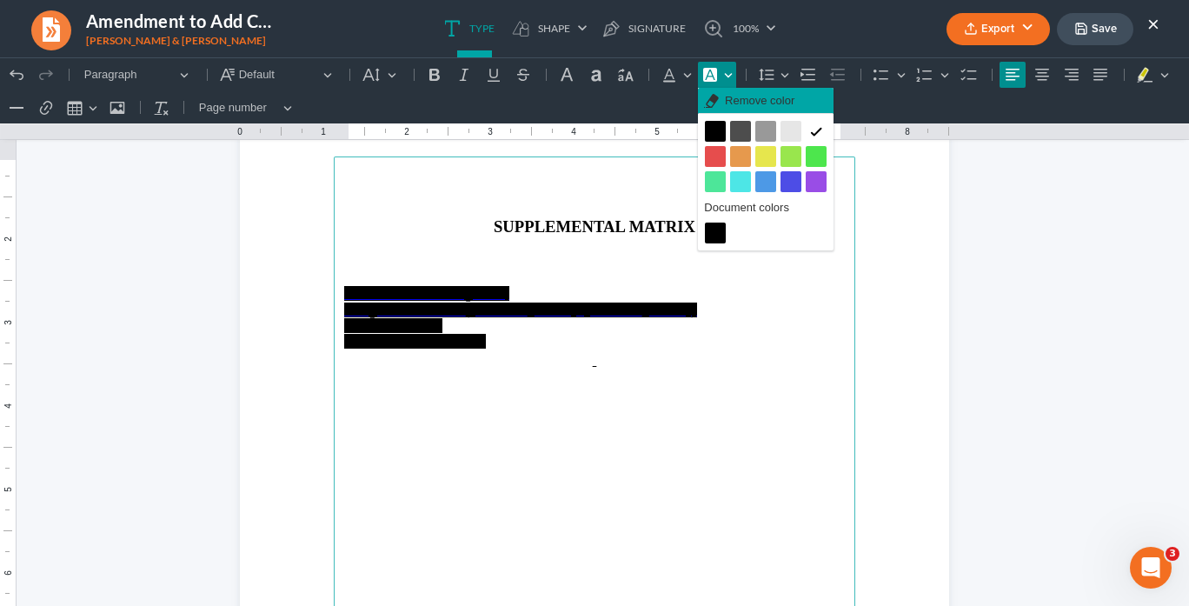
click at [758, 104] on span "Remove color" at bounding box center [760, 100] width 70 height 17
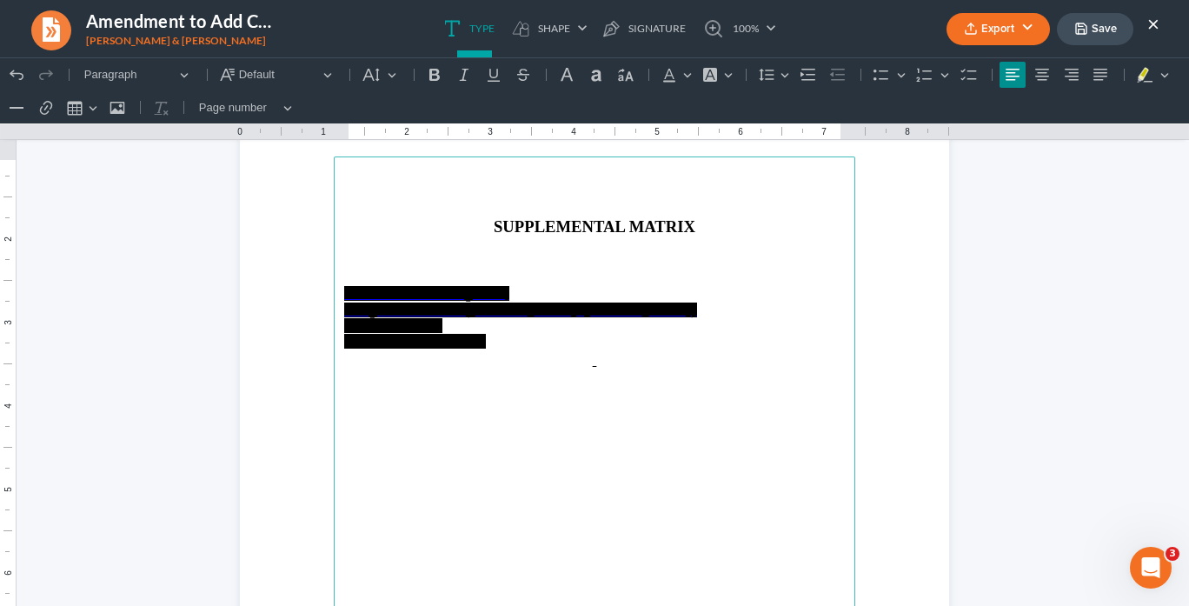
click at [662, 338] on p "[GEOGRAPHIC_DATA]" at bounding box center [594, 342] width 501 height 16
drag, startPoint x: 446, startPoint y: 396, endPoint x: 465, endPoint y: 392, distance: 19.6
click at [446, 395] on main "SUPPLEMENTAL MATRIX Midland Credit Management, Assignee of Webbank ([PERSON_NAM…" at bounding box center [595, 531] width 522 height 751
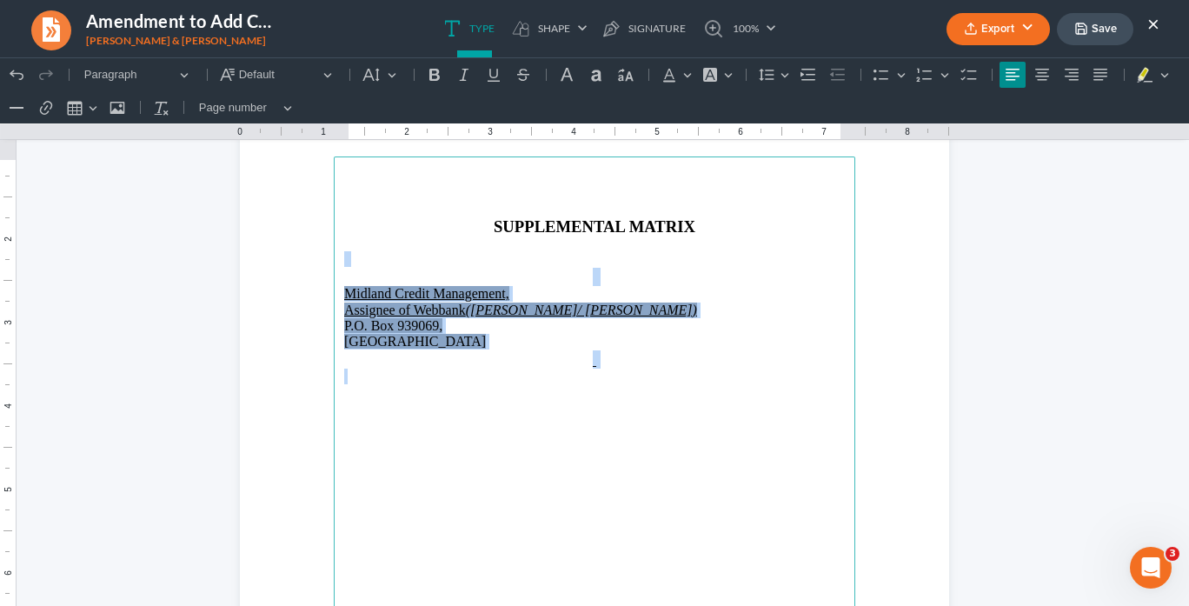
drag, startPoint x: 465, startPoint y: 392, endPoint x: 334, endPoint y: 262, distance: 184.4
click at [334, 262] on main "SUPPLEMENTAL MATRIX Midland Credit Management, Assignee of Webbank ([PERSON_NAM…" at bounding box center [595, 531] width 522 height 751
click at [711, 76] on icon "Editor toolbar" at bounding box center [710, 75] width 14 height 14
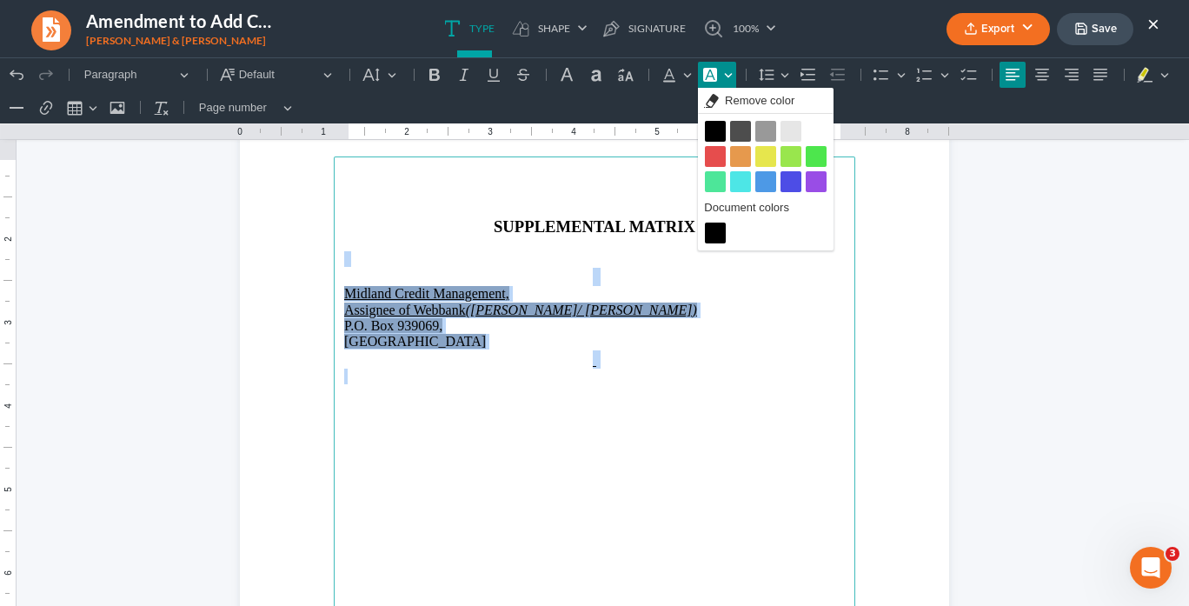
click at [781, 131] on button "Light grey Light grey" at bounding box center [791, 131] width 21 height 21
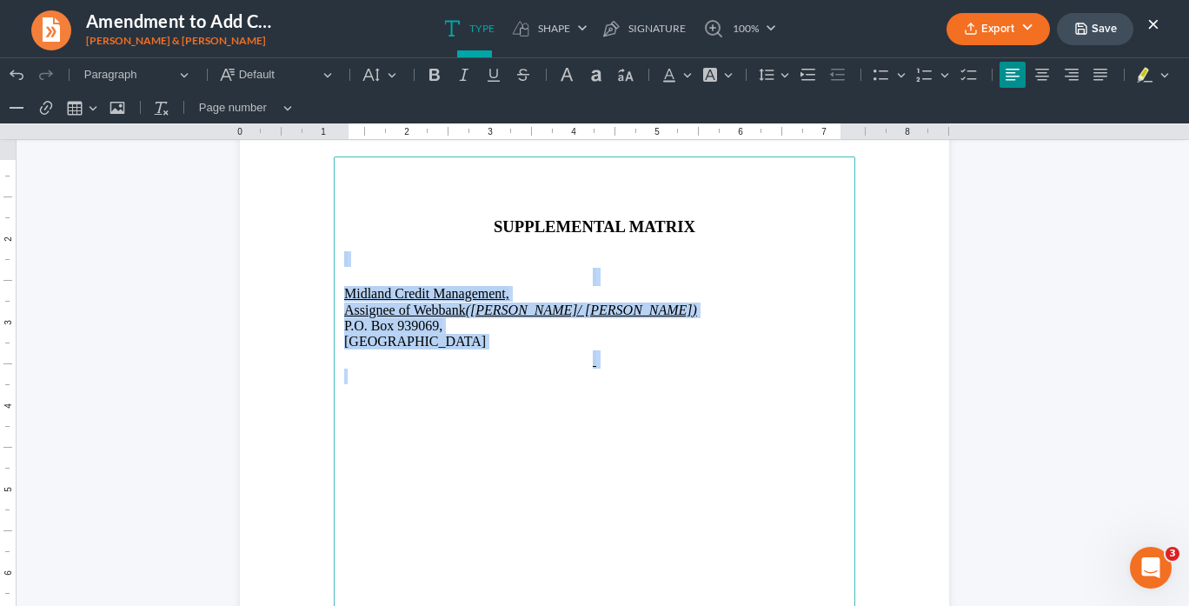
click at [505, 388] on main "SUPPLEMENTAL MATRIX Midland Credit Management, Assignee of Webbank ([PERSON_NAM…" at bounding box center [595, 531] width 522 height 751
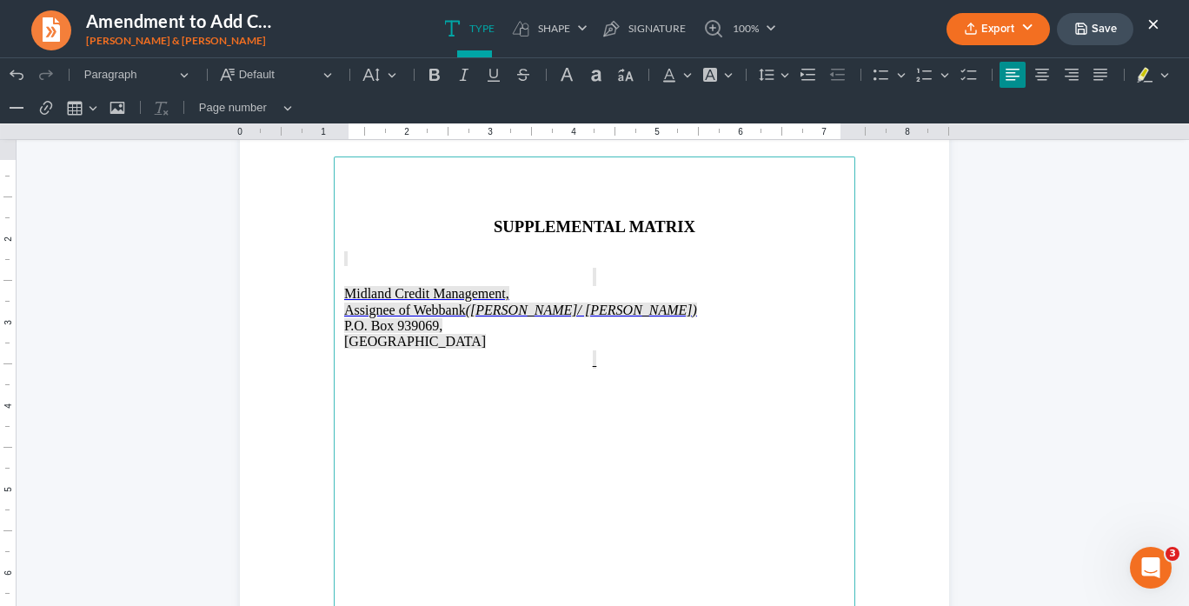
click at [475, 351] on p "Rich Text Editor, page-4-main" at bounding box center [594, 359] width 501 height 18
drag, startPoint x: 671, startPoint y: 307, endPoint x: 467, endPoint y: 301, distance: 204.3
click at [467, 302] on p "Assignee of Webbank ([PERSON_NAME]/ [PERSON_NAME])" at bounding box center [594, 310] width 501 height 16
click at [995, 27] on button "Export" at bounding box center [998, 29] width 103 height 32
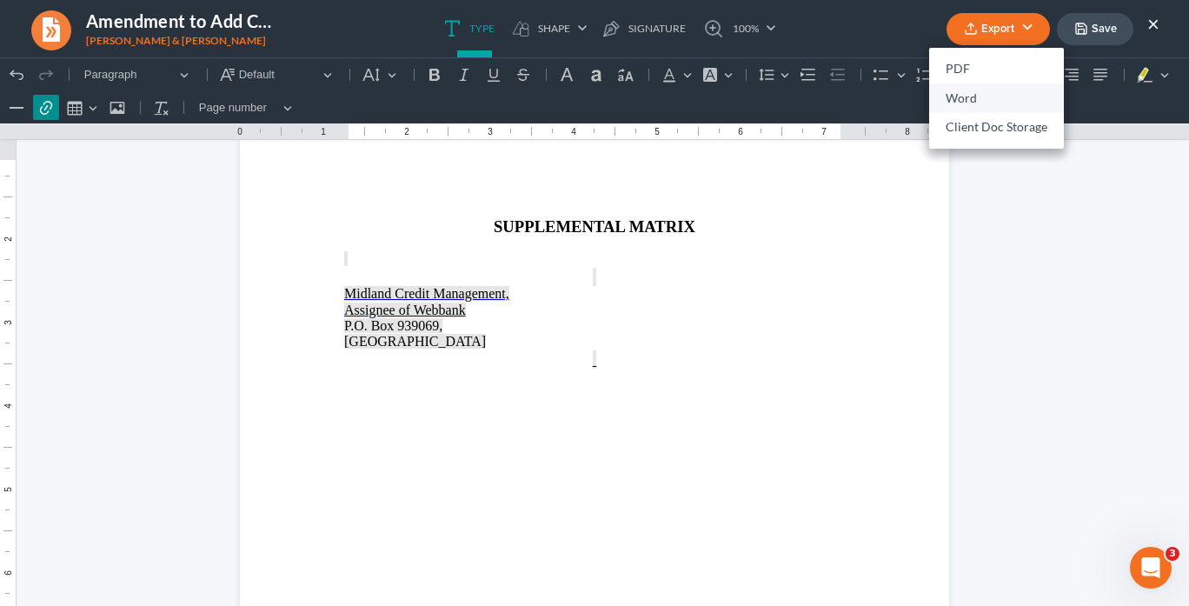
click at [970, 96] on link "Word" at bounding box center [996, 98] width 135 height 30
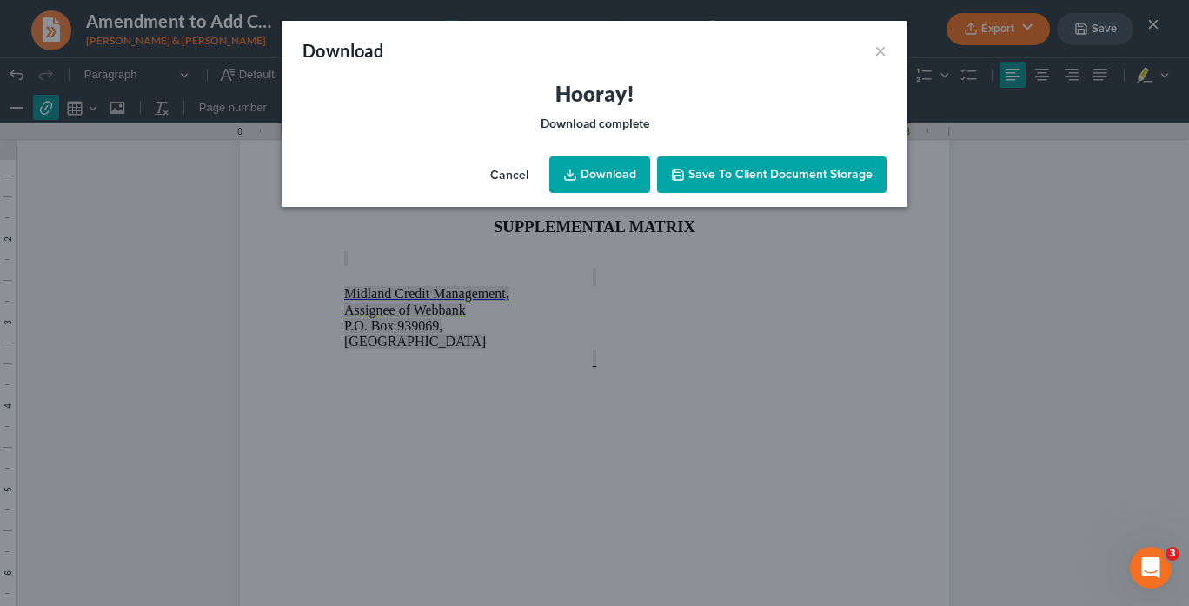
click at [606, 179] on link "Download" at bounding box center [599, 174] width 101 height 37
click at [577, 169] on icon at bounding box center [570, 175] width 14 height 14
click at [880, 51] on button "×" at bounding box center [880, 50] width 12 height 21
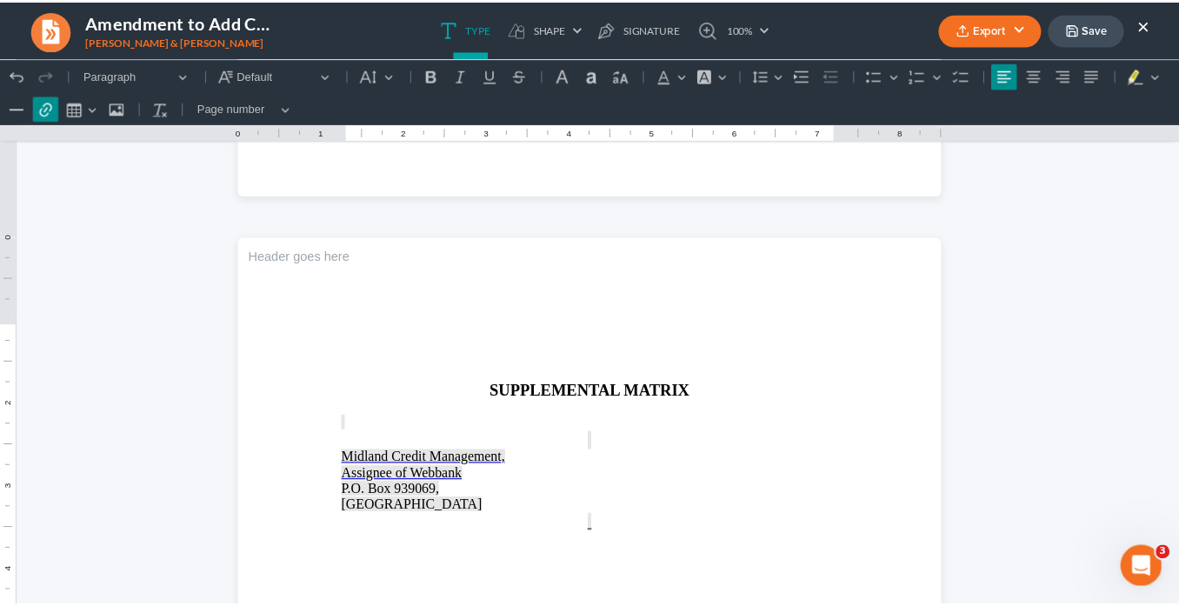
scroll to position [3738, 0]
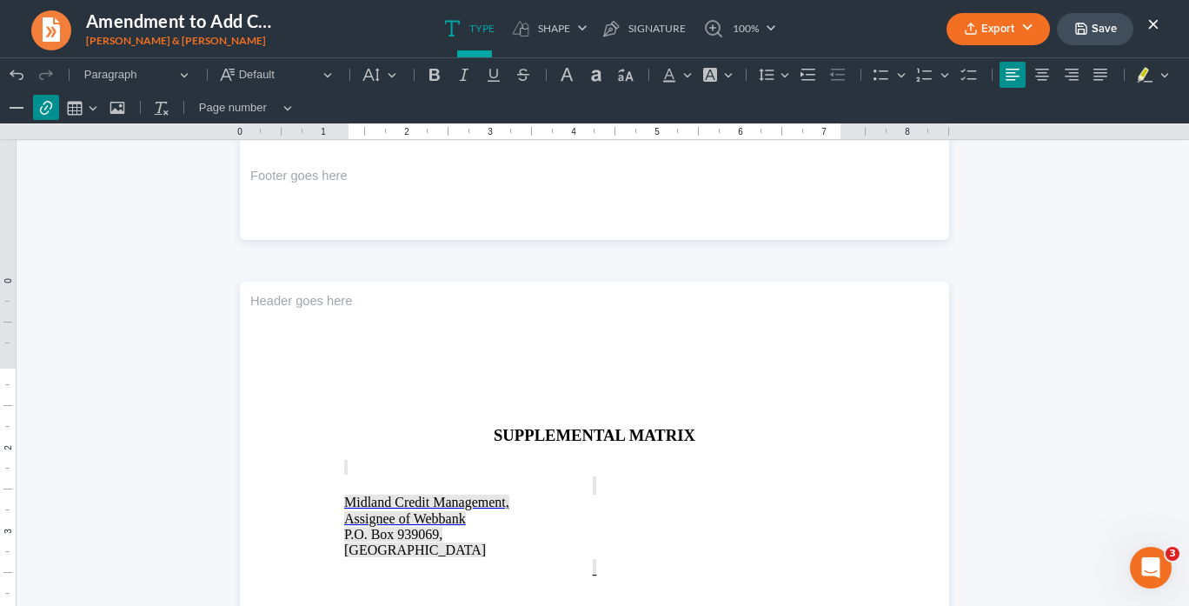
click at [1151, 23] on button "×" at bounding box center [1153, 23] width 12 height 21
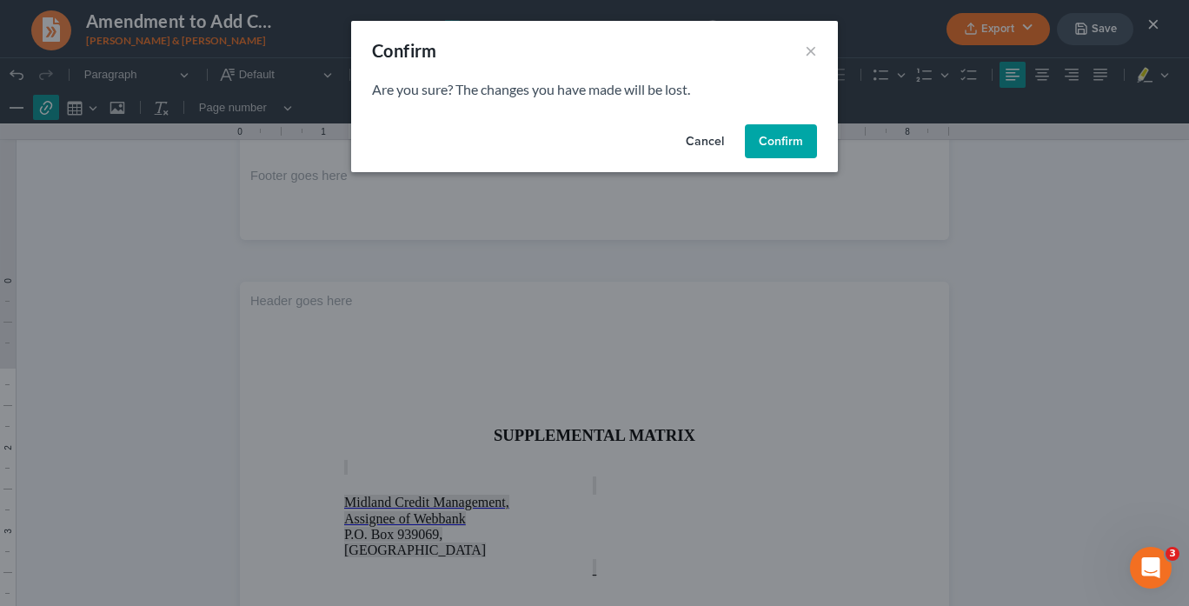
click at [771, 141] on button "Confirm" at bounding box center [781, 141] width 72 height 35
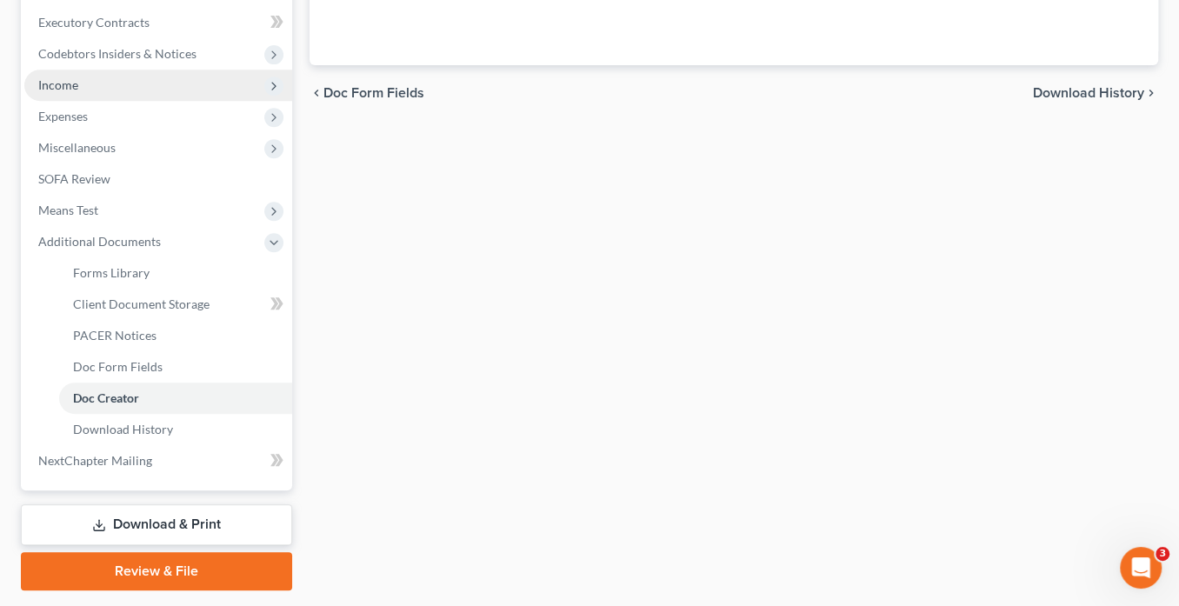
scroll to position [534, 0]
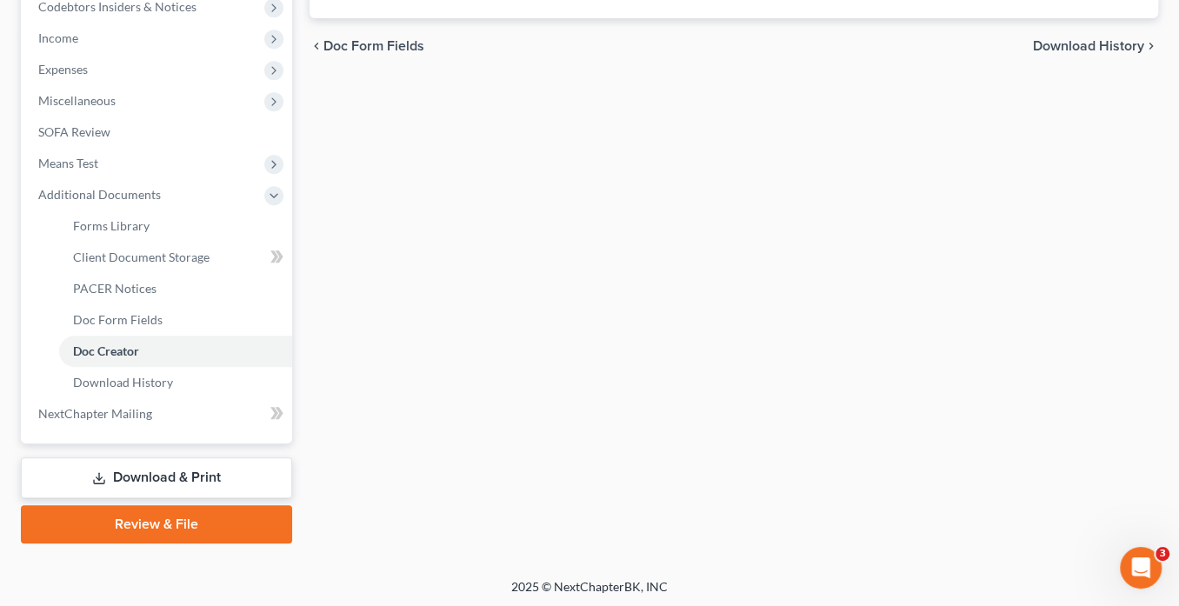
click at [163, 463] on link "Download & Print" at bounding box center [156, 477] width 271 height 41
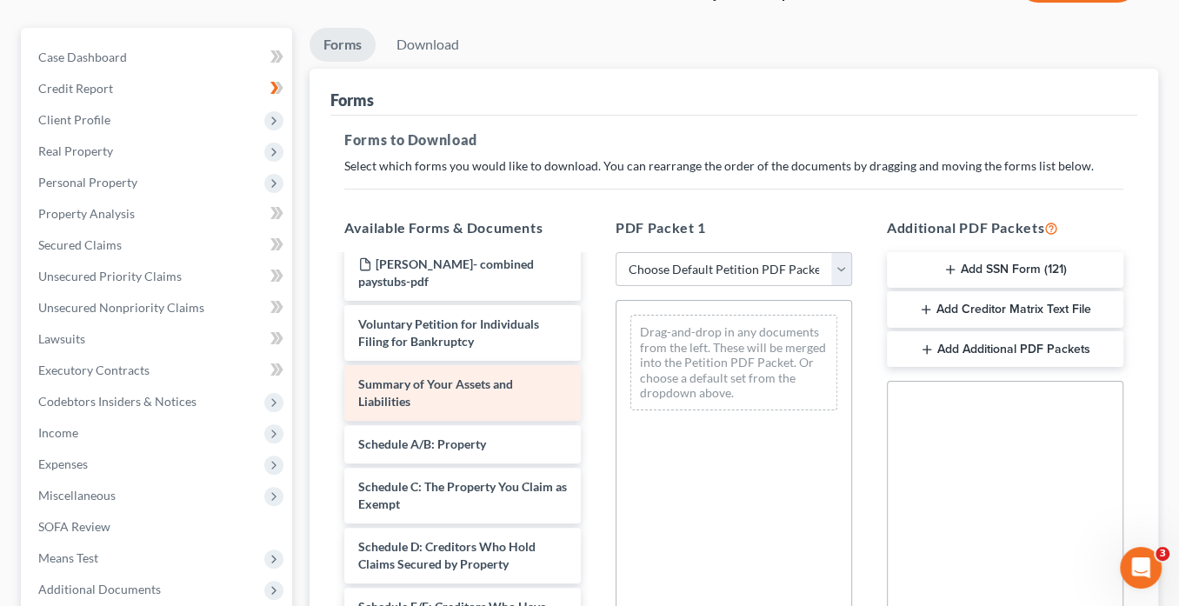
scroll to position [209, 0]
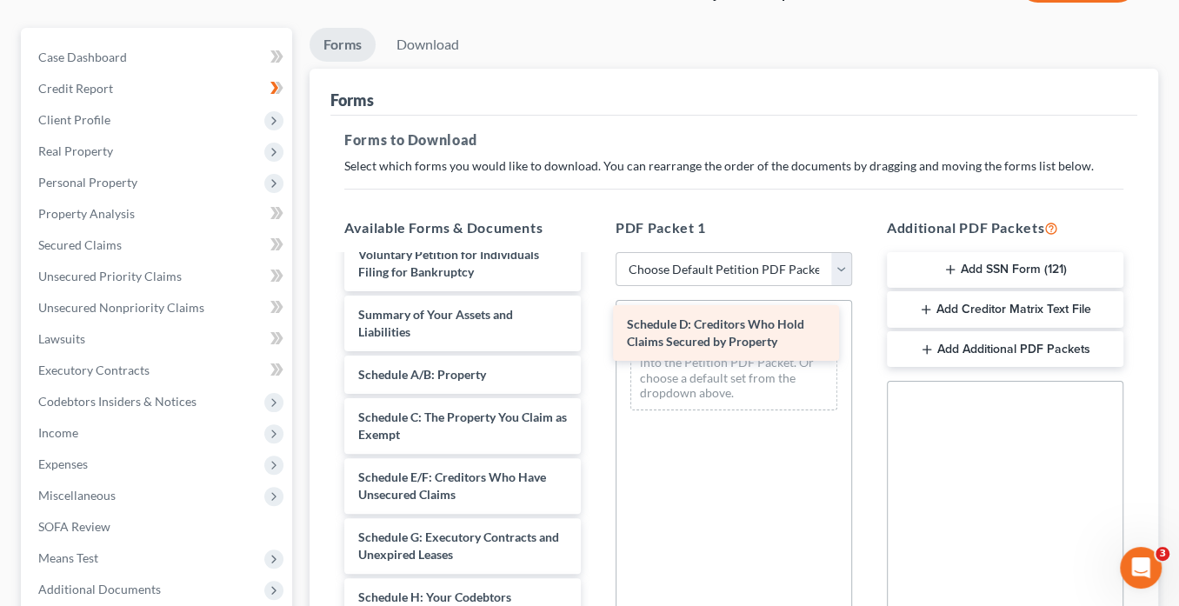
drag, startPoint x: 480, startPoint y: 461, endPoint x: 748, endPoint y: 327, distance: 300.1
click at [595, 327] on div "Schedule D: Creditors Who Hold Claims Secured by Property CCCwife-pdf CCC1-Husb…" at bounding box center [462, 606] width 264 height 1116
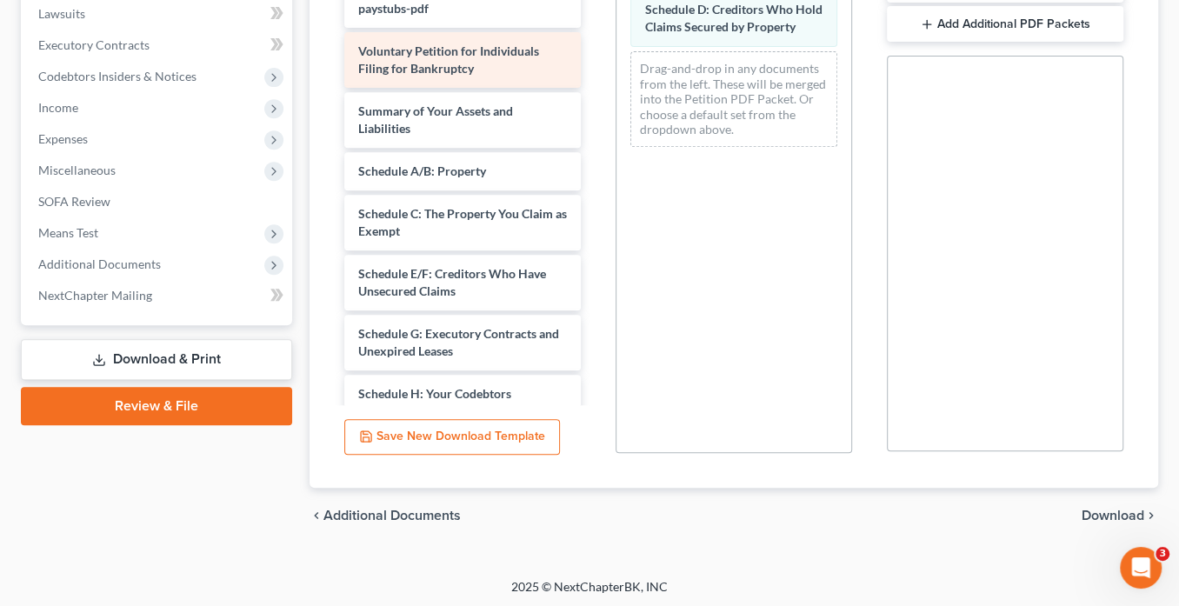
scroll to position [21, 0]
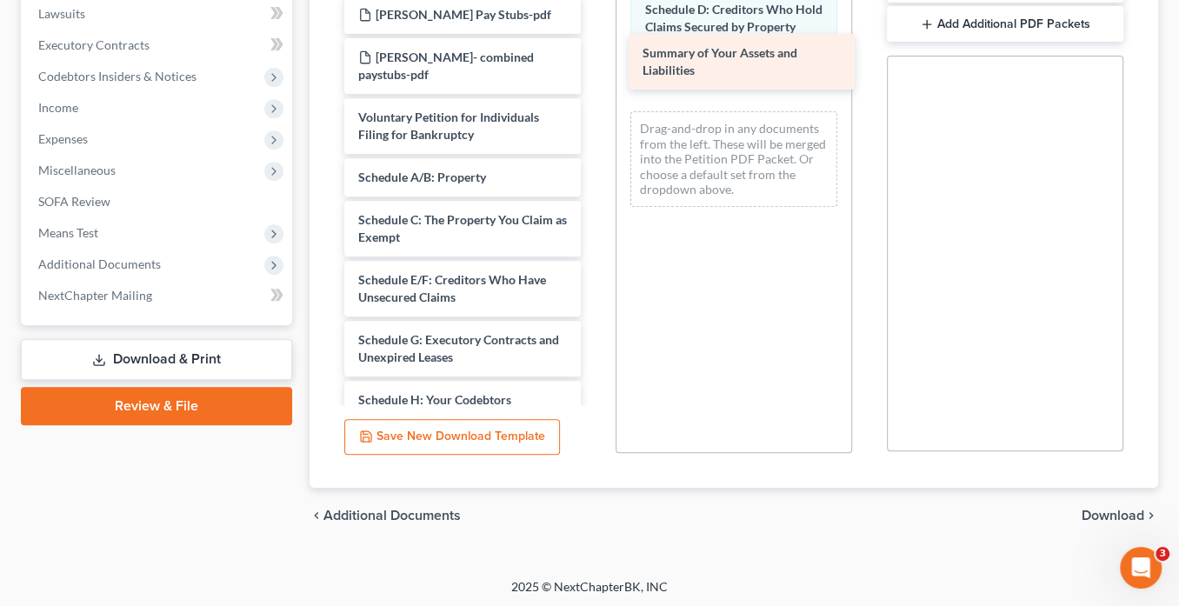
drag, startPoint x: 465, startPoint y: 168, endPoint x: 749, endPoint y: 63, distance: 302.8
click at [595, 63] on div "Summary of Your Assets and Liabilities CCCwife-pdf CCC1-Husband-pdf [PERSON_NAM…" at bounding box center [462, 438] width 264 height 1056
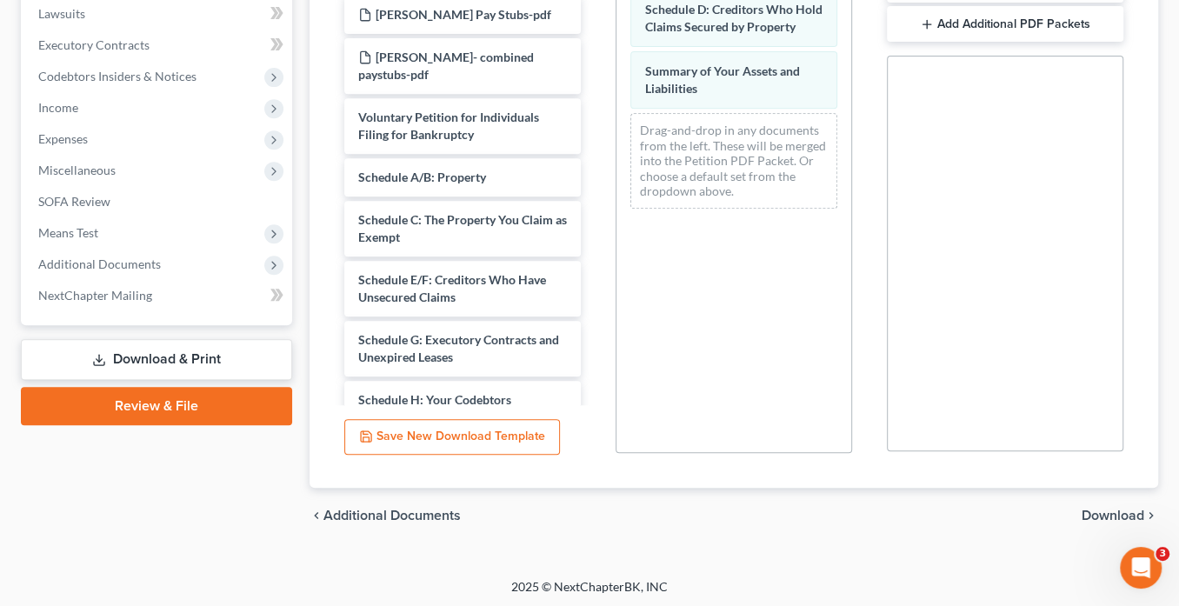
click at [1108, 510] on span "Download" at bounding box center [1112, 515] width 63 height 14
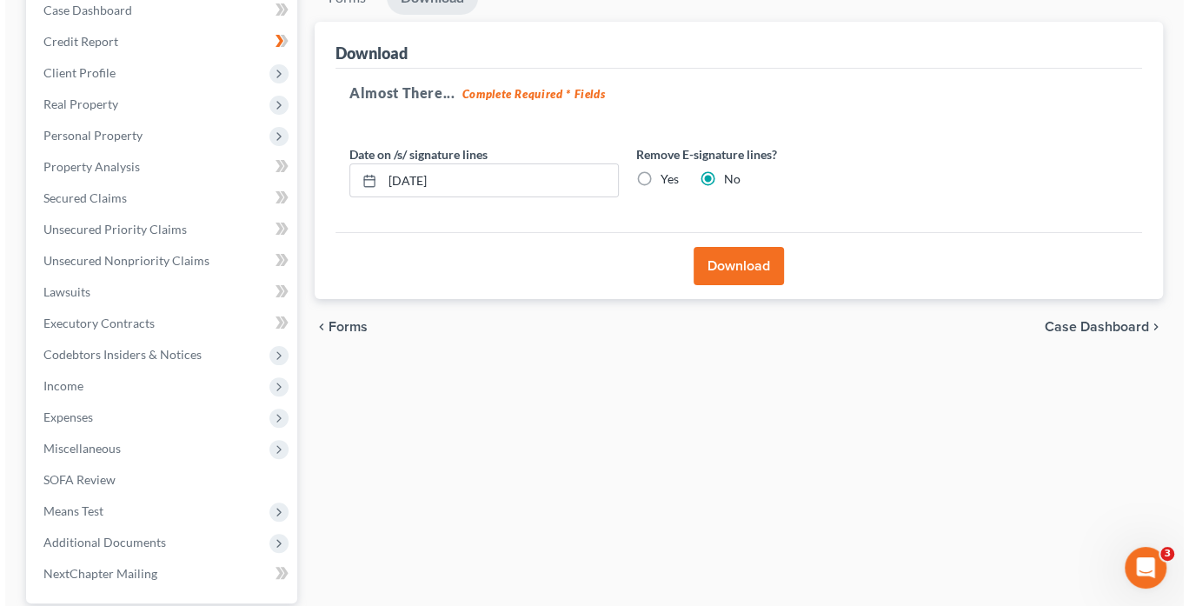
scroll to position [0, 0]
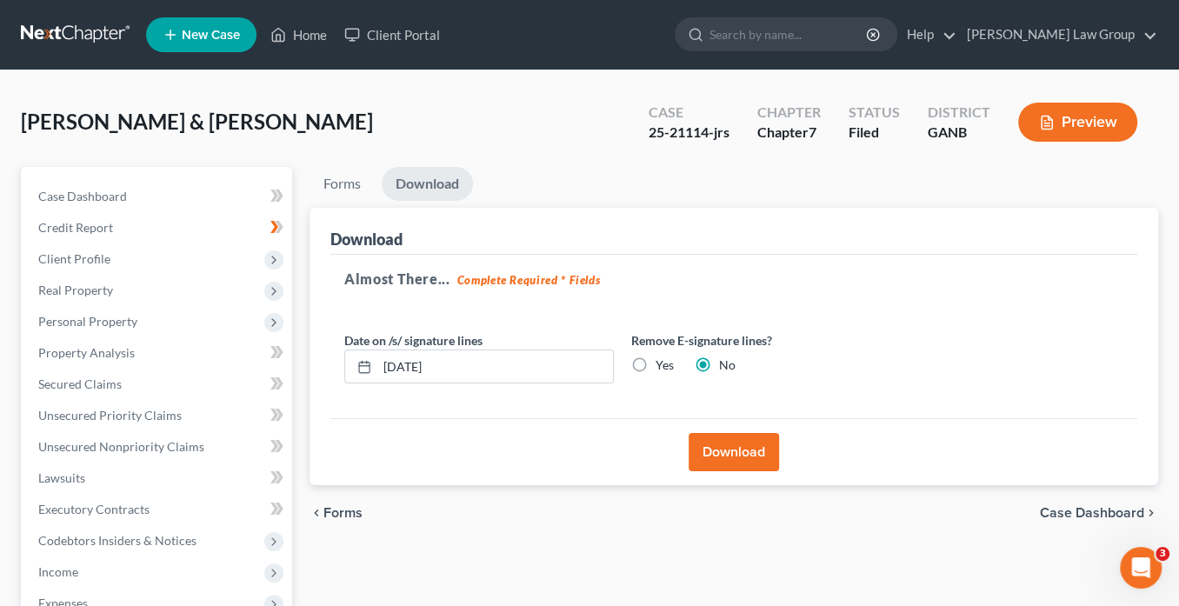
click at [763, 454] on button "Download" at bounding box center [733, 452] width 90 height 38
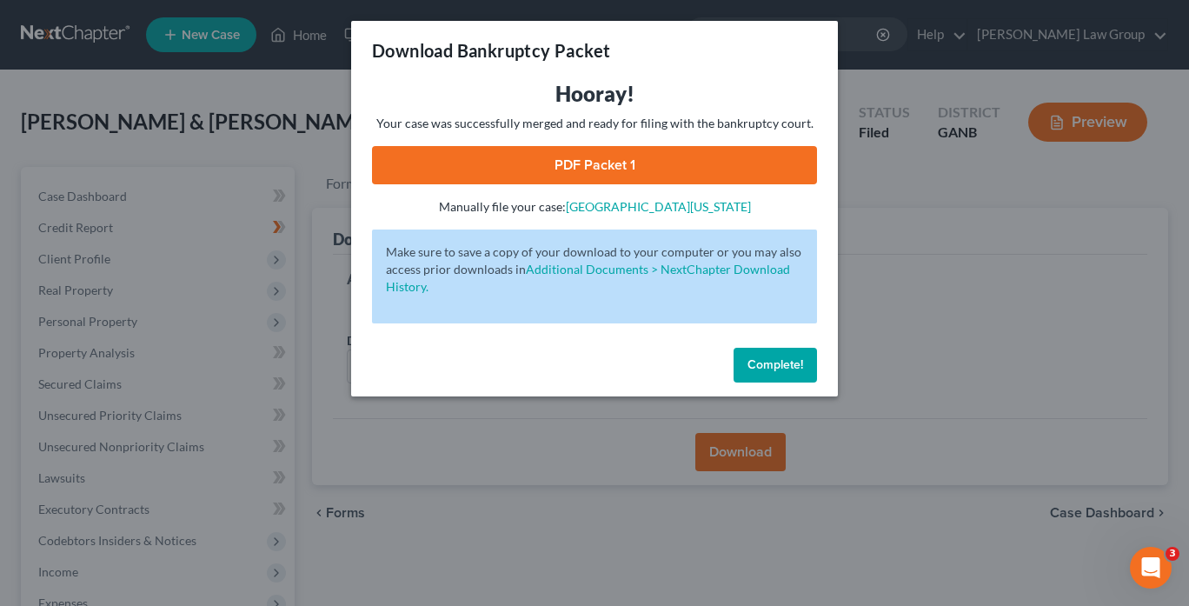
click at [641, 165] on link "PDF Packet 1" at bounding box center [594, 165] width 445 height 38
